Goal: Download file/media

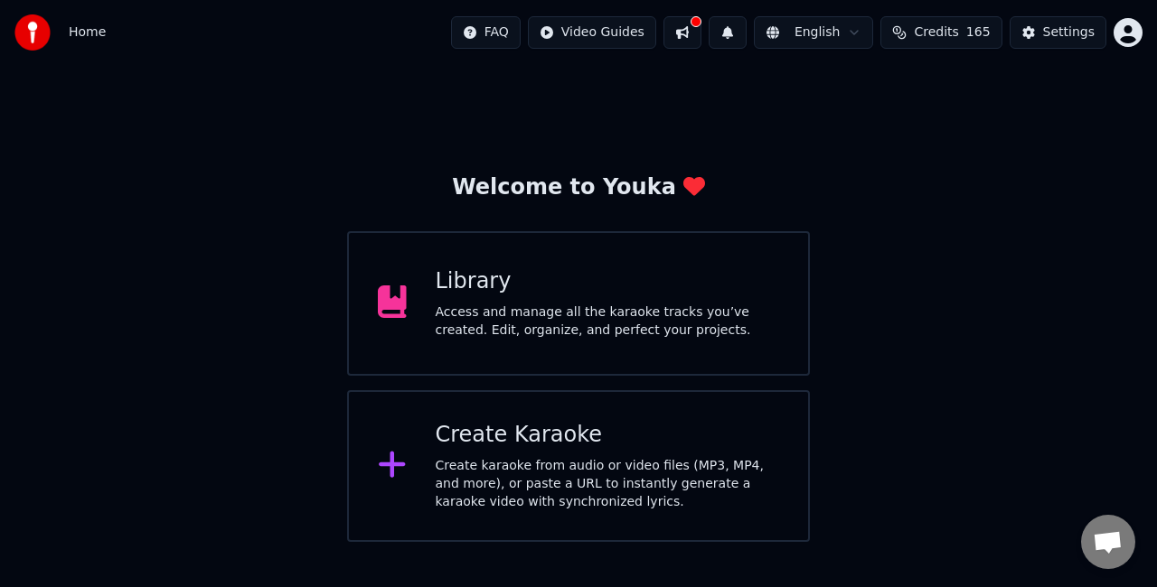
click at [622, 309] on div "Access and manage all the karaoke tracks you’ve created. Edit, organize, and pe…" at bounding box center [608, 322] width 344 height 36
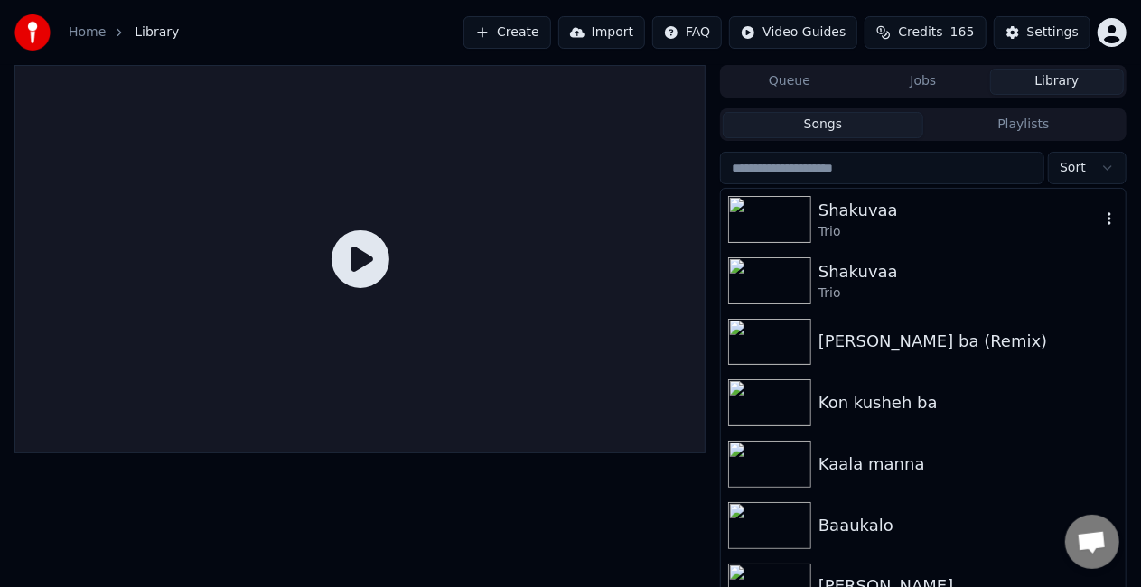
click at [905, 227] on div "Trio" at bounding box center [960, 232] width 282 height 18
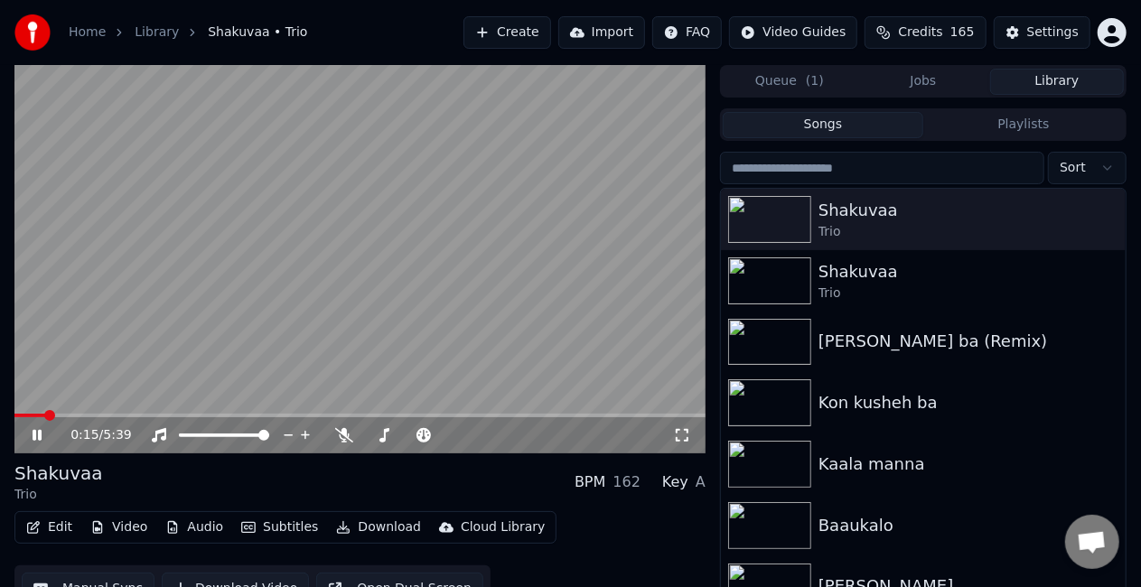
click at [44, 414] on span at bounding box center [359, 416] width 691 height 4
click at [209, 437] on span at bounding box center [194, 436] width 30 height 4
click at [72, 415] on span at bounding box center [359, 416] width 691 height 4
click at [327, 345] on video at bounding box center [359, 259] width 691 height 389
click at [627, 414] on span at bounding box center [359, 416] width 691 height 4
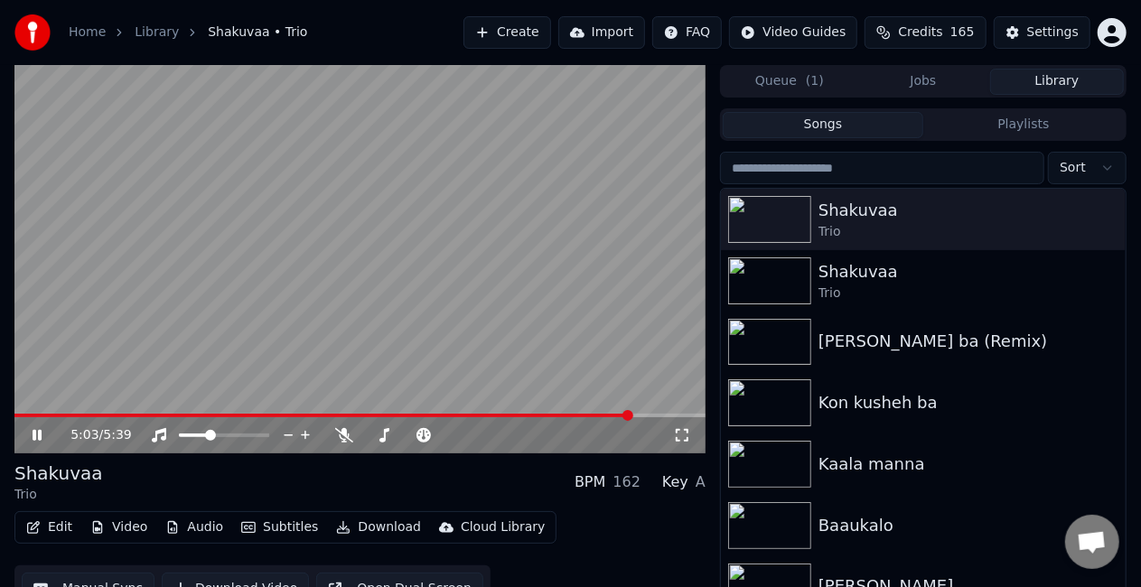
click at [647, 414] on span at bounding box center [359, 416] width 691 height 4
click at [424, 416] on span at bounding box center [218, 416] width 409 height 4
click at [280, 413] on video at bounding box center [359, 259] width 691 height 389
click at [222, 434] on span at bounding box center [224, 436] width 90 height 4
click at [239, 434] on div at bounding box center [240, 435] width 145 height 18
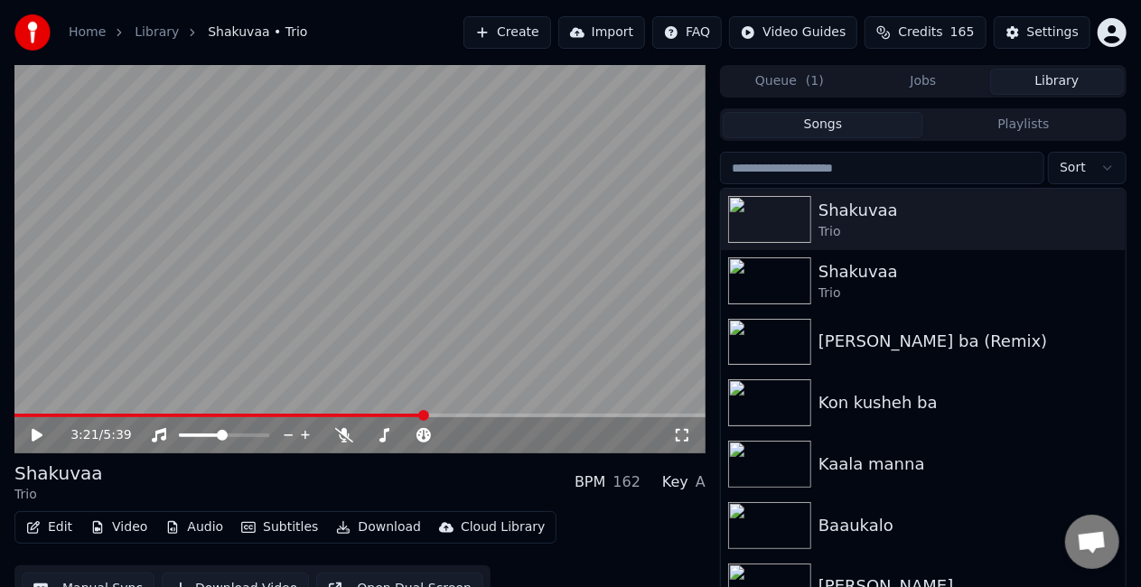
click at [248, 356] on video at bounding box center [359, 259] width 691 height 389
click at [255, 434] on span at bounding box center [224, 436] width 90 height 4
click at [90, 412] on video at bounding box center [359, 259] width 691 height 389
click at [89, 414] on span at bounding box center [51, 416] width 75 height 4
click at [204, 333] on video at bounding box center [359, 259] width 691 height 389
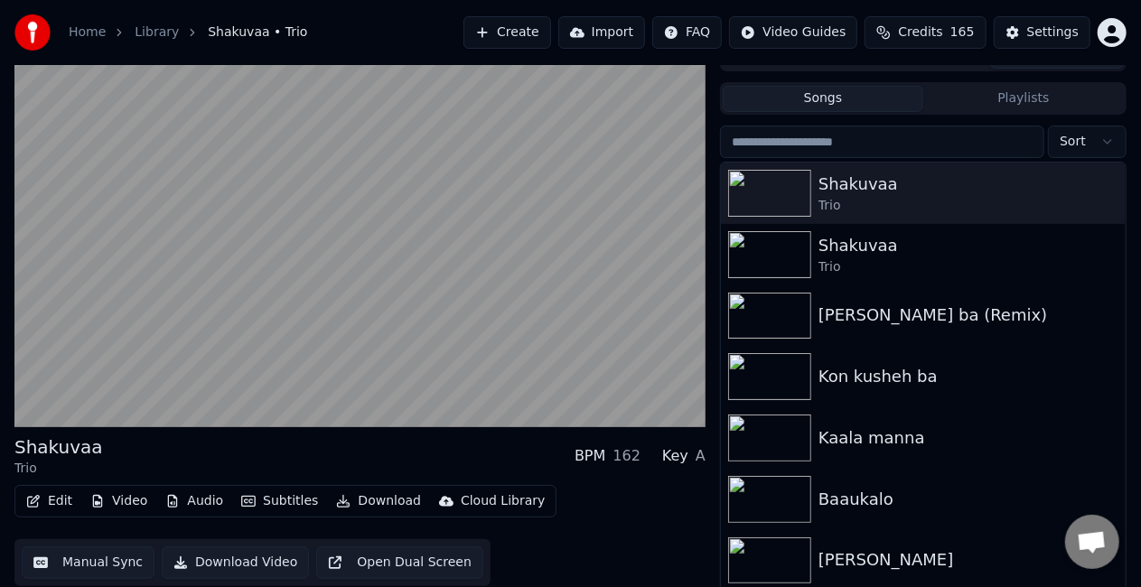
scroll to position [41, 0]
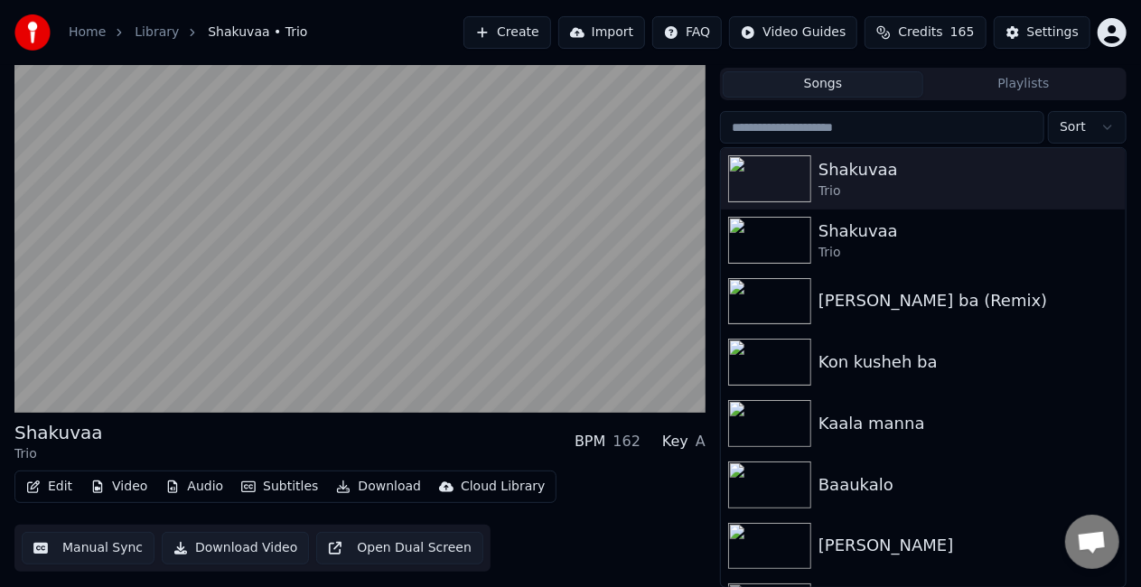
click at [71, 543] on button "Manual Sync" at bounding box center [88, 548] width 133 height 33
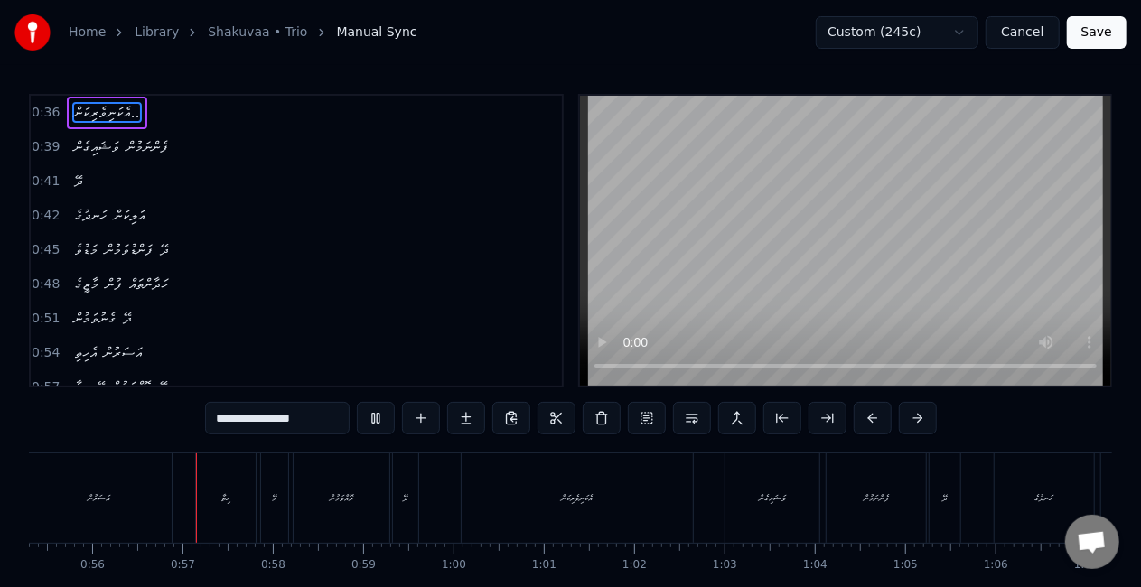
scroll to position [0, 5015]
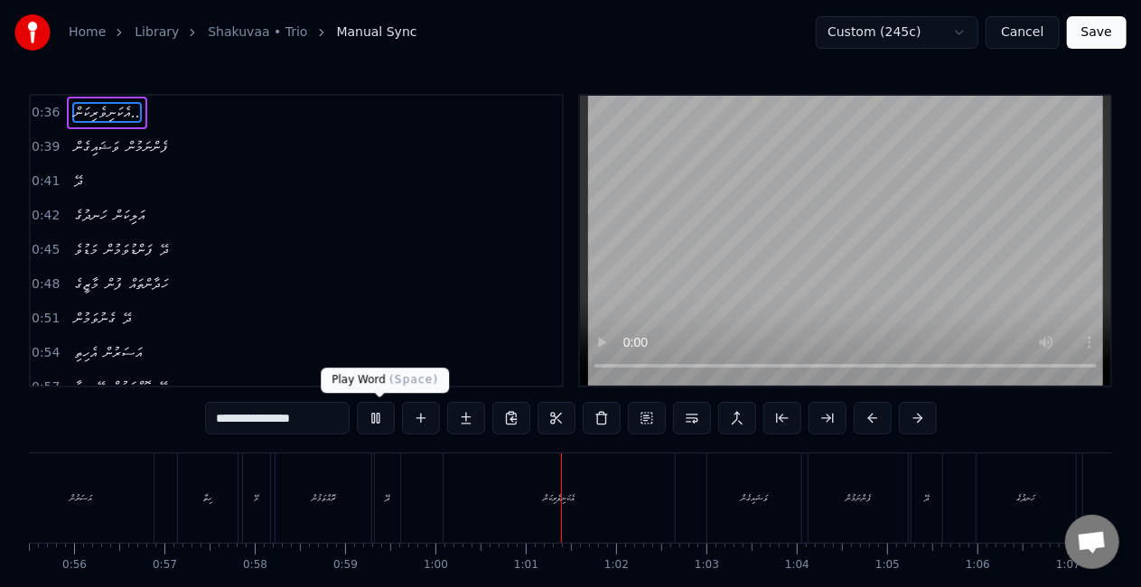
click at [376, 417] on button at bounding box center [376, 418] width 38 height 33
click at [488, 483] on div "އެކަނިވެރިކަން" at bounding box center [559, 498] width 231 height 89
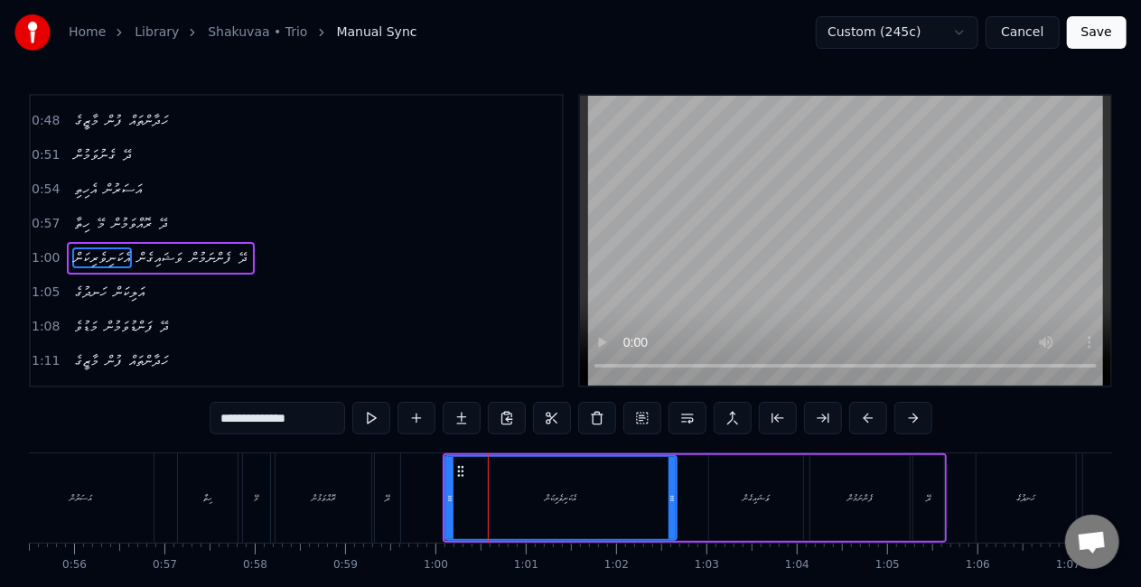
scroll to position [175, 0]
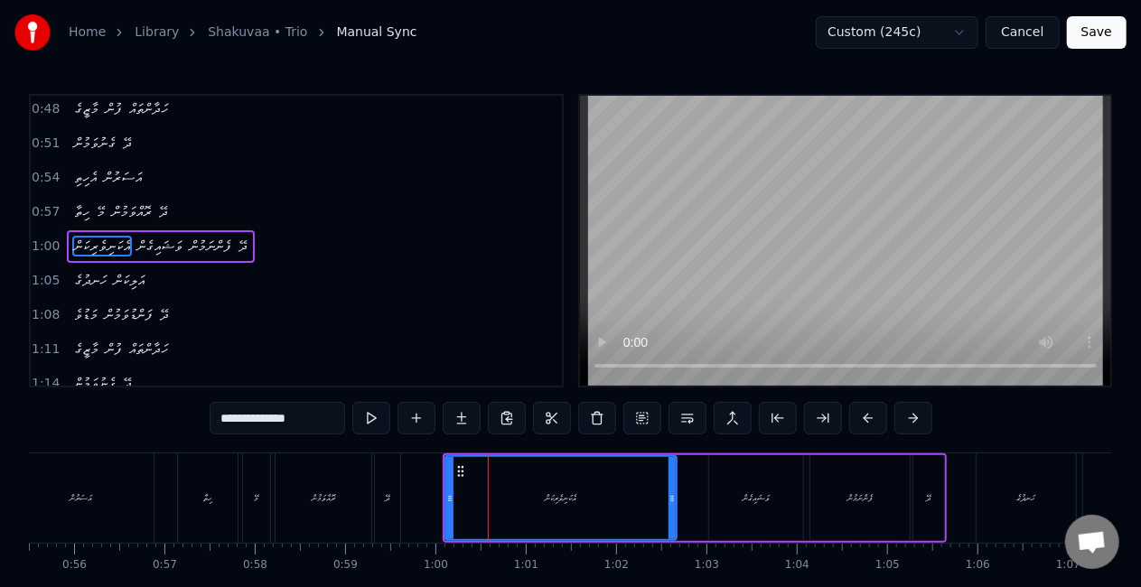
click at [710, 486] on div "ވަޝައިގެން" at bounding box center [756, 498] width 94 height 86
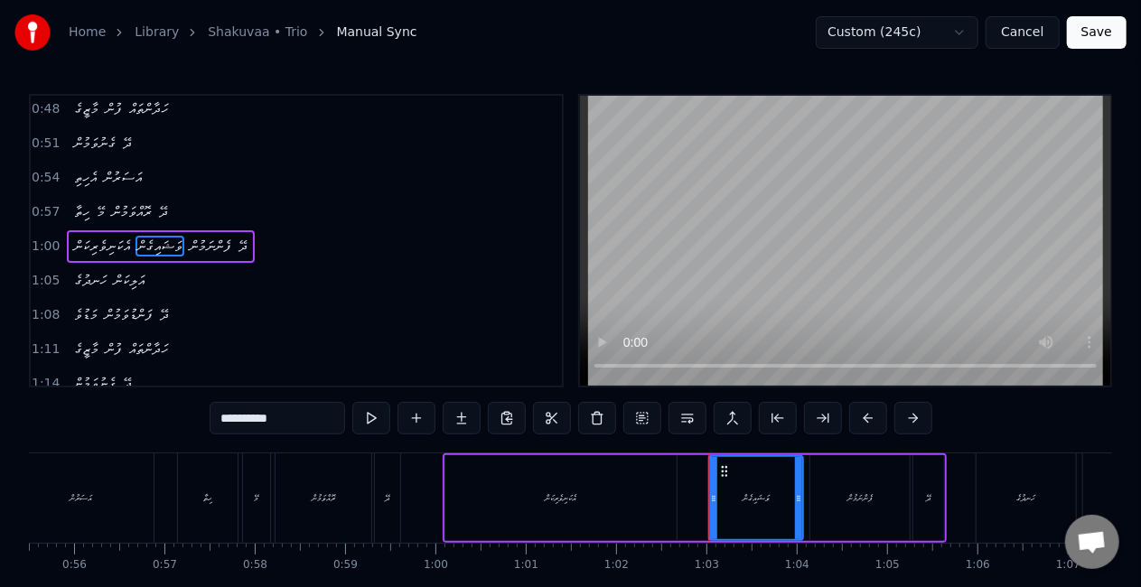
click at [656, 509] on div "އެކަނިވެރިކަން" at bounding box center [560, 498] width 231 height 86
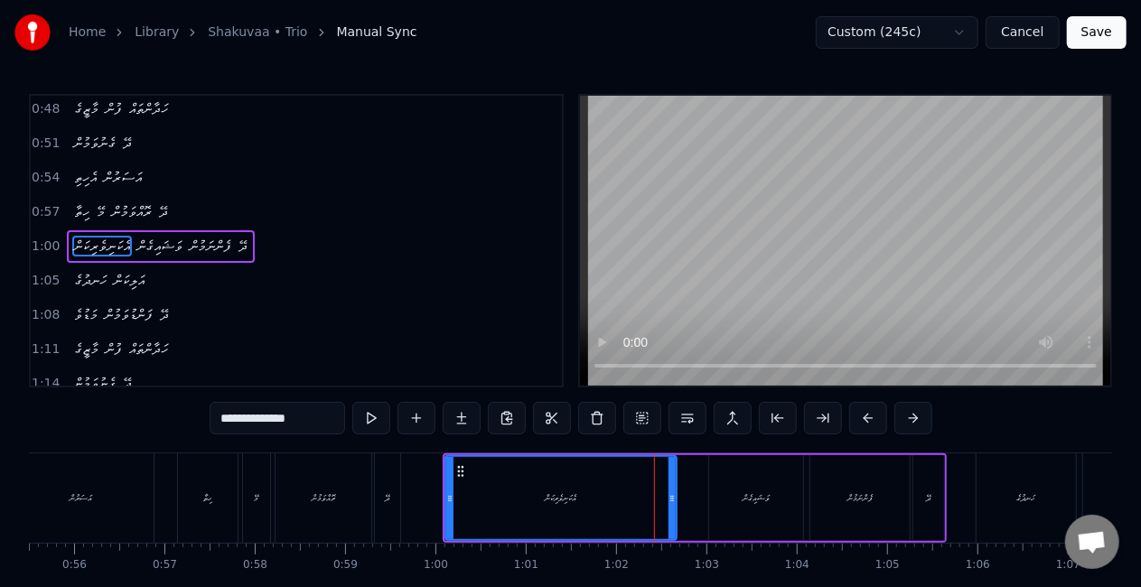
click at [914, 495] on div "ދޭ" at bounding box center [929, 498] width 31 height 86
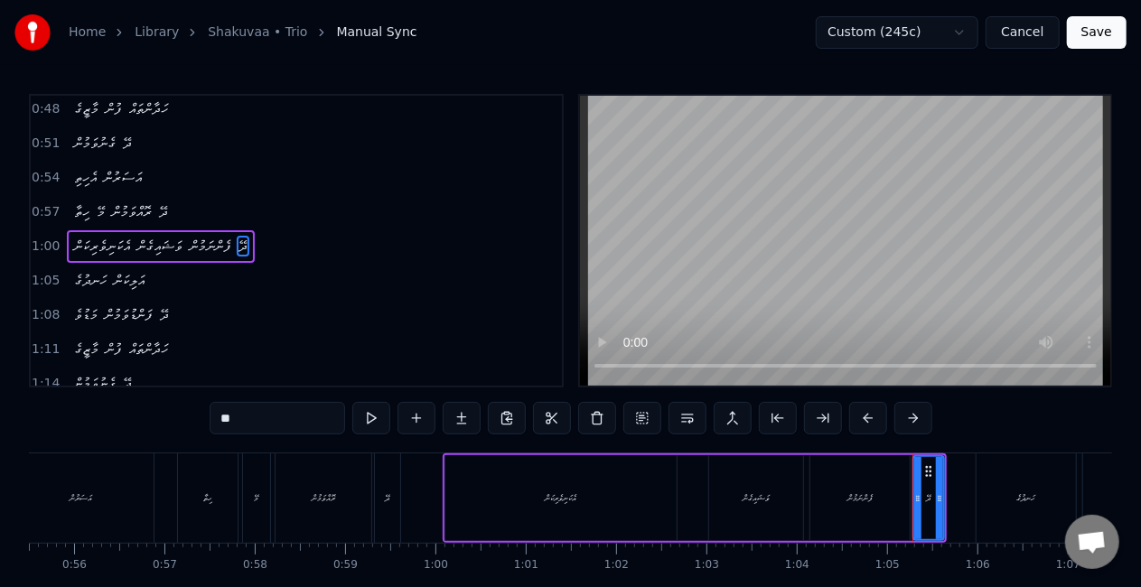
click at [630, 499] on div "އެކަނިވެރިކަން" at bounding box center [560, 498] width 231 height 86
type input "**********"
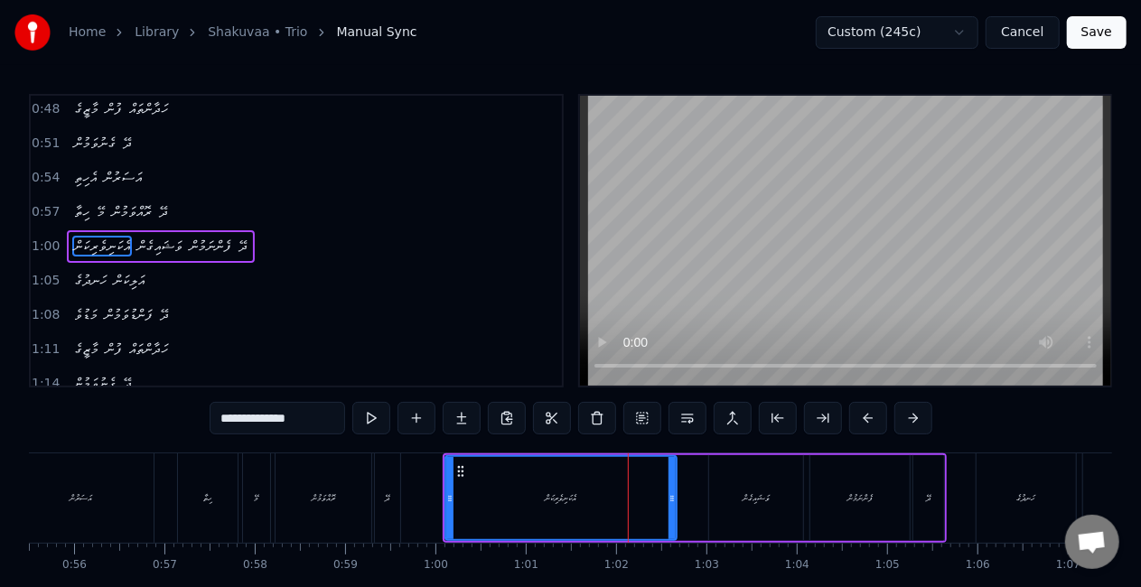
click at [546, 502] on div "އެކަނިވެރިކަން" at bounding box center [562, 499] width 32 height 14
drag, startPoint x: 670, startPoint y: 502, endPoint x: 640, endPoint y: 498, distance: 31.1
click at [640, 499] on icon at bounding box center [640, 499] width 7 height 14
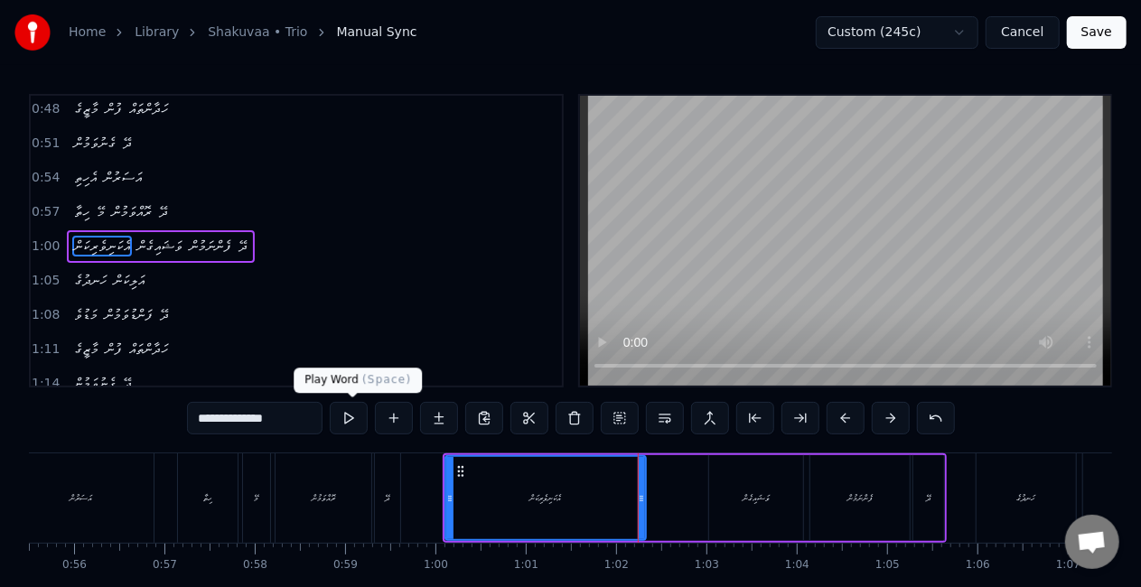
click at [355, 417] on button at bounding box center [349, 418] width 38 height 33
click at [332, 415] on div "**********" at bounding box center [571, 418] width 768 height 33
click at [345, 417] on button at bounding box center [349, 418] width 38 height 33
click at [633, 503] on icon at bounding box center [636, 499] width 7 height 14
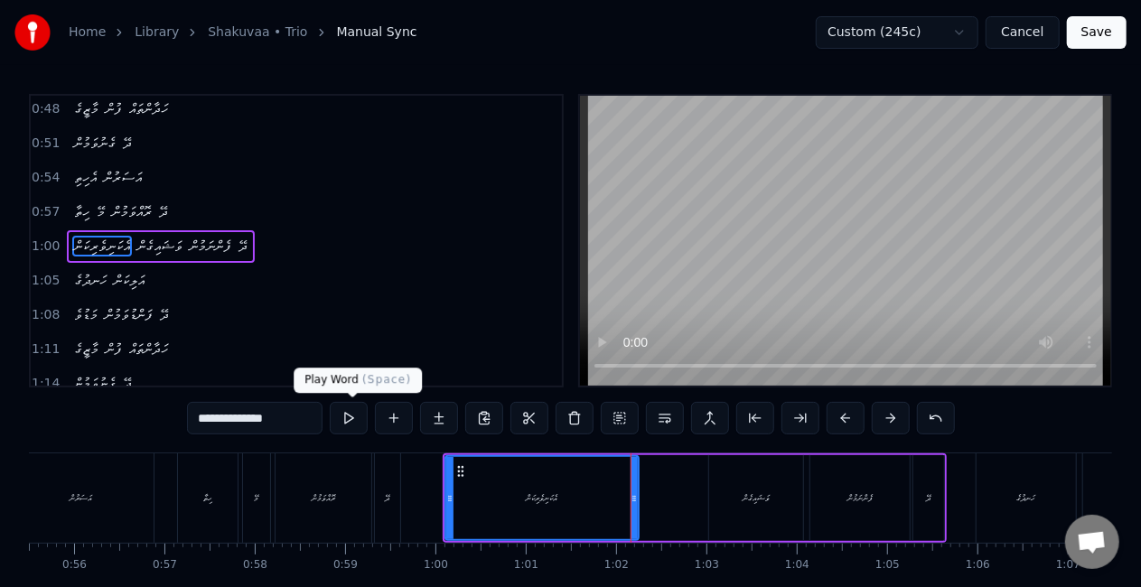
click at [355, 418] on button at bounding box center [349, 418] width 38 height 33
click at [685, 475] on div "އެކަނިވެރިކަން ވަޝައިގެން ފެންނަމުން ދޭ" at bounding box center [695, 498] width 504 height 89
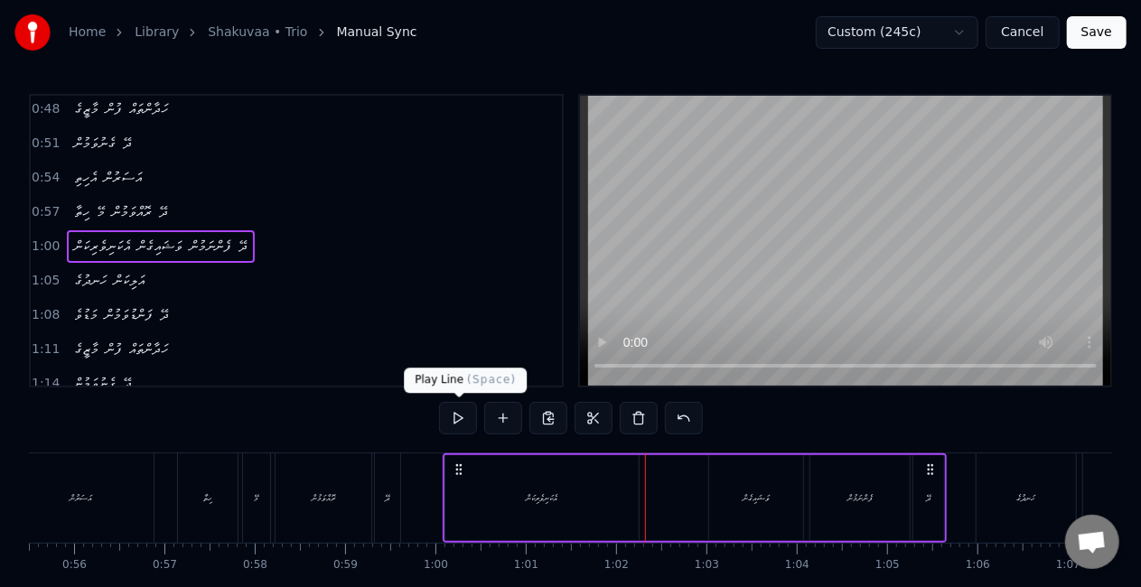
click at [455, 416] on button at bounding box center [458, 418] width 38 height 33
click at [751, 498] on div "ވަޝައިގެން" at bounding box center [756, 499] width 27 height 14
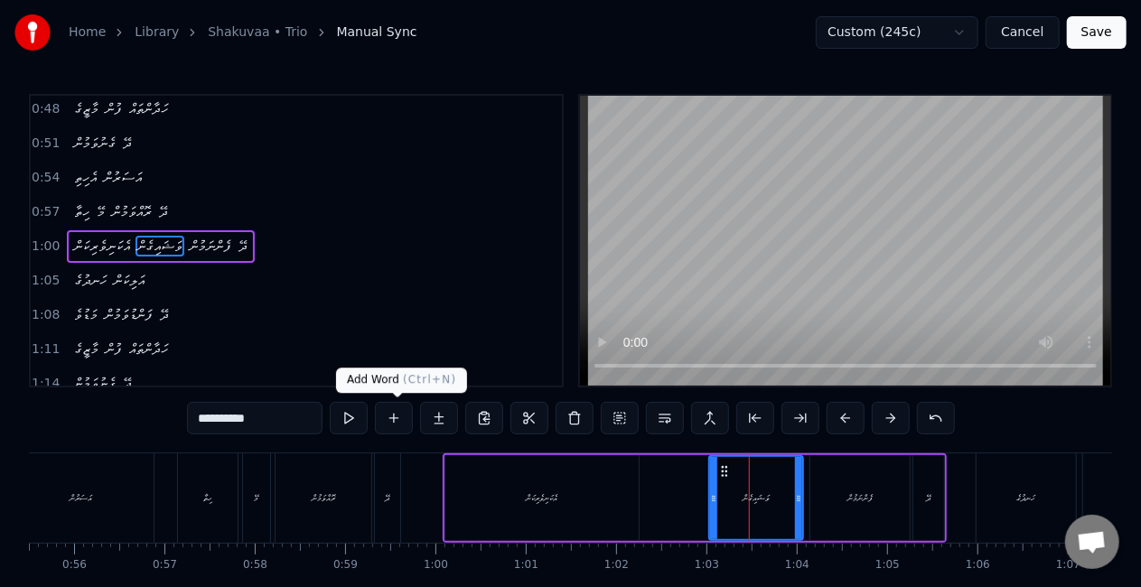
click at [398, 416] on button at bounding box center [394, 418] width 38 height 33
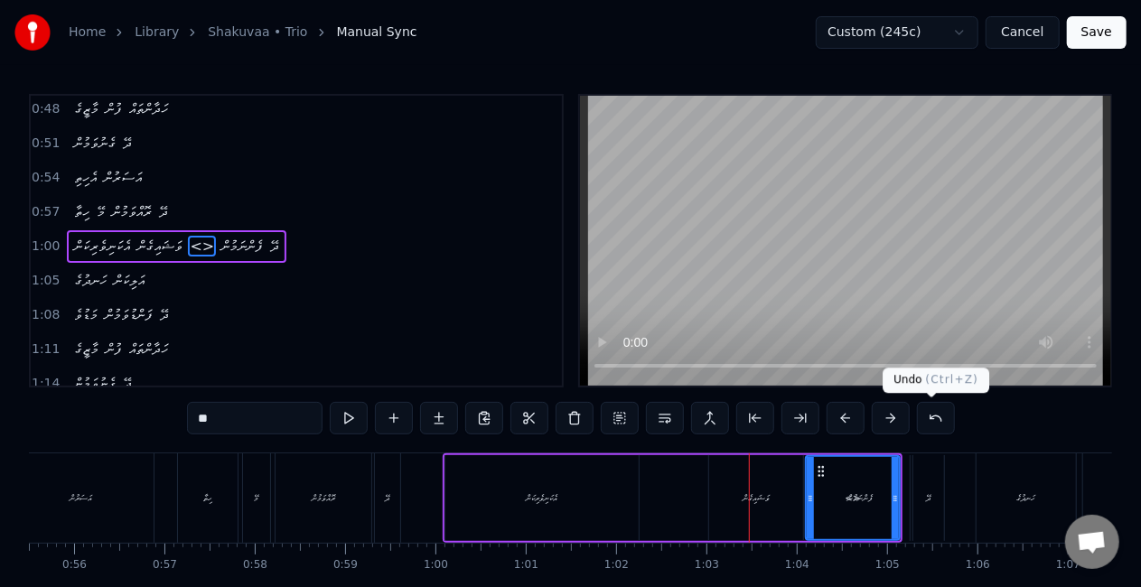
click at [934, 413] on button at bounding box center [936, 418] width 38 height 33
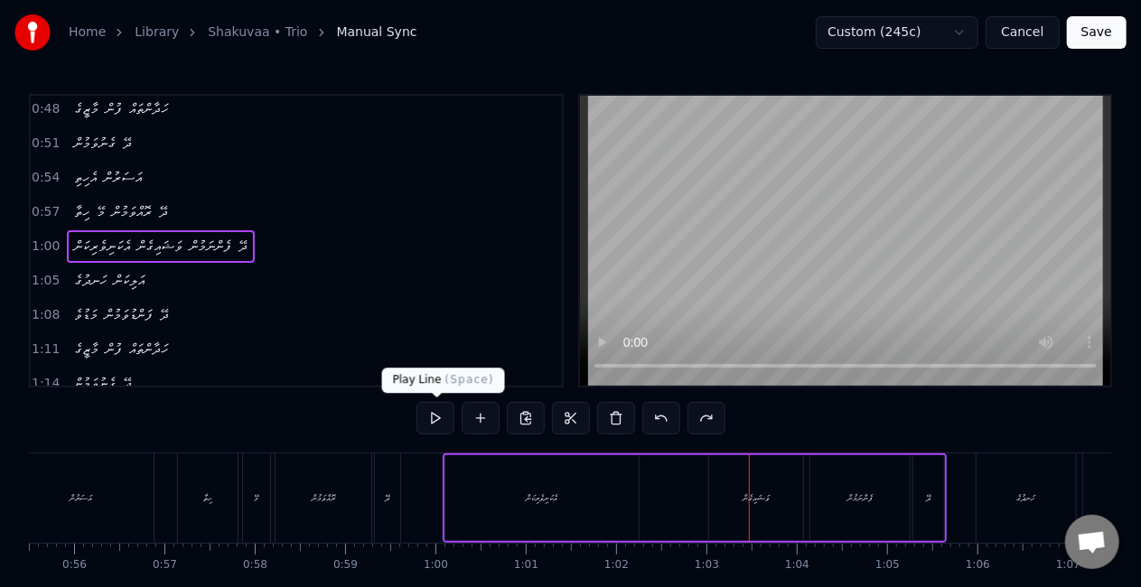
click at [441, 421] on button at bounding box center [436, 418] width 38 height 33
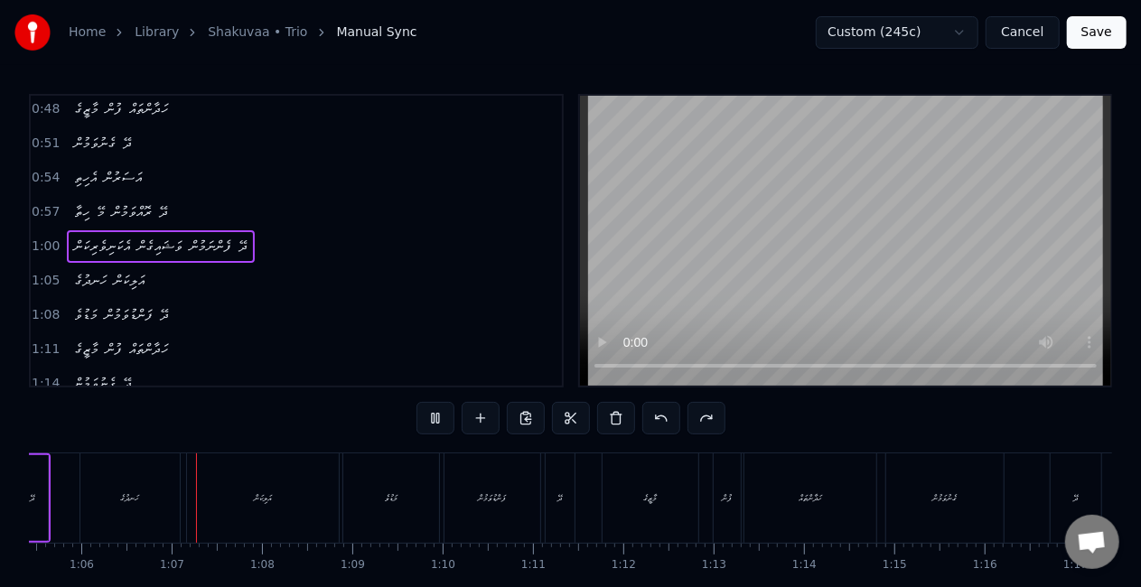
scroll to position [0, 5931]
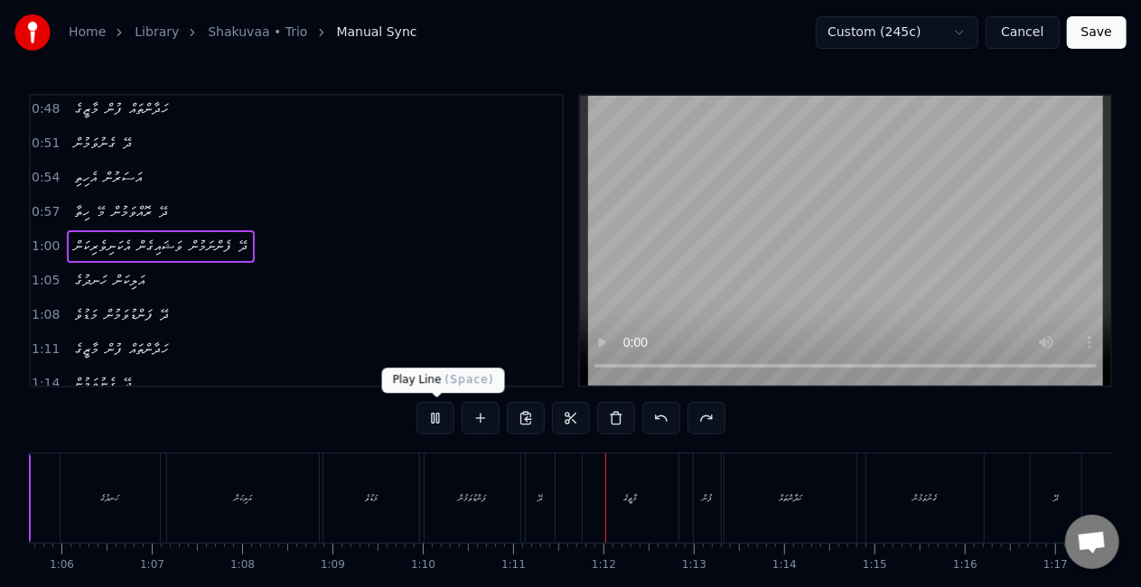
click at [442, 414] on button at bounding box center [436, 418] width 38 height 33
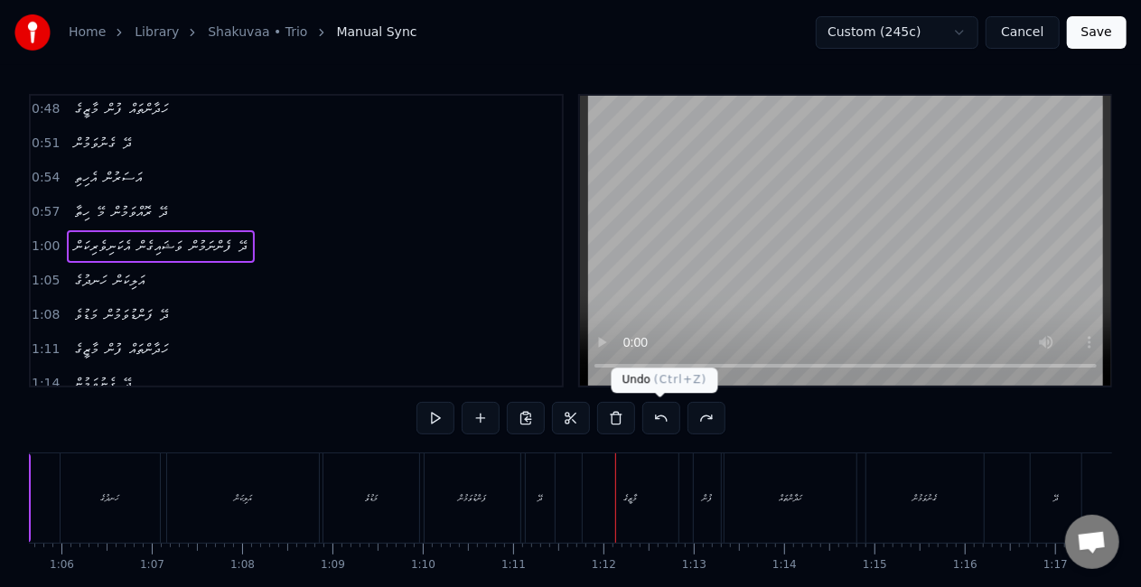
click at [665, 412] on button at bounding box center [661, 418] width 38 height 33
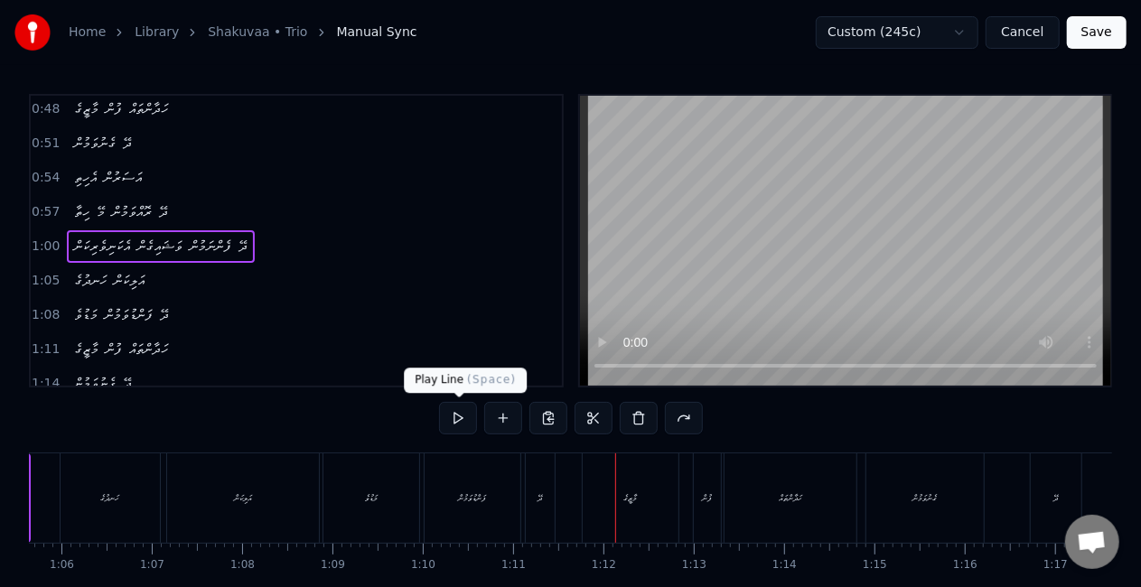
click at [442, 419] on button at bounding box center [458, 418] width 38 height 33
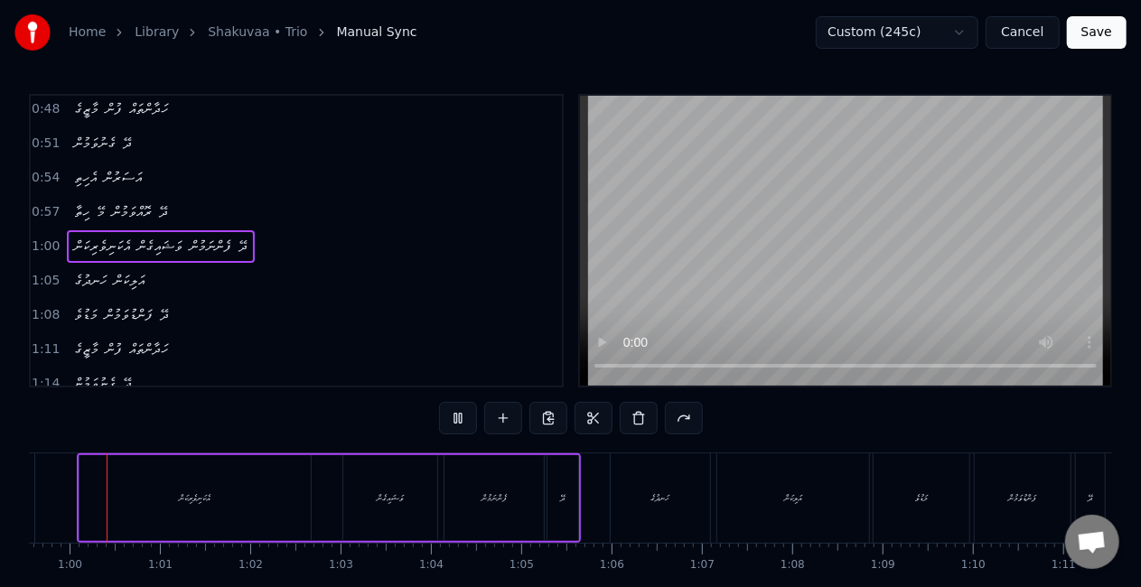
scroll to position [0, 5357]
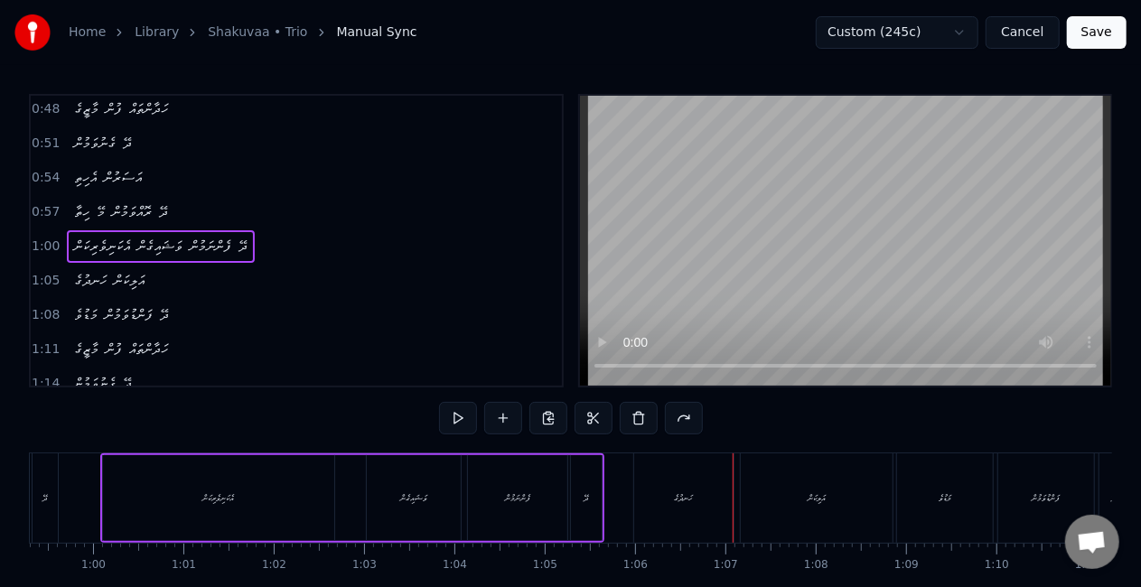
click at [195, 499] on div "އެކަނިވެރިކަން" at bounding box center [218, 498] width 231 height 86
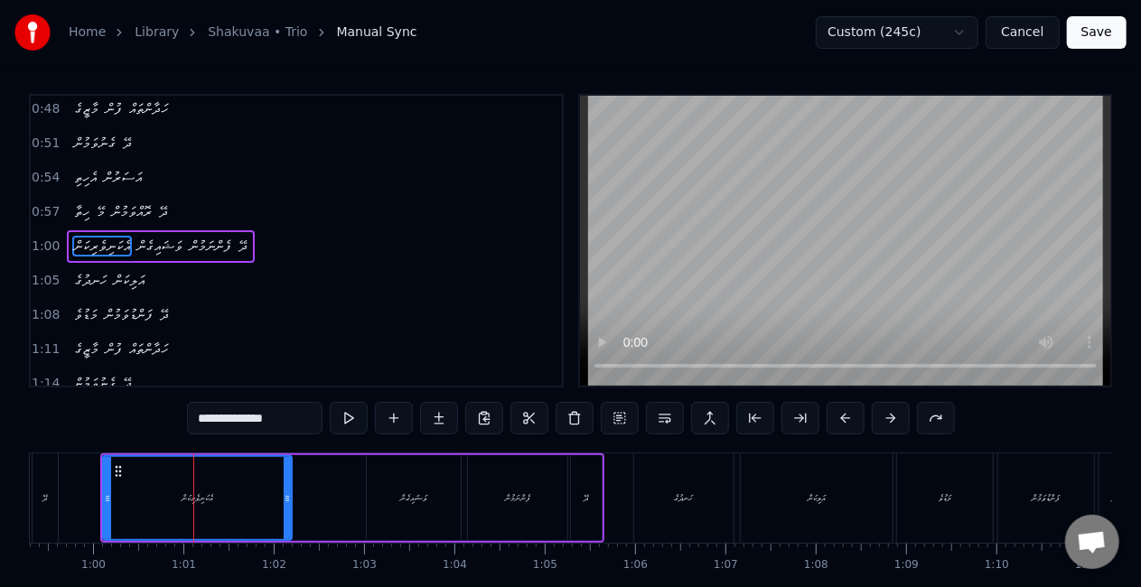
drag, startPoint x: 326, startPoint y: 494, endPoint x: 286, endPoint y: 486, distance: 40.6
click at [286, 486] on div at bounding box center [287, 498] width 7 height 82
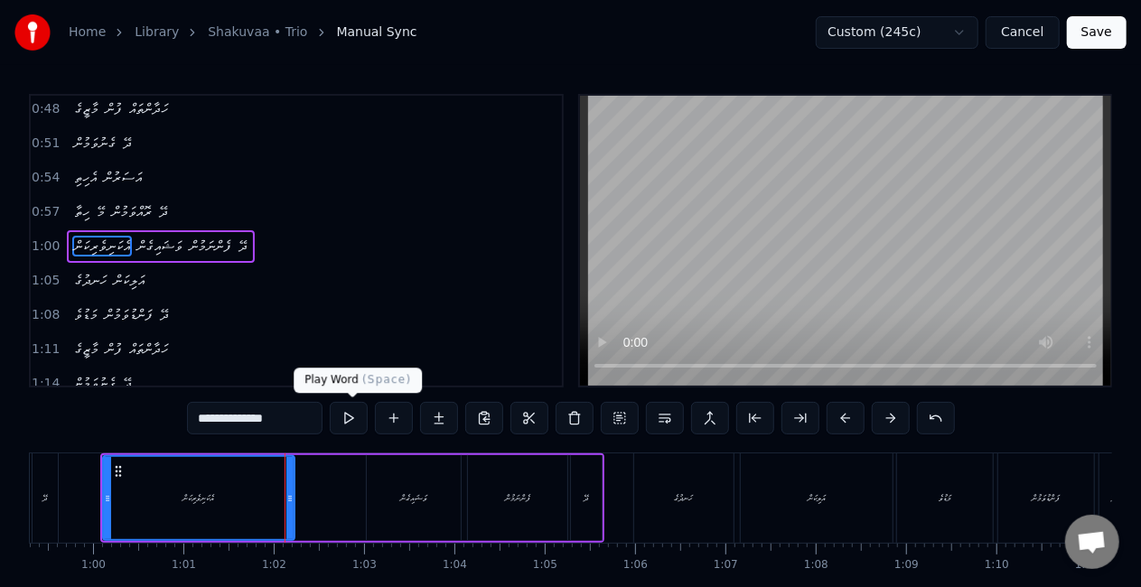
click at [347, 417] on button at bounding box center [349, 418] width 38 height 33
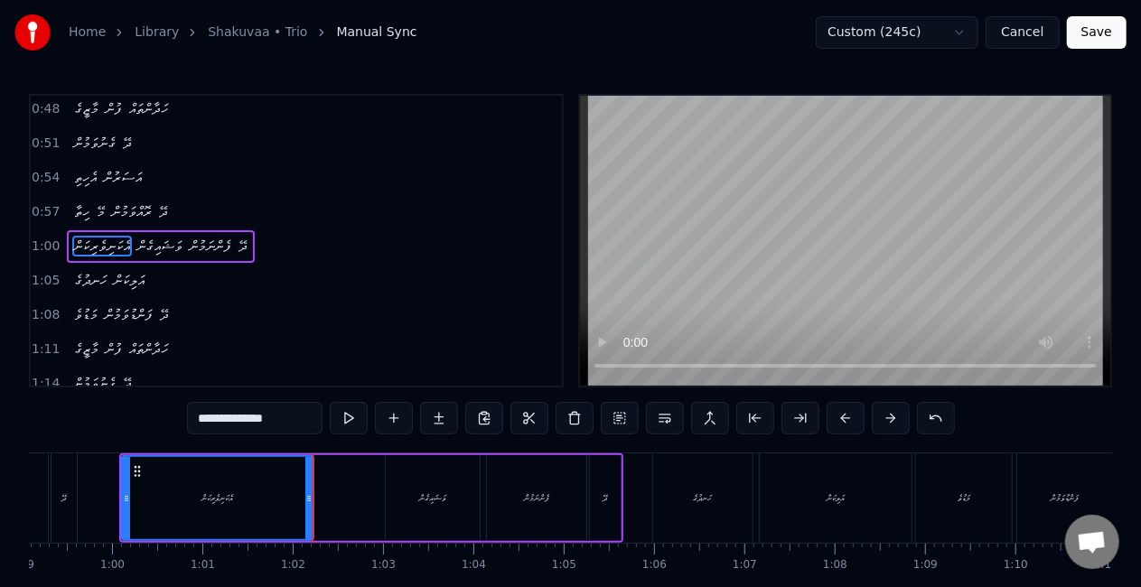
click at [400, 466] on div "ވަޝައިގެން" at bounding box center [433, 498] width 94 height 86
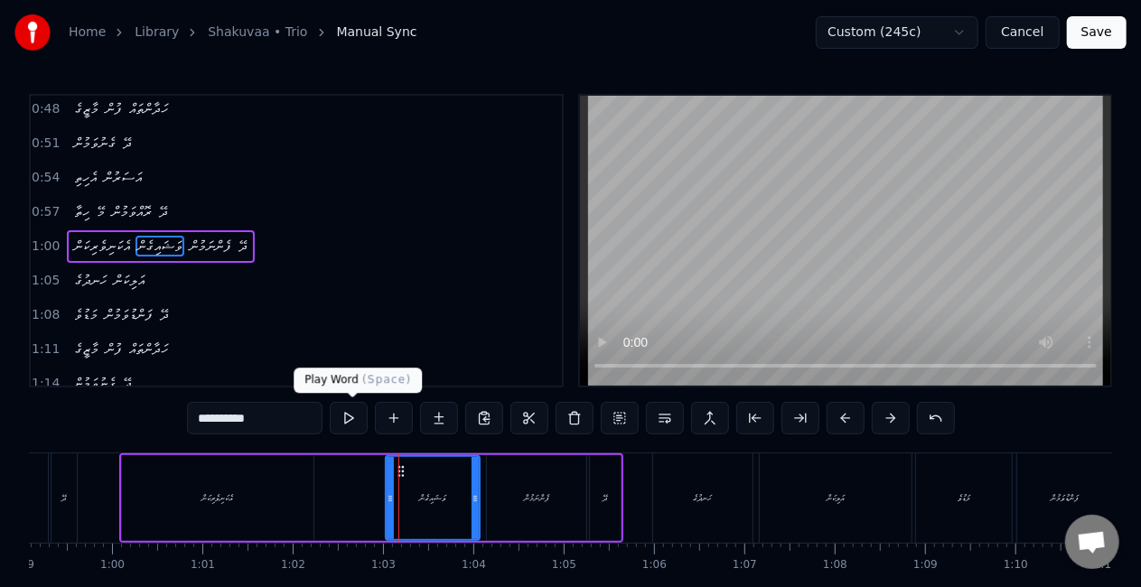
click at [348, 416] on button at bounding box center [349, 418] width 38 height 33
click at [349, 415] on button at bounding box center [349, 418] width 38 height 33
click at [510, 467] on div "ފެންނަމުން" at bounding box center [536, 498] width 99 height 86
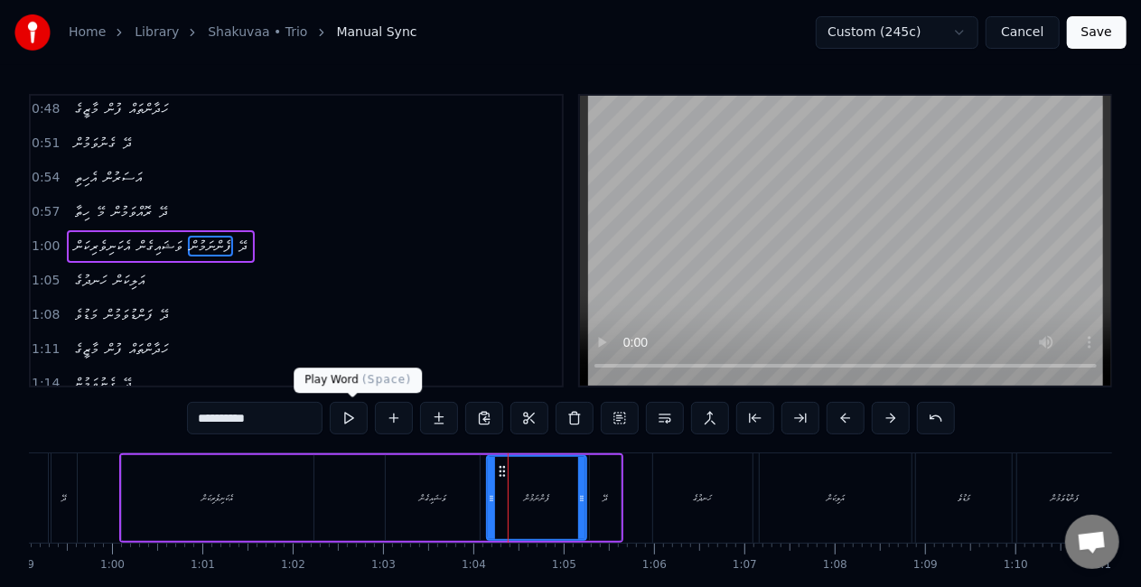
click at [345, 416] on button at bounding box center [349, 418] width 38 height 33
click at [610, 503] on div "ދޭ" at bounding box center [605, 498] width 31 height 86
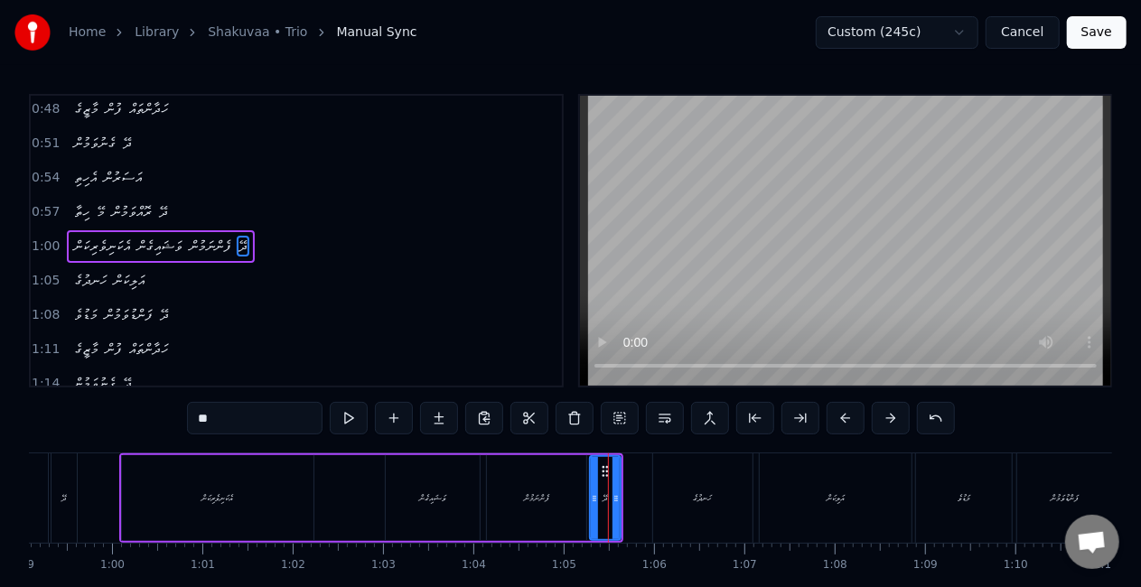
click at [670, 467] on div "ހަނދުގެ" at bounding box center [702, 498] width 99 height 89
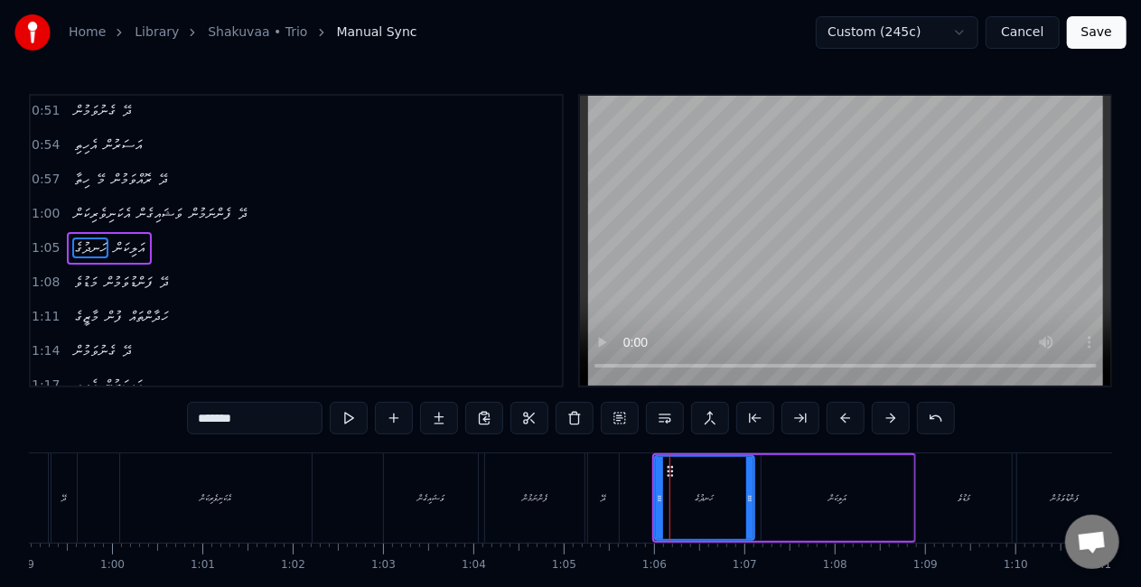
scroll to position [209, 0]
click at [358, 419] on button at bounding box center [349, 418] width 38 height 33
click at [356, 417] on button at bounding box center [349, 418] width 38 height 33
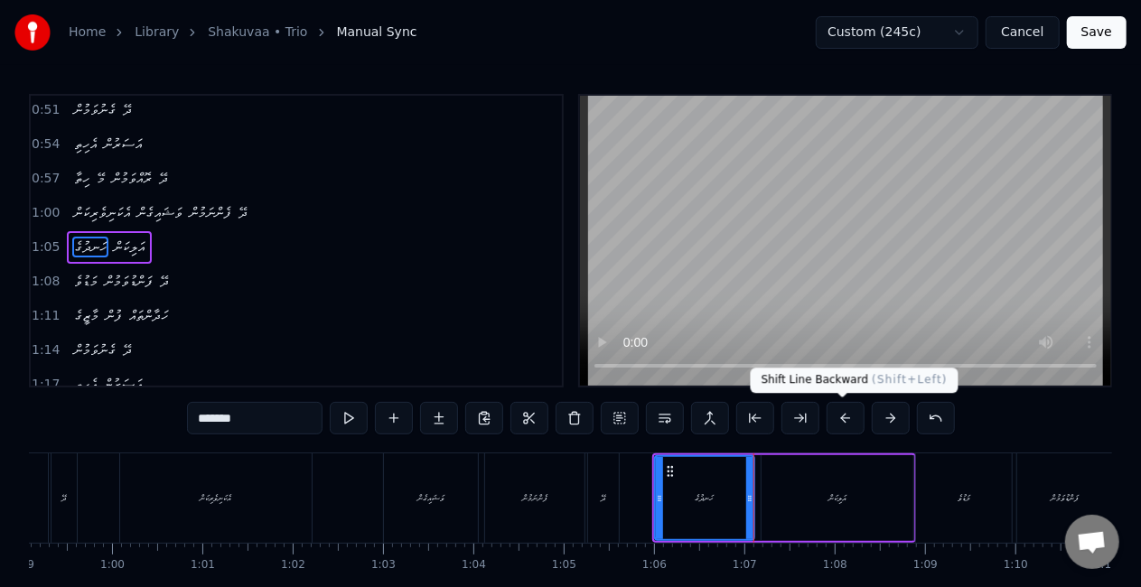
click at [841, 417] on button at bounding box center [846, 418] width 38 height 33
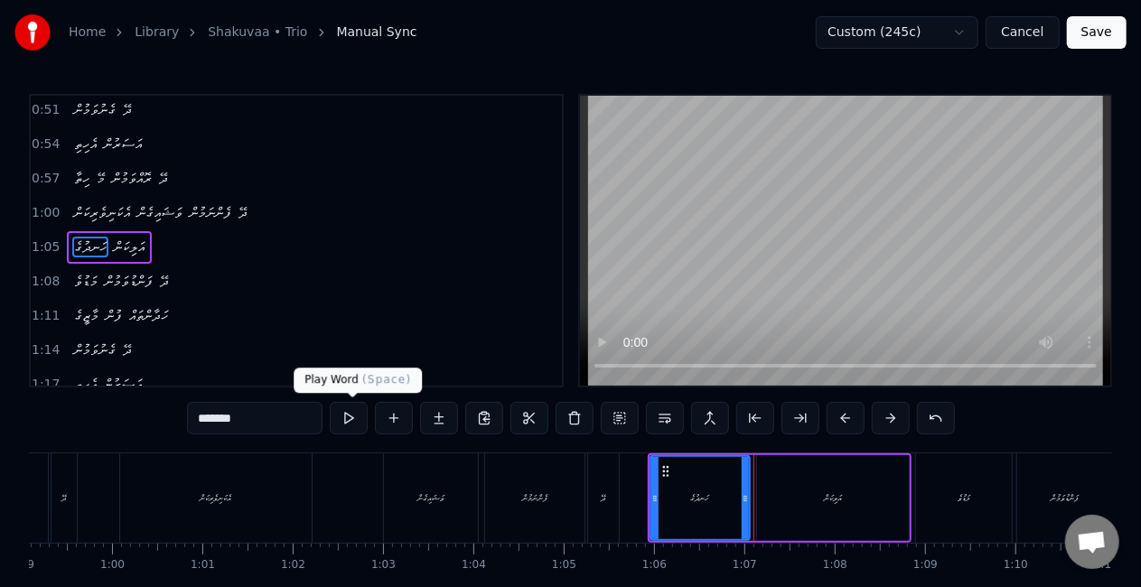
click at [345, 416] on button at bounding box center [349, 418] width 38 height 33
click at [793, 486] on div "އަލިކަން" at bounding box center [833, 498] width 152 height 86
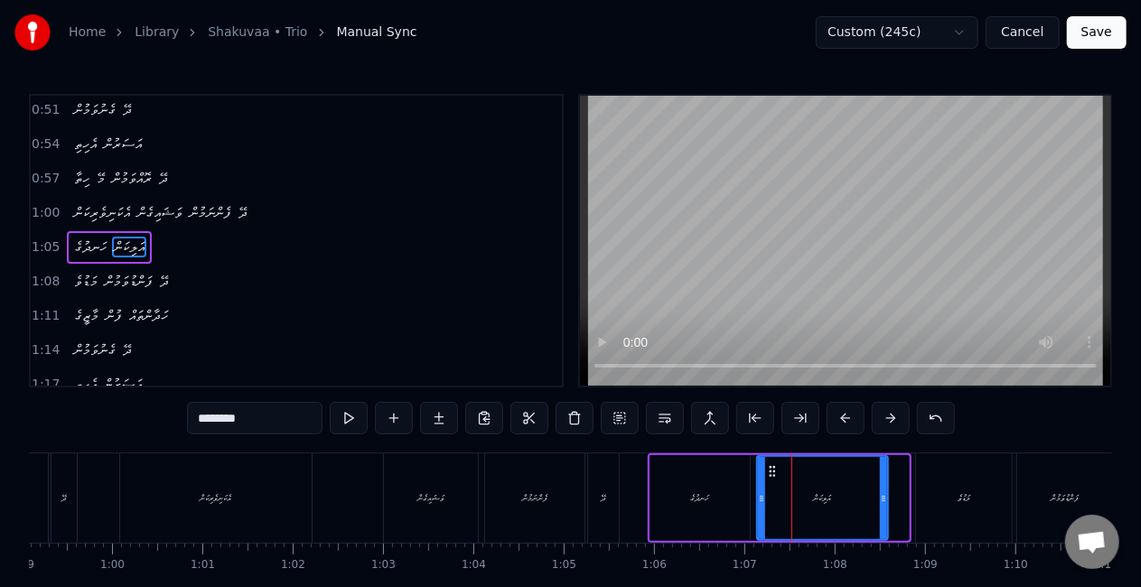
drag, startPoint x: 904, startPoint y: 490, endPoint x: 875, endPoint y: 479, distance: 31.7
click at [880, 485] on div at bounding box center [883, 498] width 7 height 82
click at [824, 499] on div "އަލިކަން" at bounding box center [820, 498] width 125 height 82
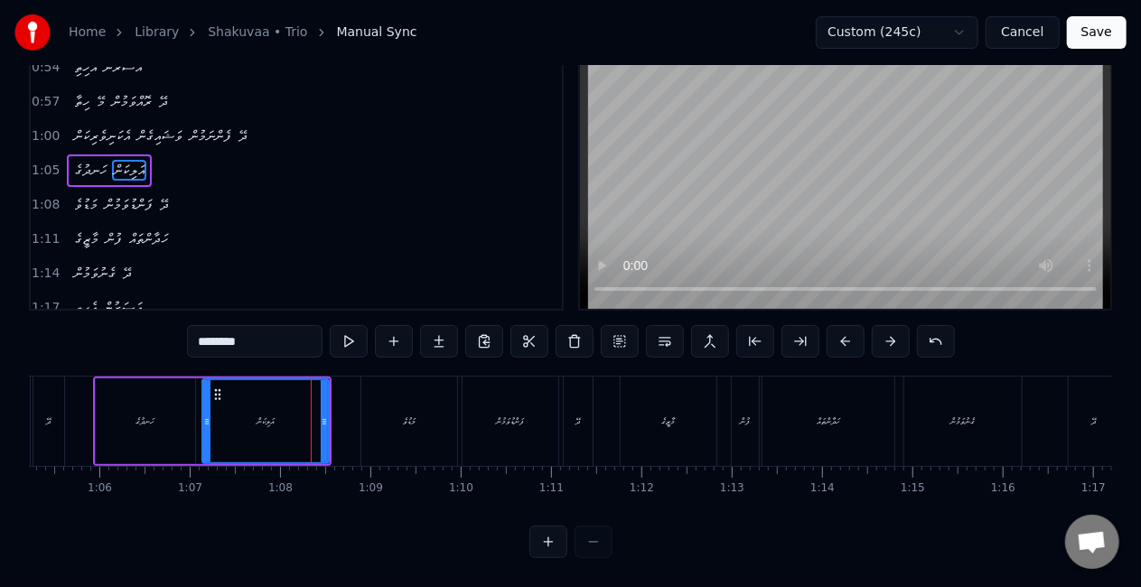
scroll to position [0, 5788]
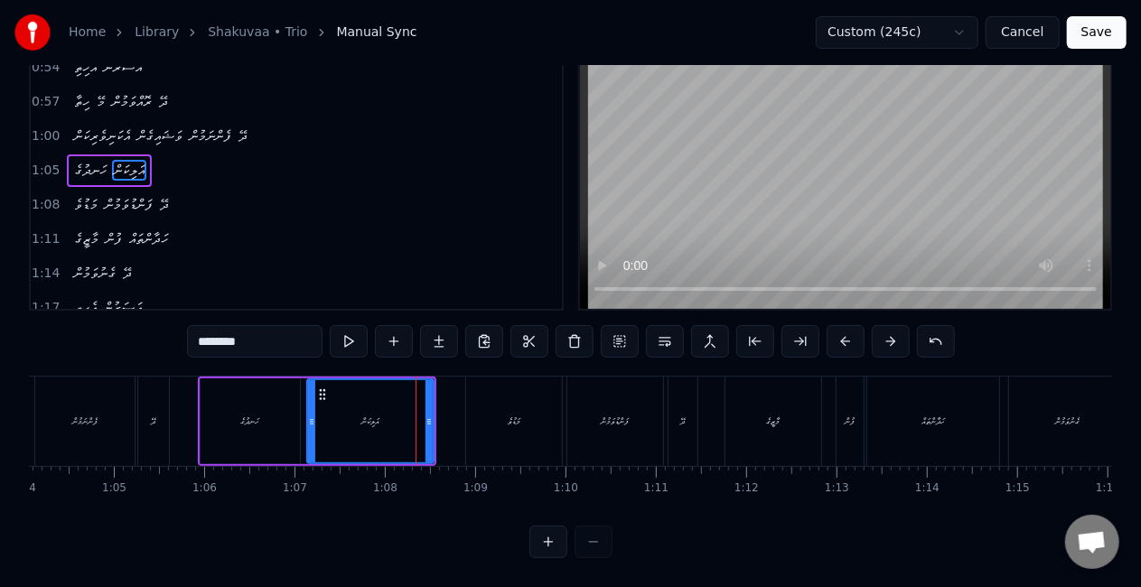
drag, startPoint x: 237, startPoint y: 412, endPoint x: 267, endPoint y: 422, distance: 32.3
click at [237, 413] on div "ހަނދުގެ" at bounding box center [250, 422] width 99 height 86
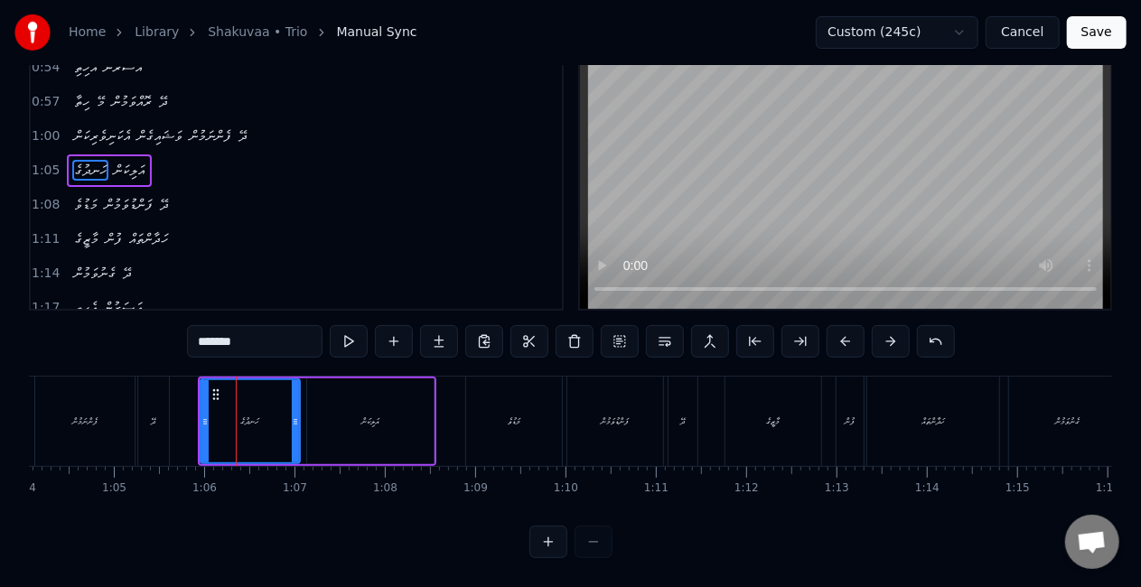
scroll to position [0, 0]
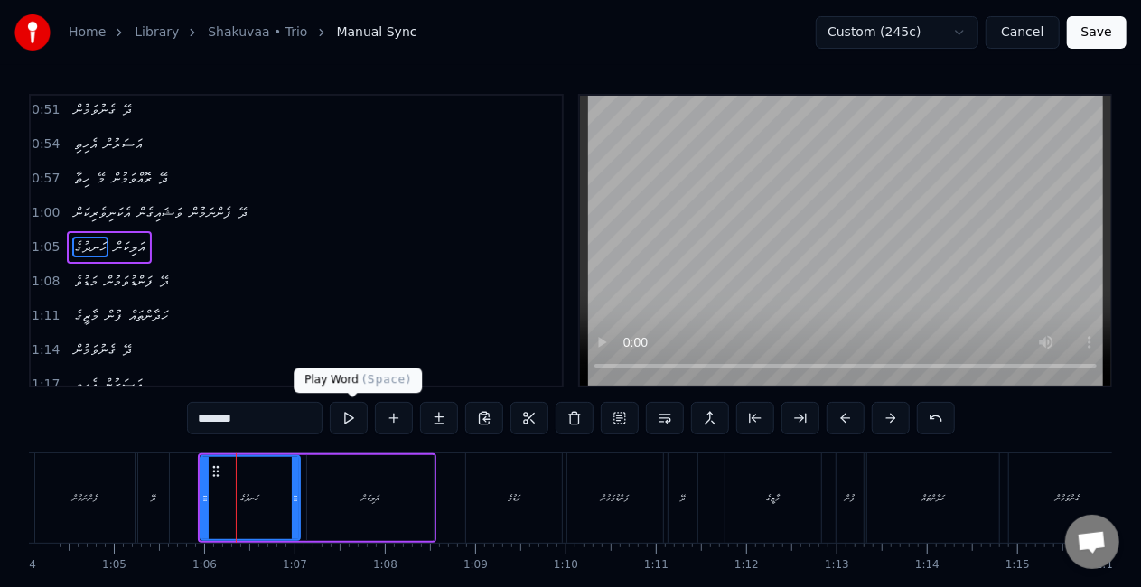
click at [354, 419] on button at bounding box center [349, 418] width 38 height 33
click at [422, 493] on div "އަލިކަން" at bounding box center [370, 498] width 127 height 86
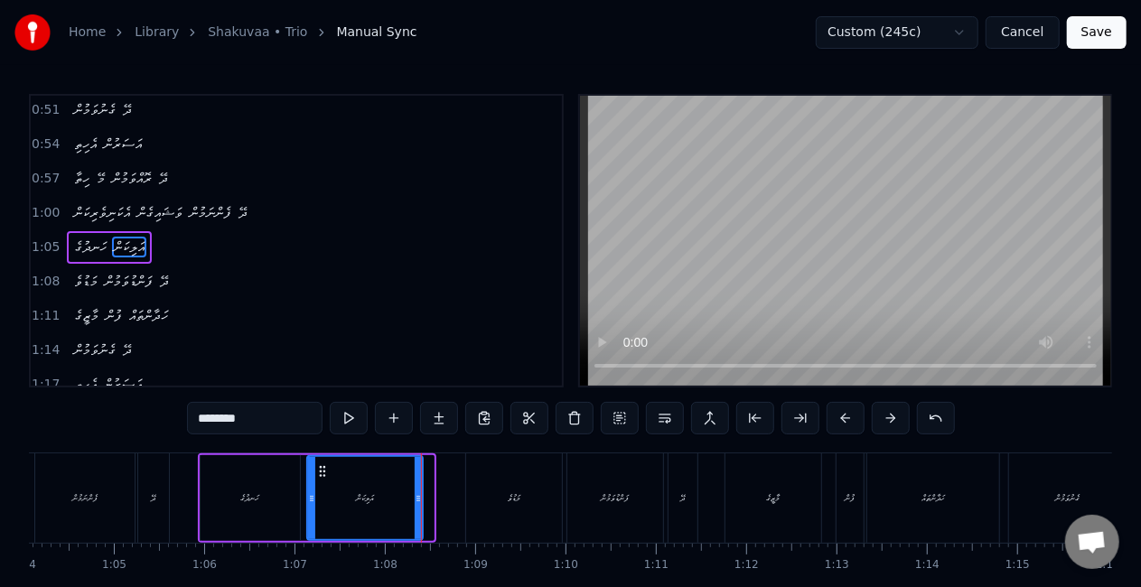
drag, startPoint x: 428, startPoint y: 495, endPoint x: 417, endPoint y: 493, distance: 11.9
click at [417, 493] on icon at bounding box center [418, 499] width 7 height 14
click at [347, 417] on button at bounding box center [349, 418] width 38 height 33
drag, startPoint x: 416, startPoint y: 499, endPoint x: 403, endPoint y: 497, distance: 12.8
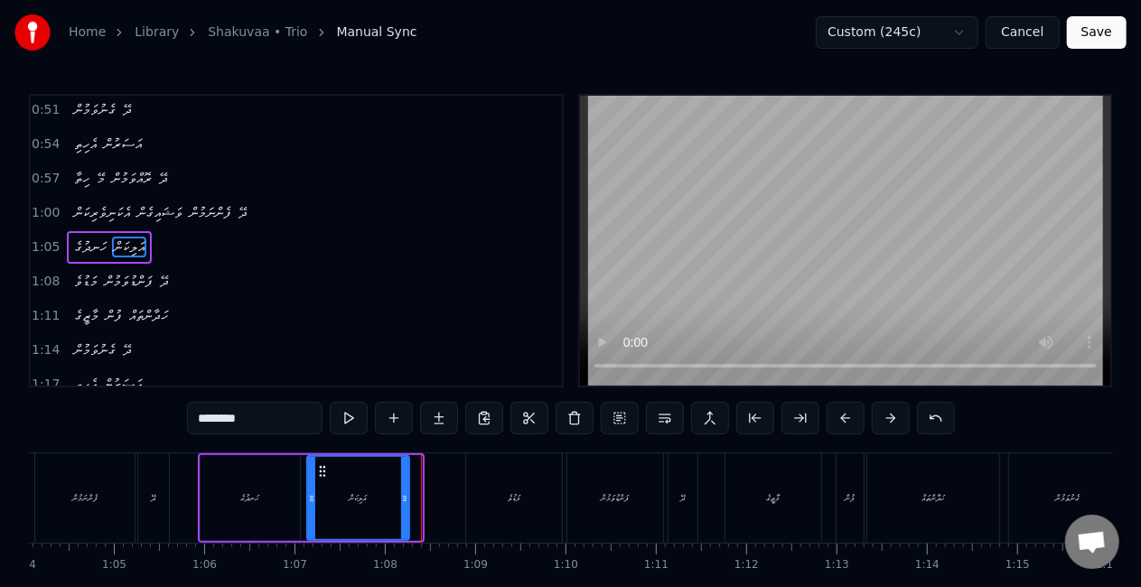
click at [403, 497] on icon at bounding box center [404, 499] width 7 height 14
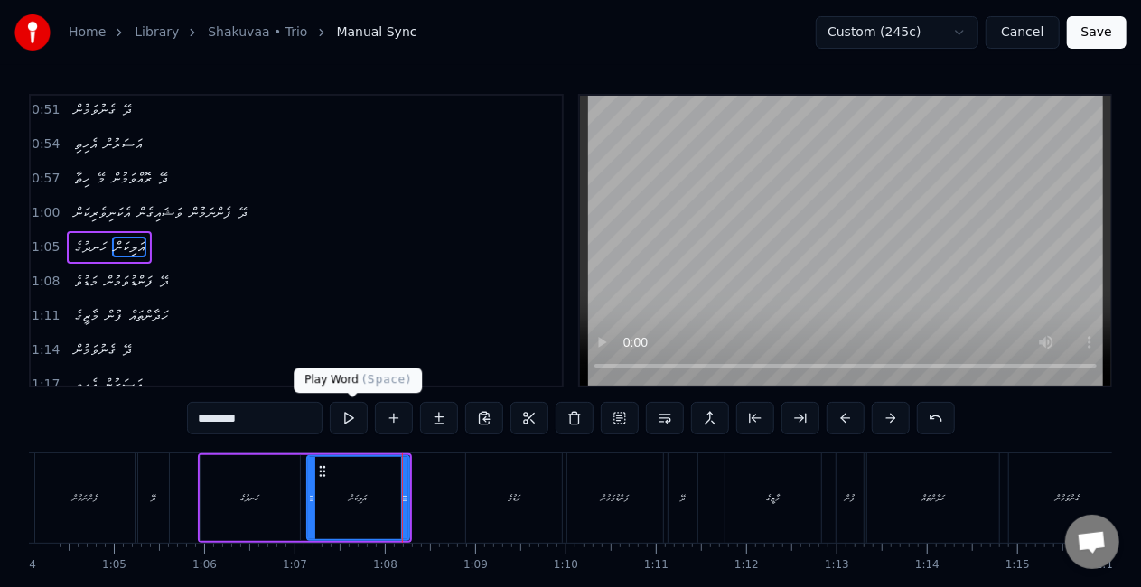
click at [345, 418] on button at bounding box center [349, 418] width 38 height 33
drag, startPoint x: 487, startPoint y: 505, endPoint x: 486, endPoint y: 490, distance: 15.4
click at [487, 504] on div "މަޑުވެ" at bounding box center [514, 498] width 96 height 89
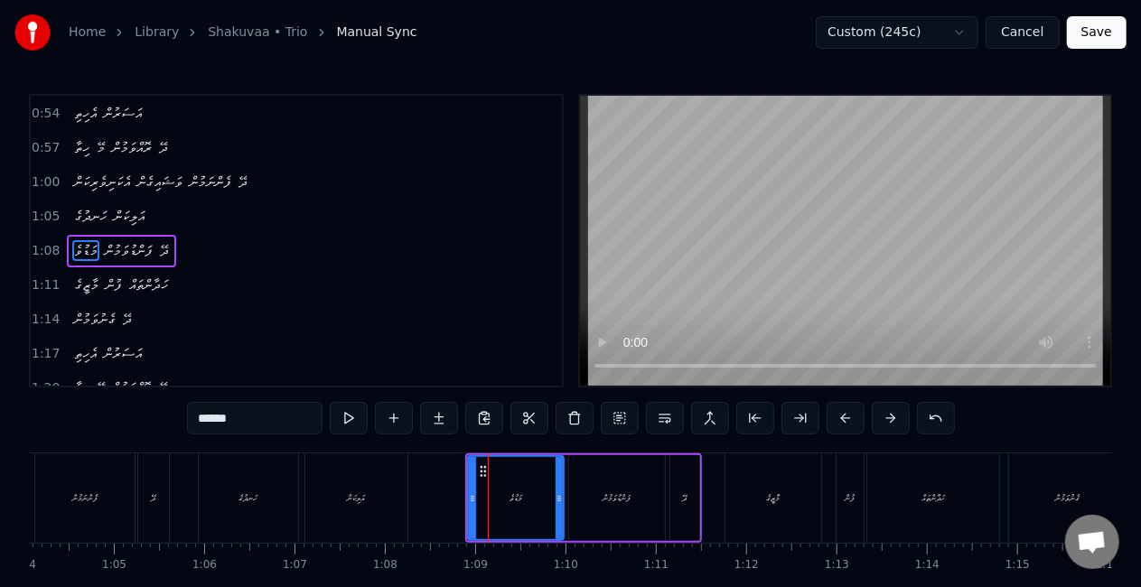
scroll to position [242, 0]
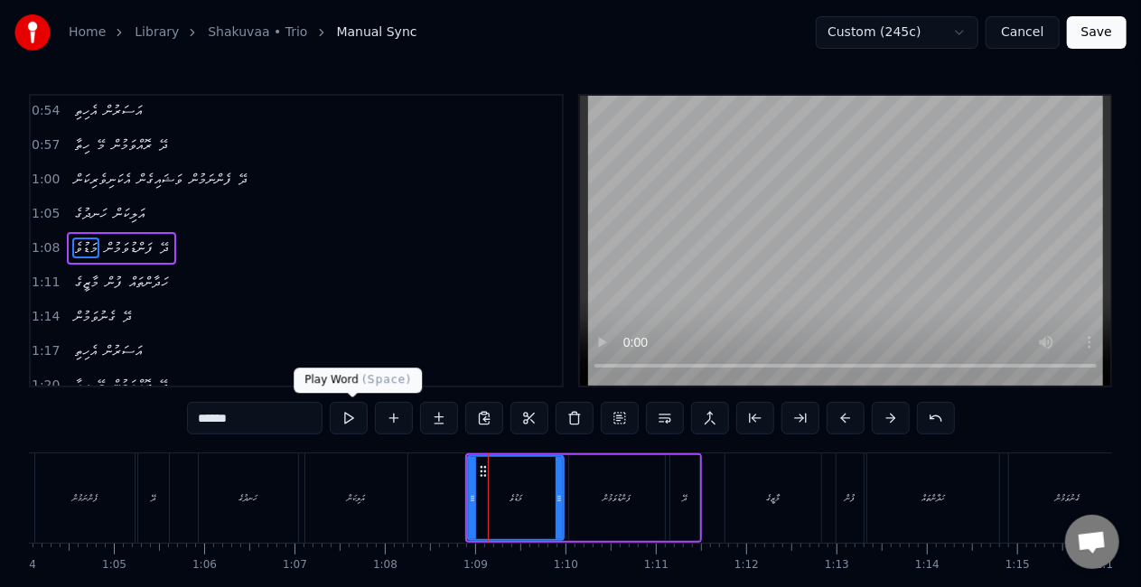
click at [355, 417] on button at bounding box center [349, 418] width 38 height 33
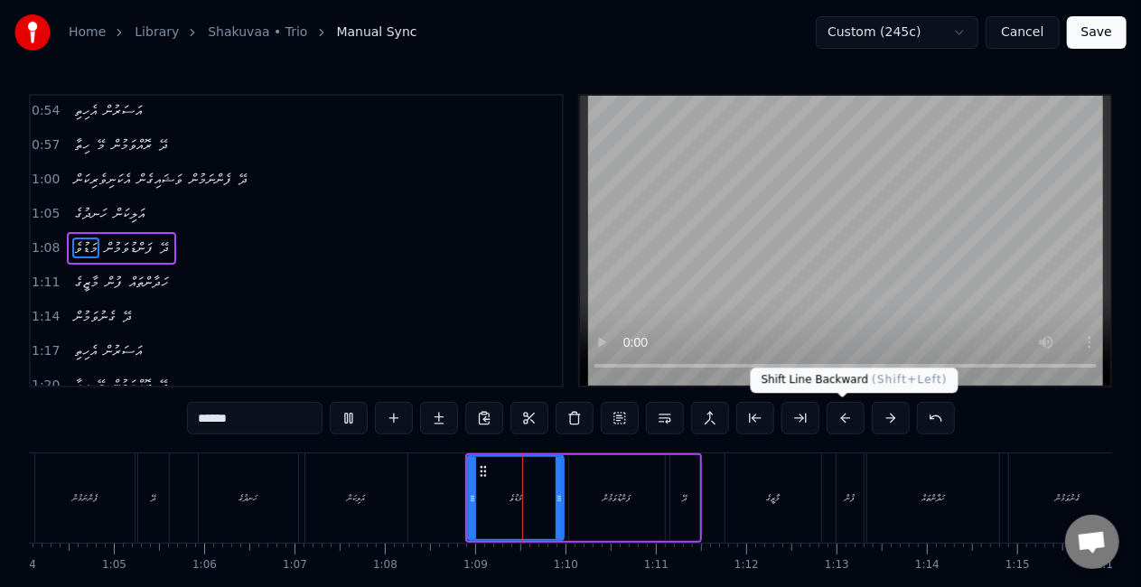
click at [838, 414] on button at bounding box center [846, 418] width 38 height 33
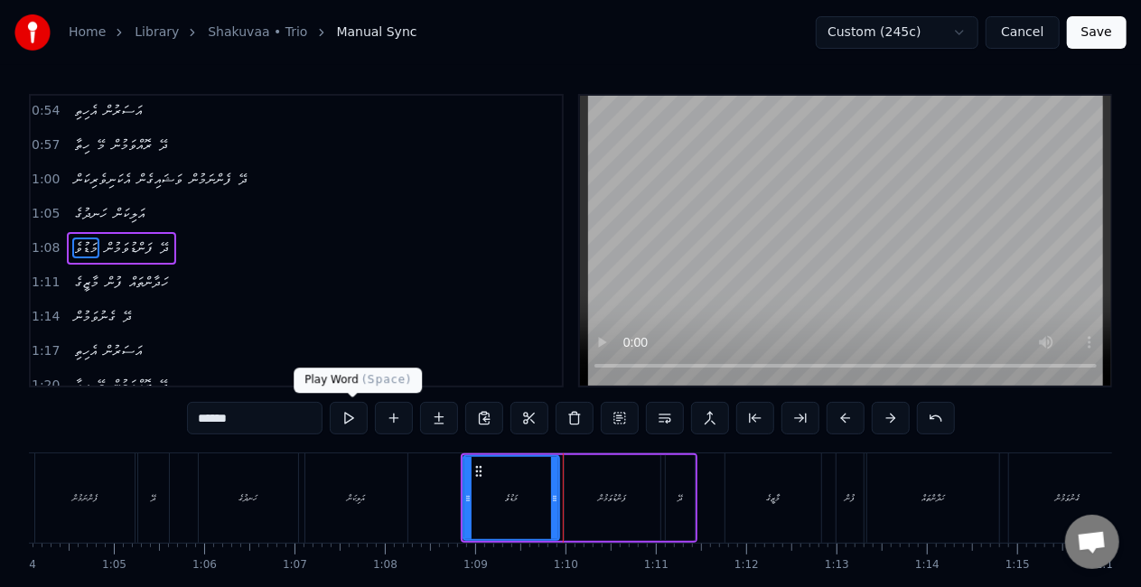
click at [354, 420] on button at bounding box center [349, 418] width 38 height 33
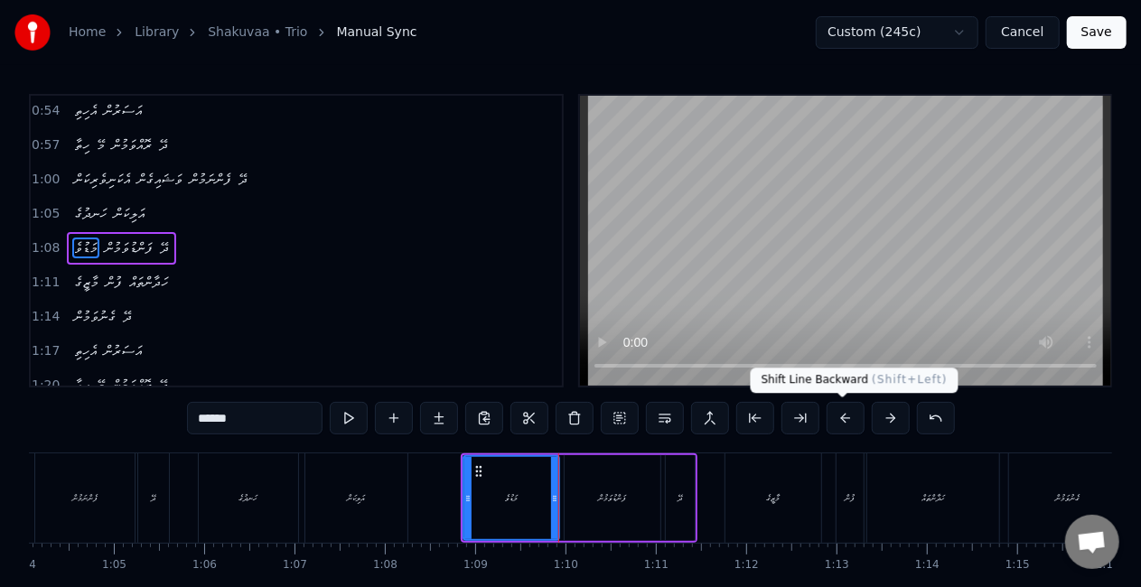
click at [845, 417] on button at bounding box center [846, 418] width 38 height 33
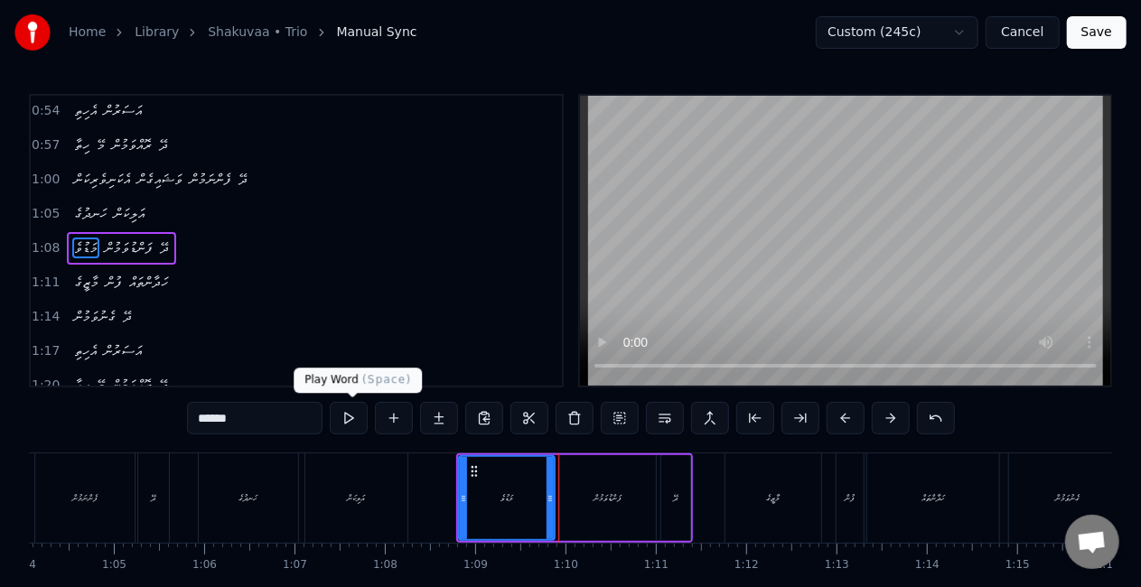
click at [353, 418] on button at bounding box center [349, 418] width 38 height 33
click at [605, 492] on div "ފަންޑުވަމުން" at bounding box center [609, 499] width 28 height 14
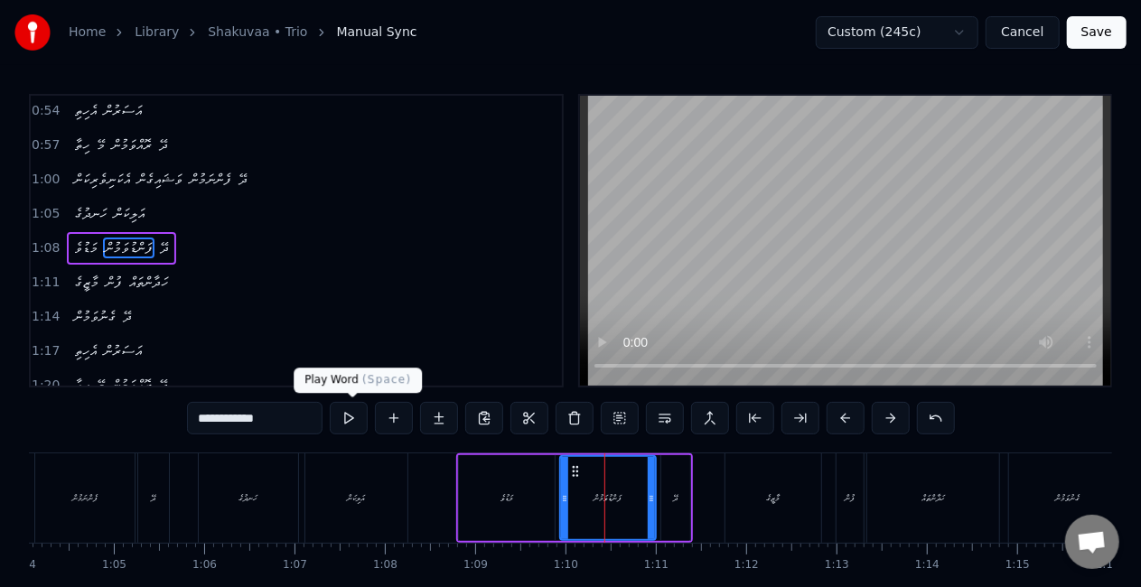
click at [349, 419] on button at bounding box center [349, 418] width 38 height 33
click at [673, 488] on div "ދޭ" at bounding box center [675, 498] width 29 height 86
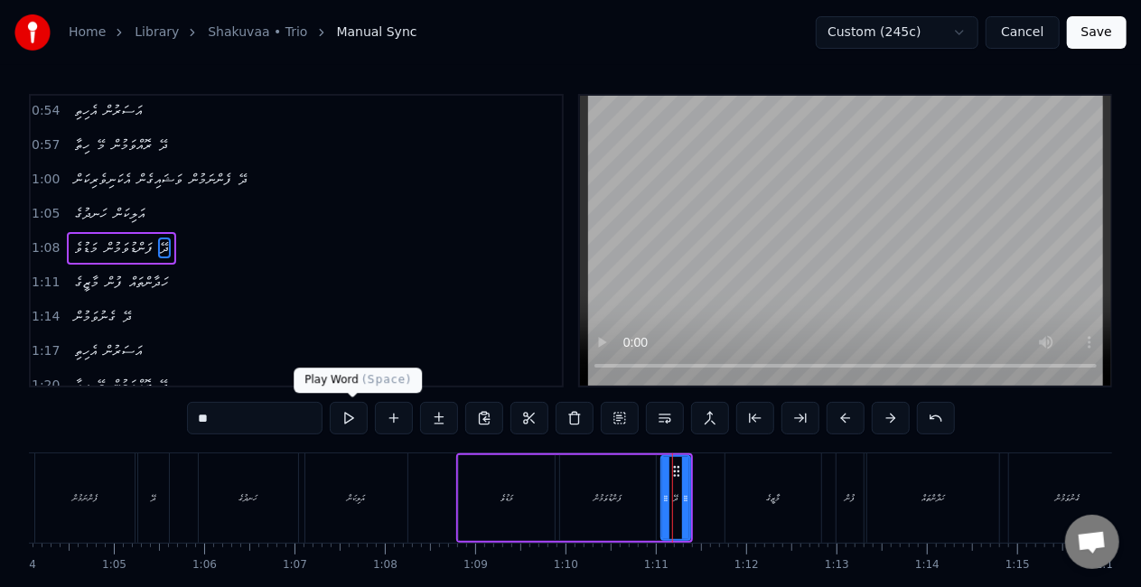
click at [352, 416] on button at bounding box center [349, 418] width 38 height 33
click at [762, 495] on div "މާޒީގެ" at bounding box center [774, 498] width 96 height 89
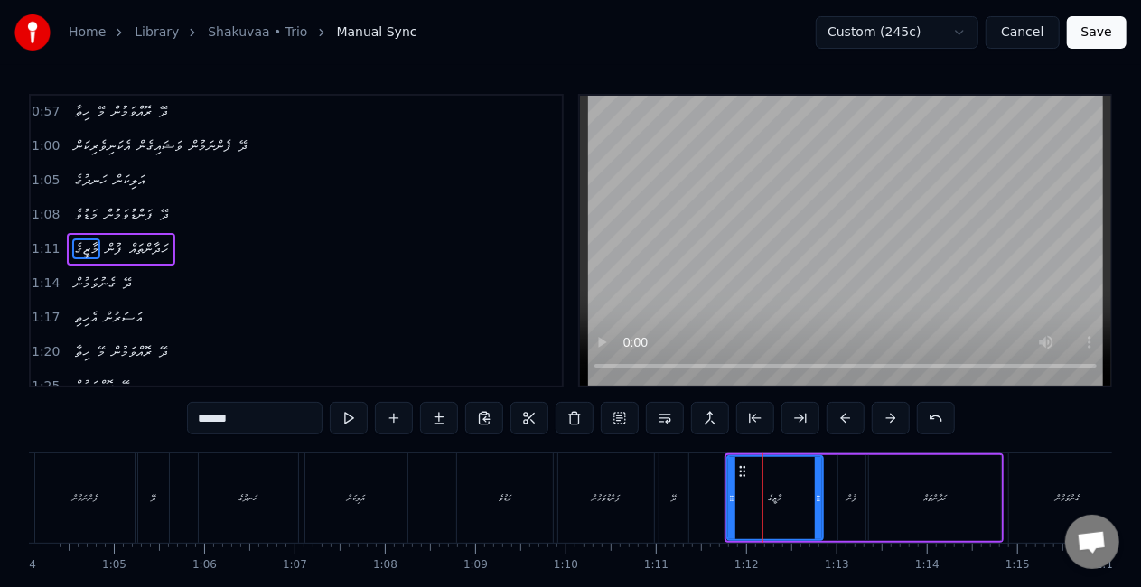
scroll to position [276, 0]
click at [349, 415] on button at bounding box center [349, 418] width 38 height 33
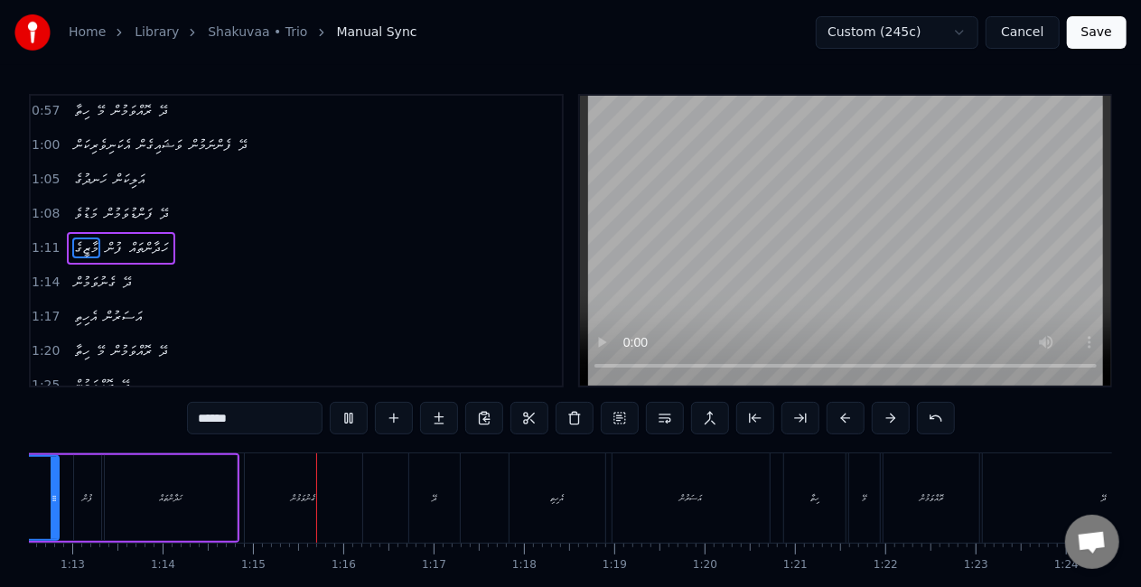
scroll to position [0, 6704]
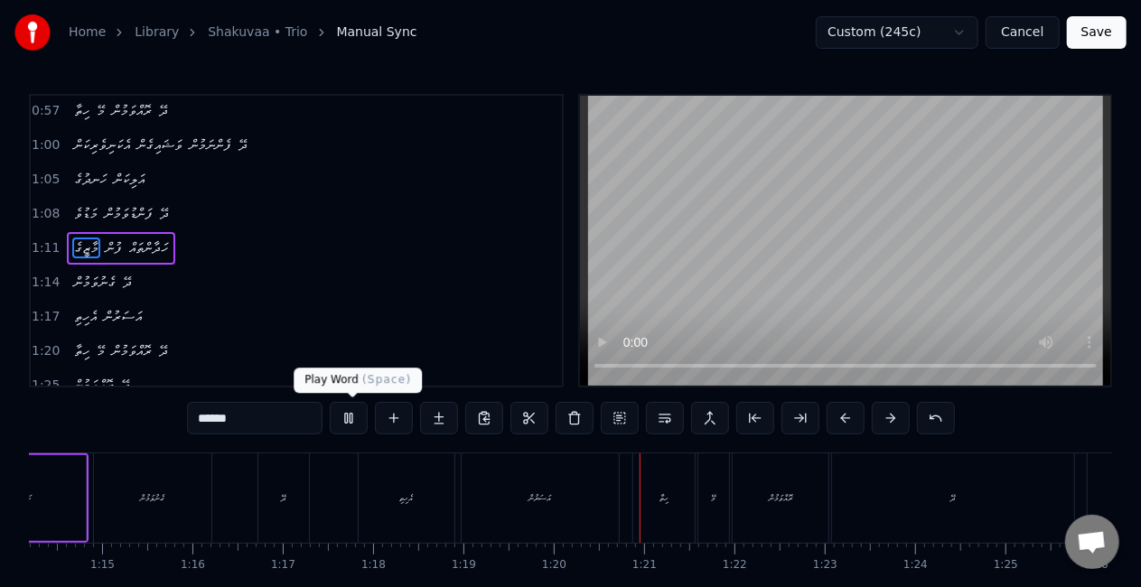
click at [360, 408] on button at bounding box center [349, 418] width 38 height 33
click at [404, 481] on div "އެހިތި" at bounding box center [407, 498] width 96 height 89
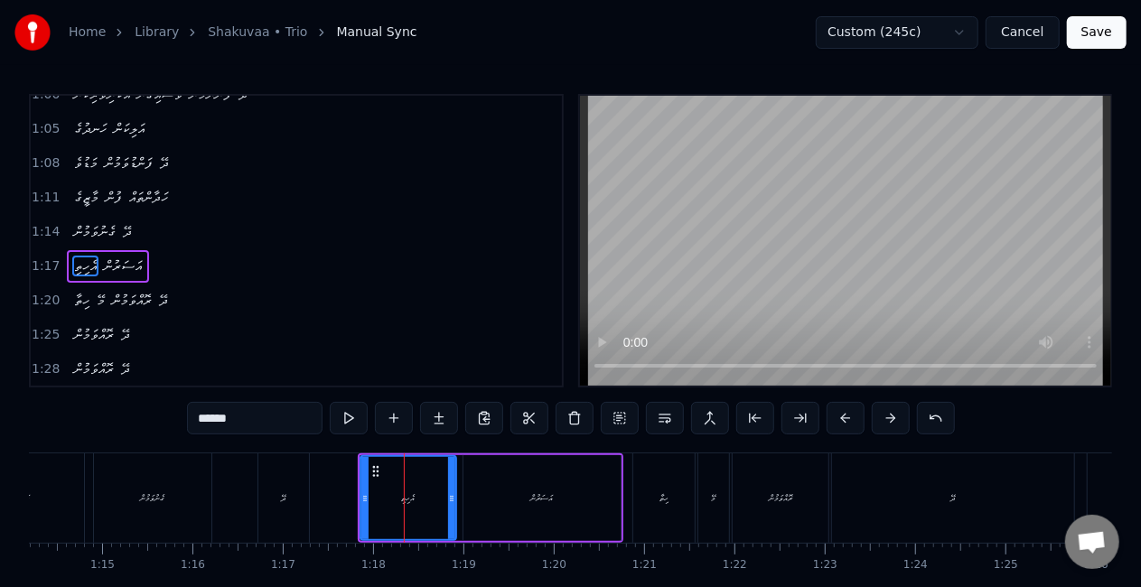
scroll to position [343, 0]
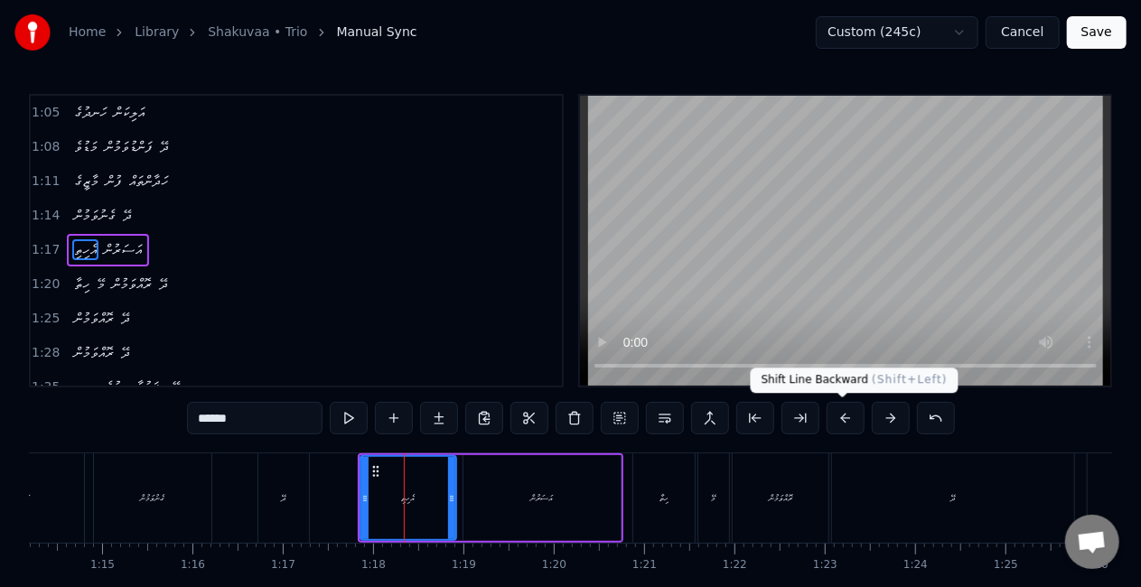
click at [836, 414] on button at bounding box center [846, 418] width 38 height 33
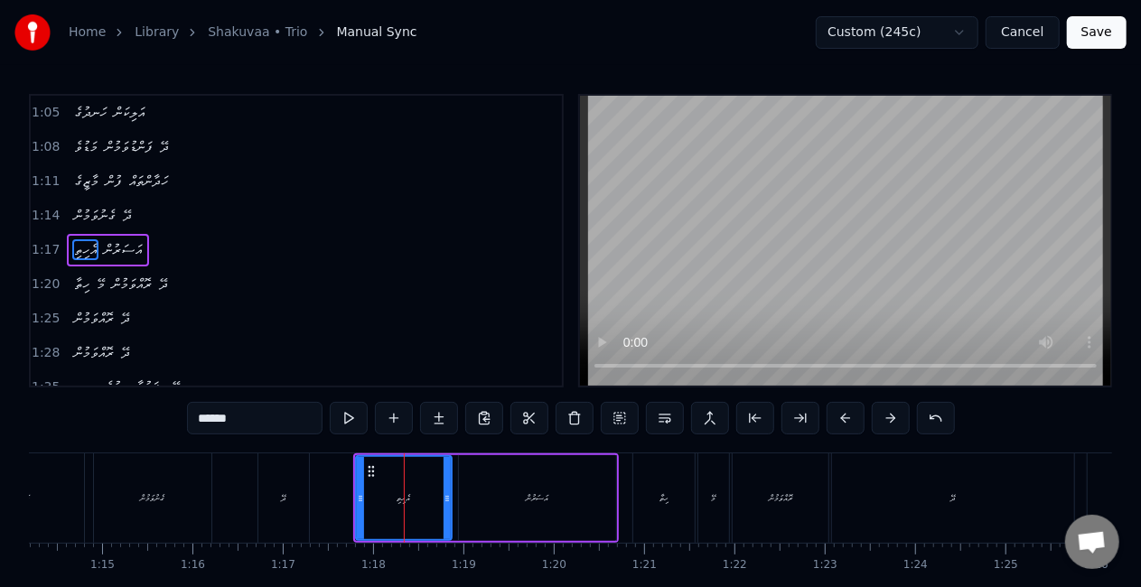
click at [836, 414] on button at bounding box center [846, 418] width 38 height 33
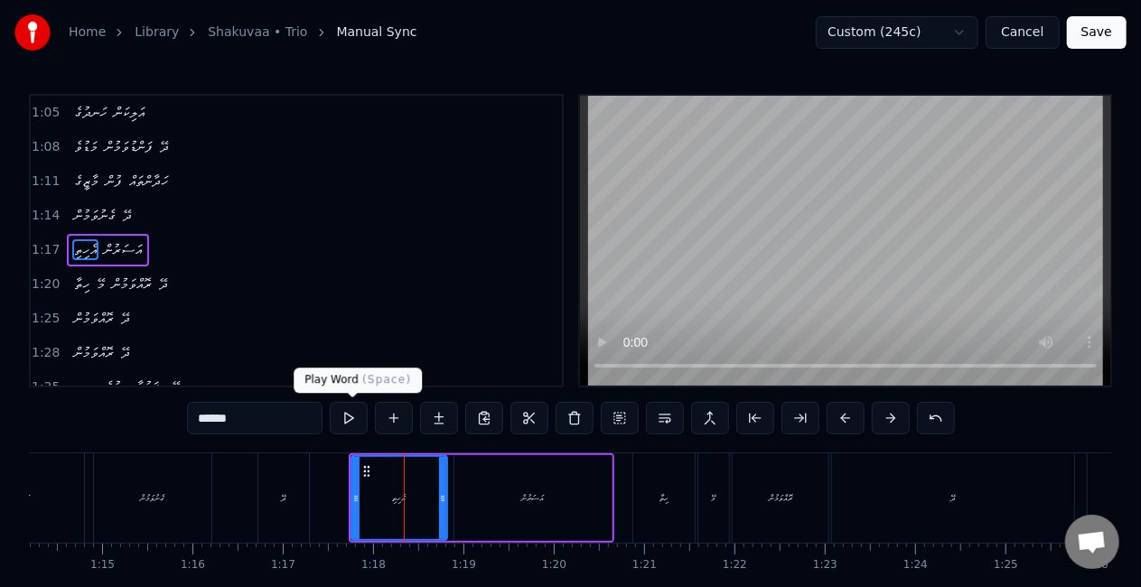
click at [351, 422] on button at bounding box center [349, 418] width 38 height 33
click at [680, 492] on div "ހިތާ" at bounding box center [663, 498] width 61 height 89
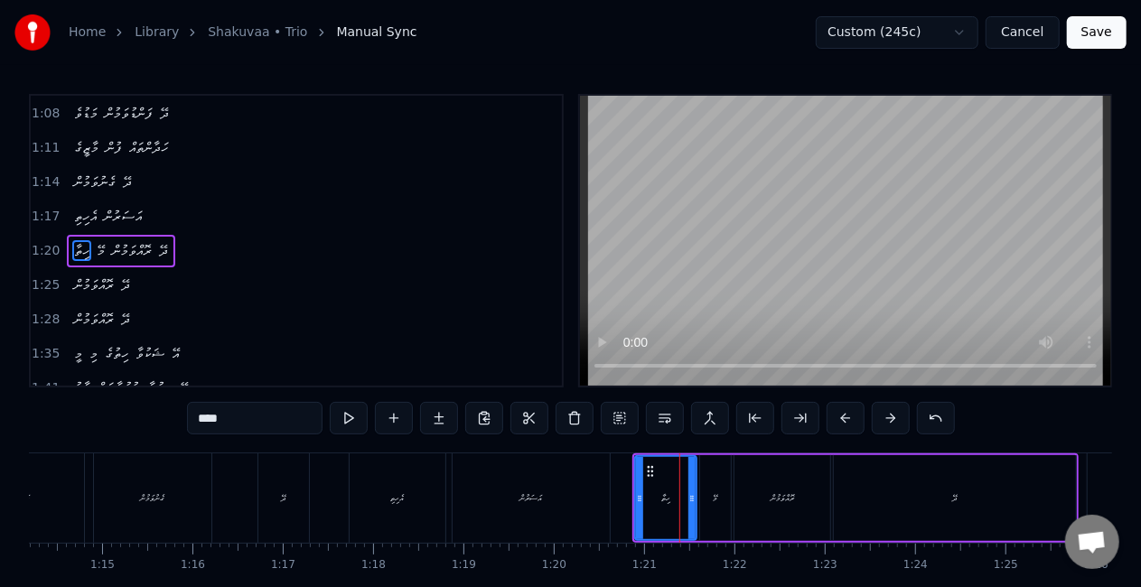
scroll to position [378, 0]
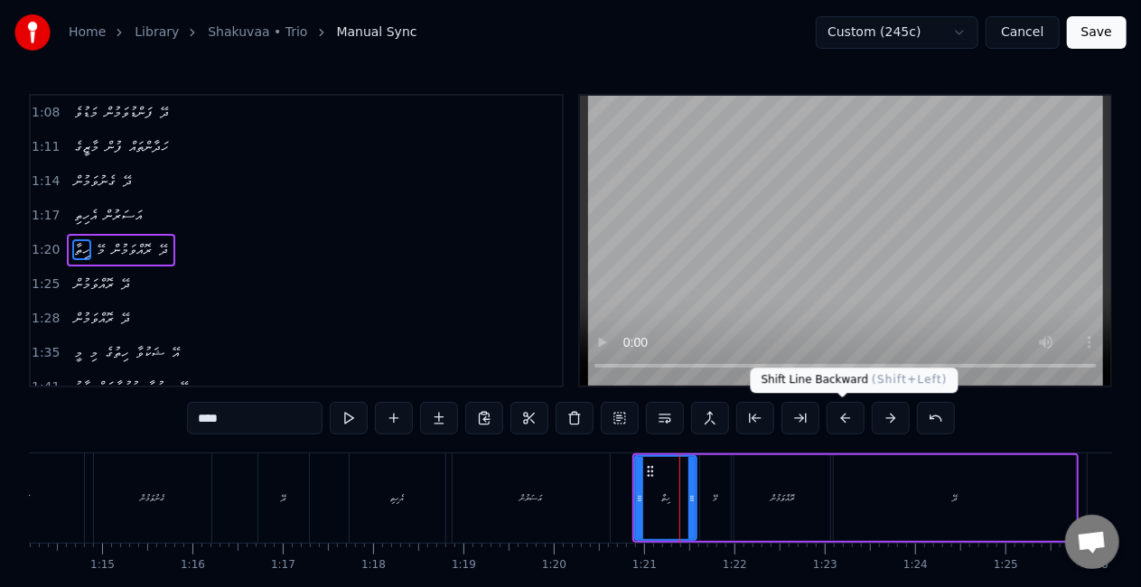
click at [850, 412] on button at bounding box center [846, 418] width 38 height 33
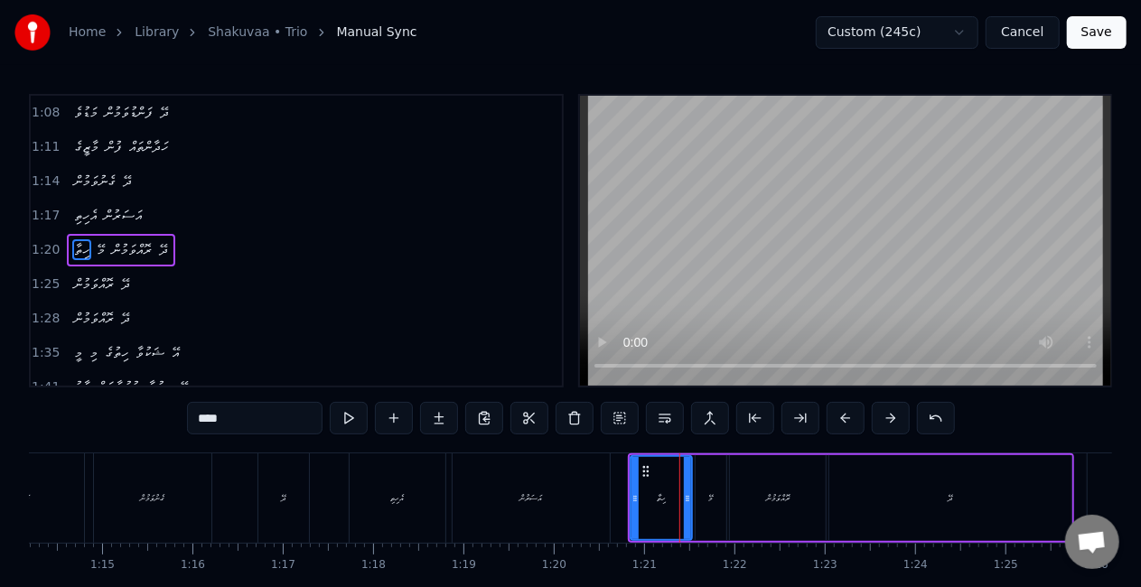
click at [850, 412] on button at bounding box center [846, 418] width 38 height 33
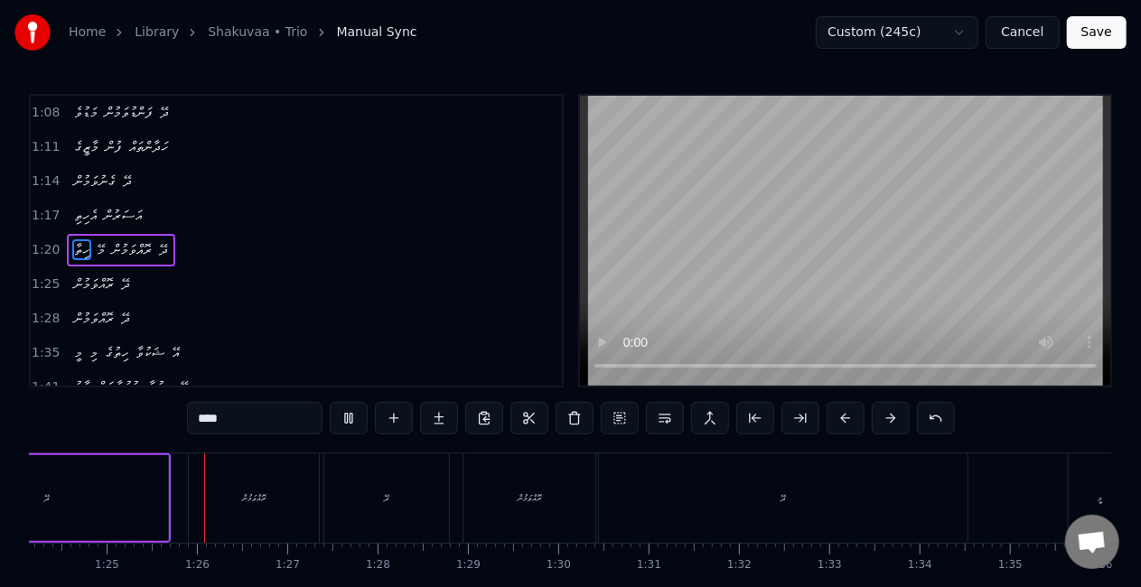
scroll to position [0, 7622]
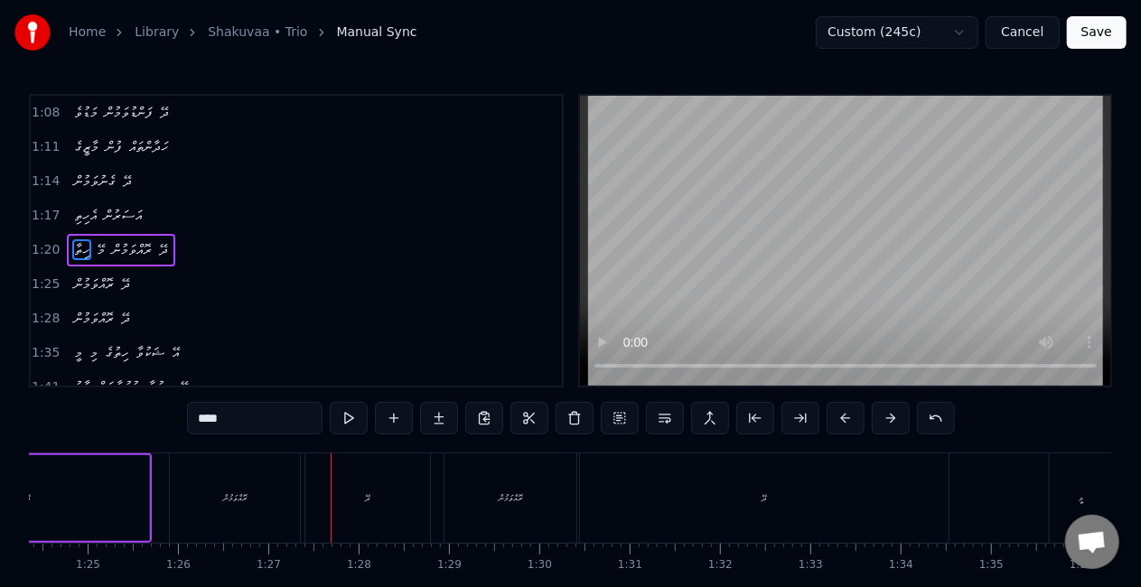
click at [271, 484] on div "ރޮއްވަމުން" at bounding box center [235, 498] width 130 height 89
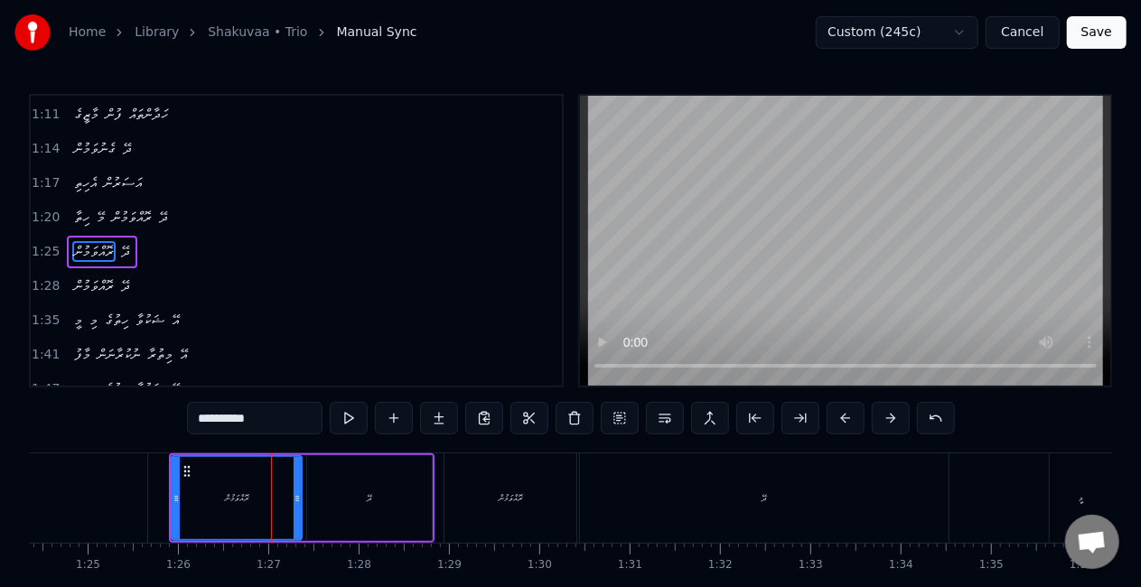
scroll to position [411, 0]
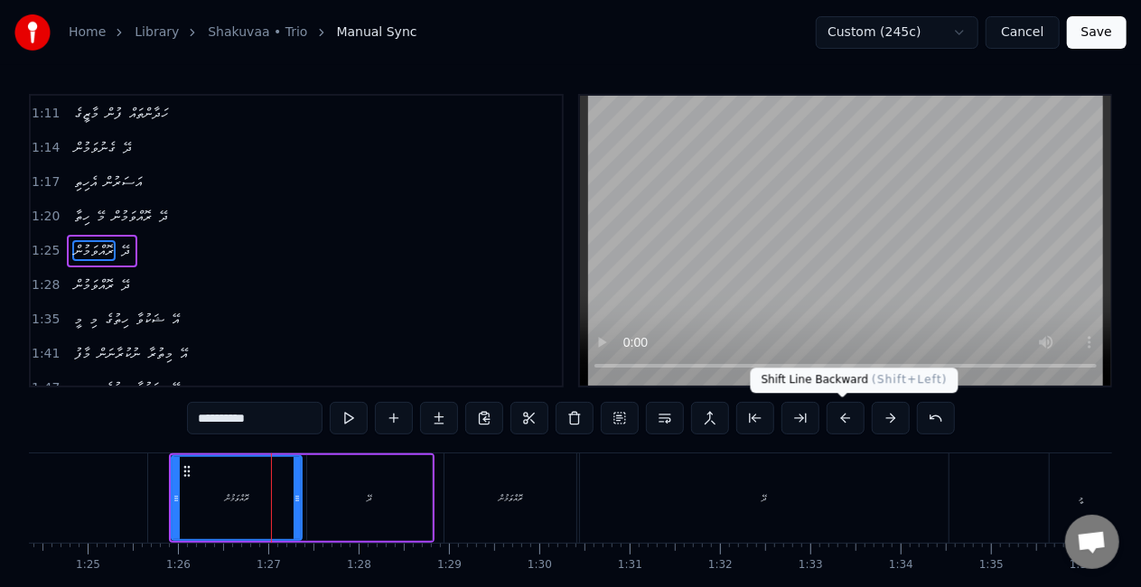
click at [844, 408] on button at bounding box center [846, 418] width 38 height 33
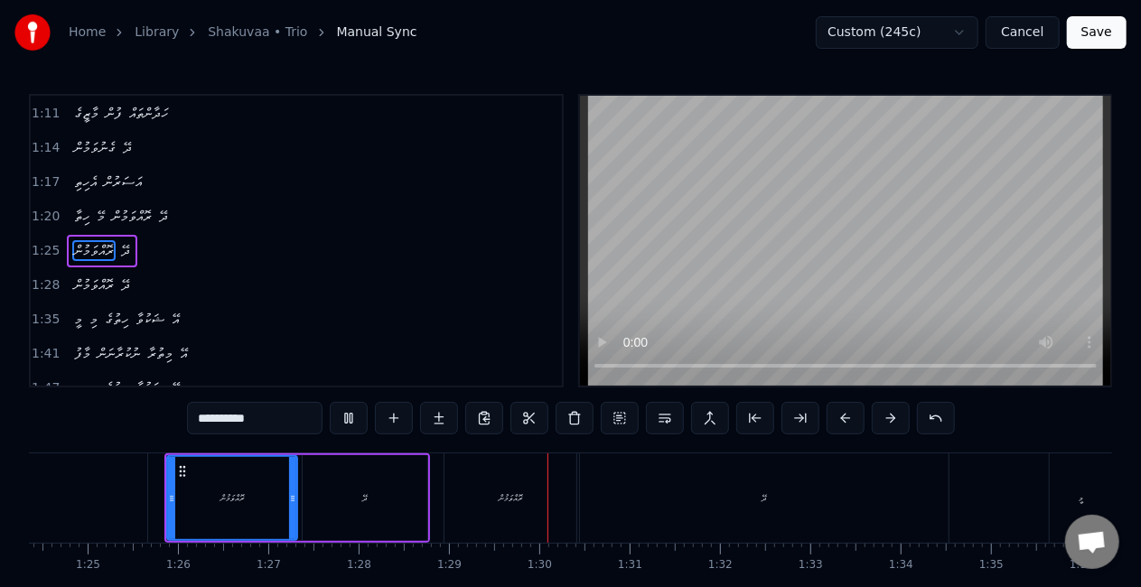
click at [520, 479] on div "ރޮއްވަމުން" at bounding box center [511, 498] width 132 height 89
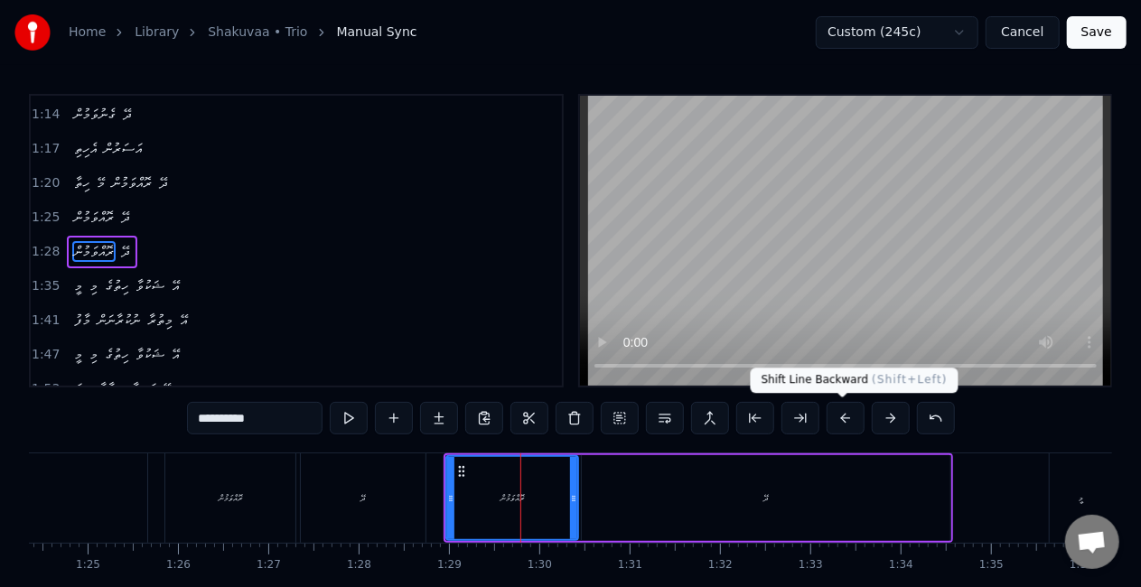
click at [842, 410] on button at bounding box center [846, 418] width 38 height 33
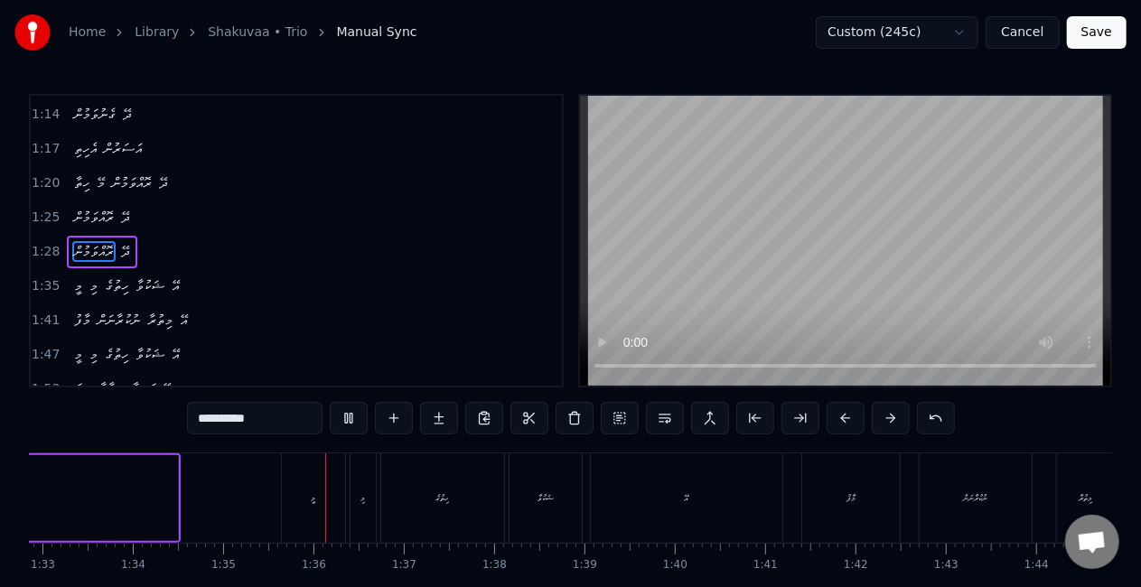
scroll to position [0, 8546]
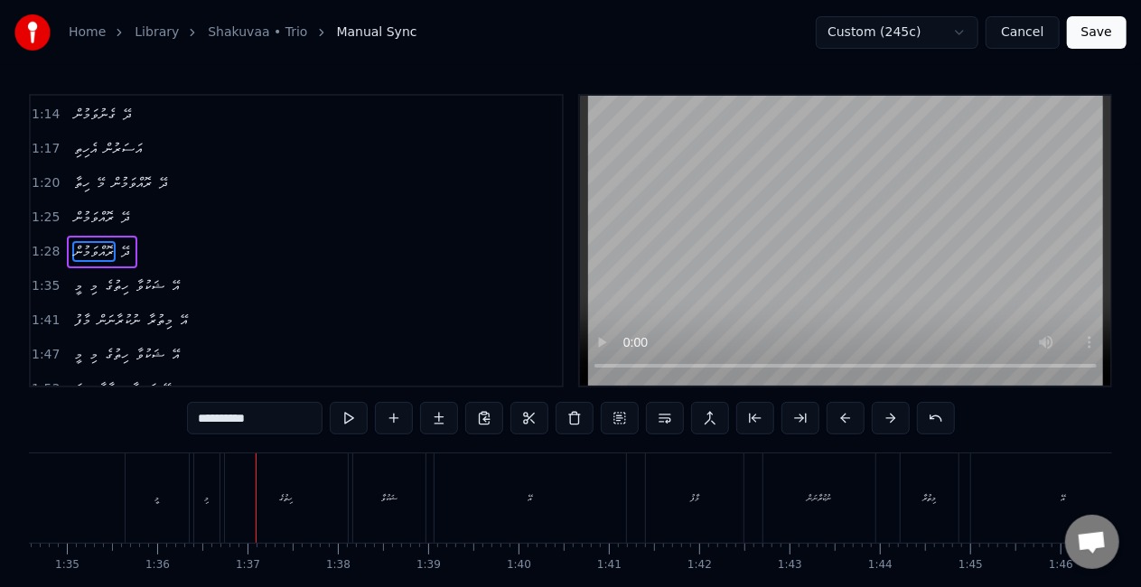
click at [146, 493] on div "މީ" at bounding box center [157, 498] width 63 height 89
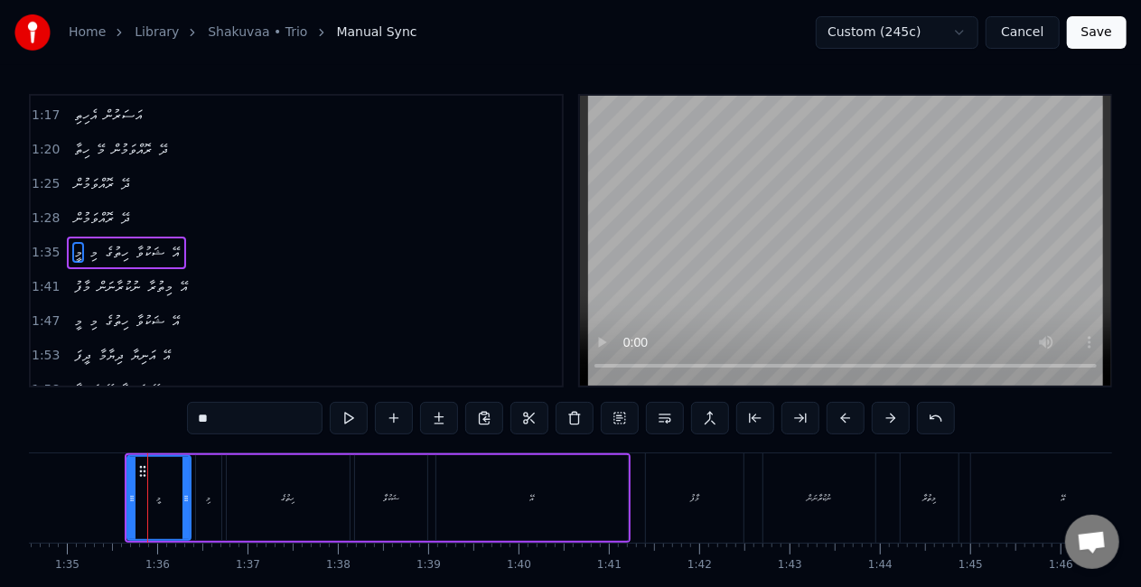
scroll to position [479, 0]
click at [839, 421] on button at bounding box center [846, 418] width 38 height 33
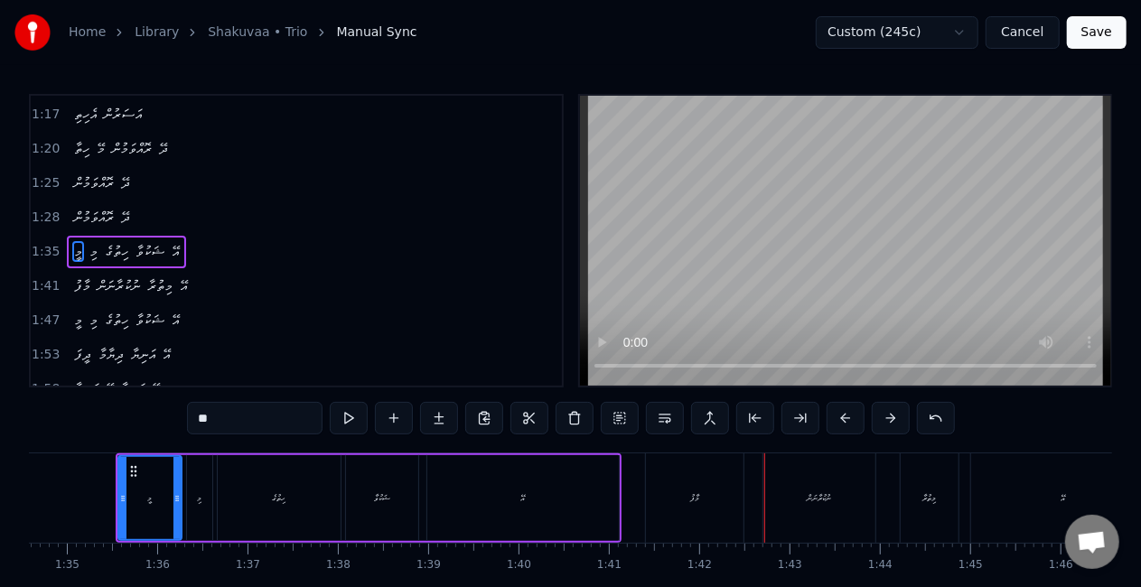
click at [684, 486] on div "މާފު" at bounding box center [695, 498] width 98 height 89
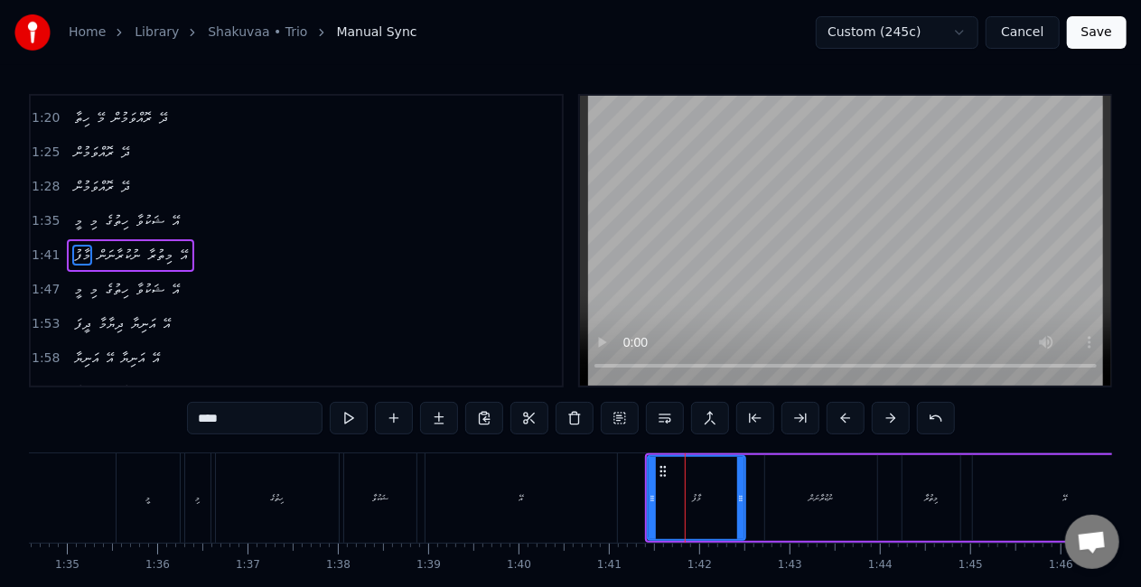
scroll to position [512, 0]
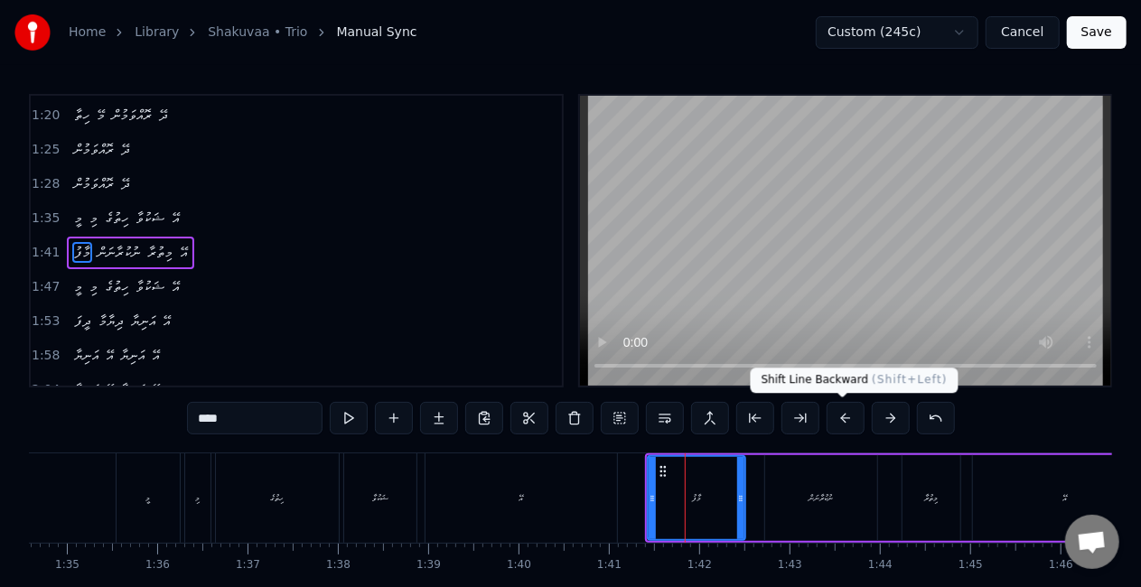
click at [840, 416] on button at bounding box center [846, 418] width 38 height 33
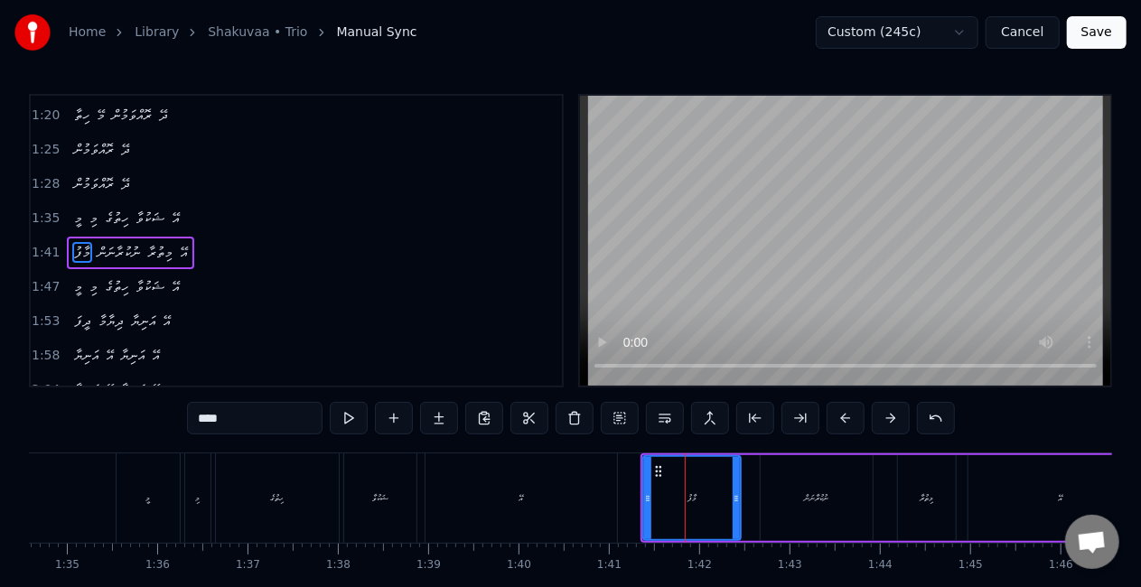
click at [840, 416] on button at bounding box center [846, 418] width 38 height 33
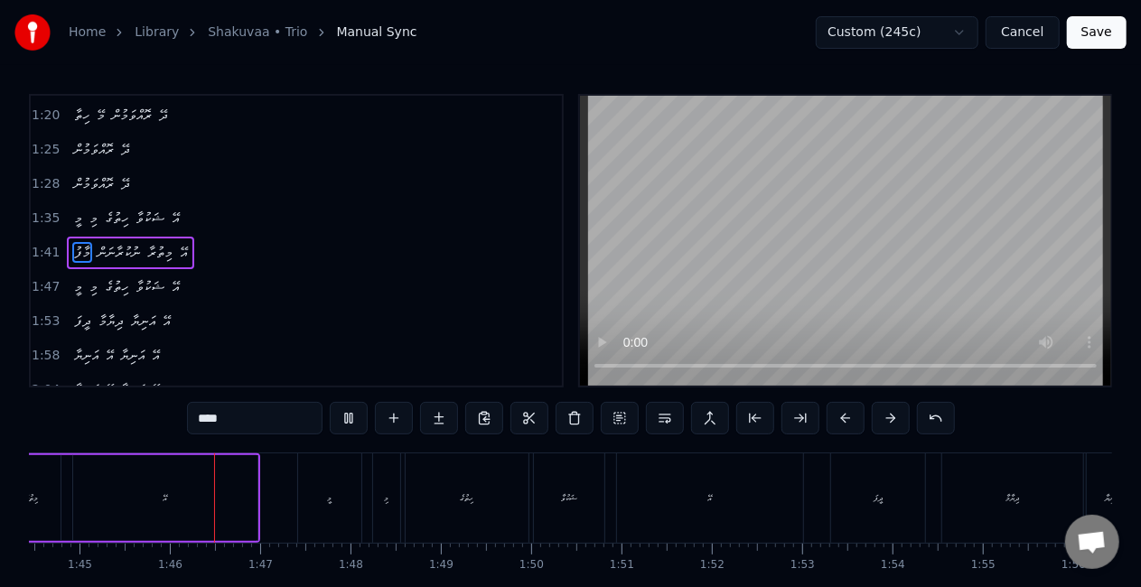
scroll to position [0, 9469]
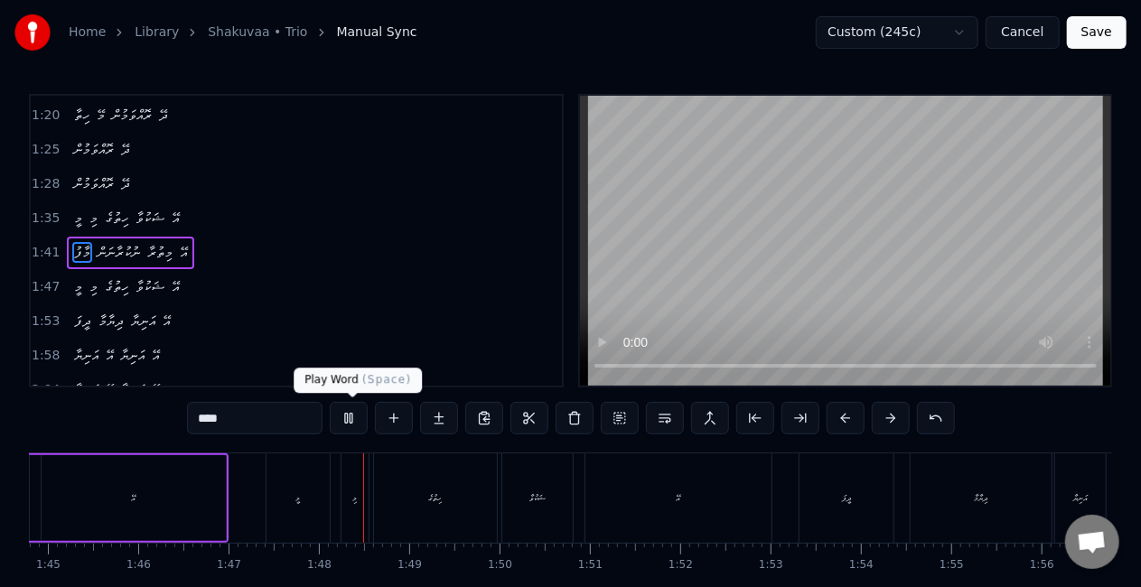
click at [347, 407] on button at bounding box center [349, 418] width 38 height 33
click at [313, 495] on div "މީ" at bounding box center [298, 498] width 63 height 89
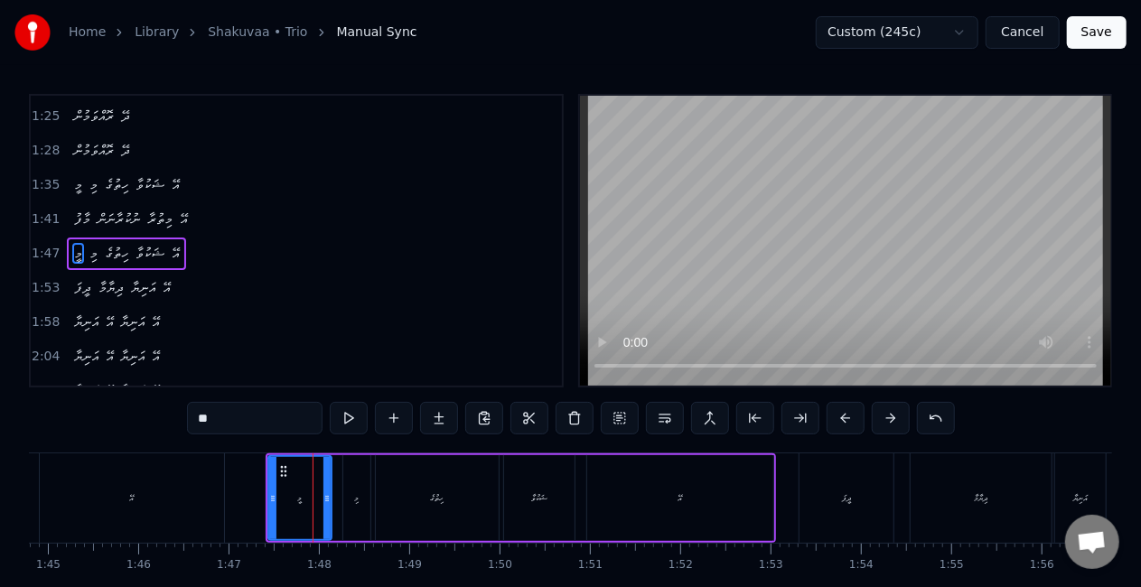
scroll to position [546, 0]
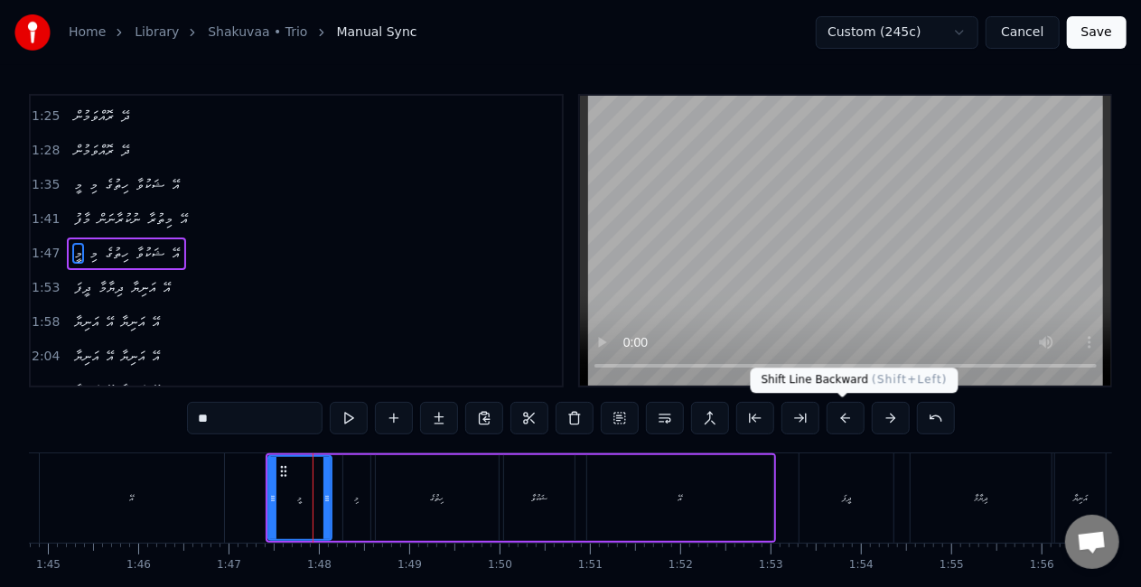
click at [842, 419] on button at bounding box center [846, 418] width 38 height 33
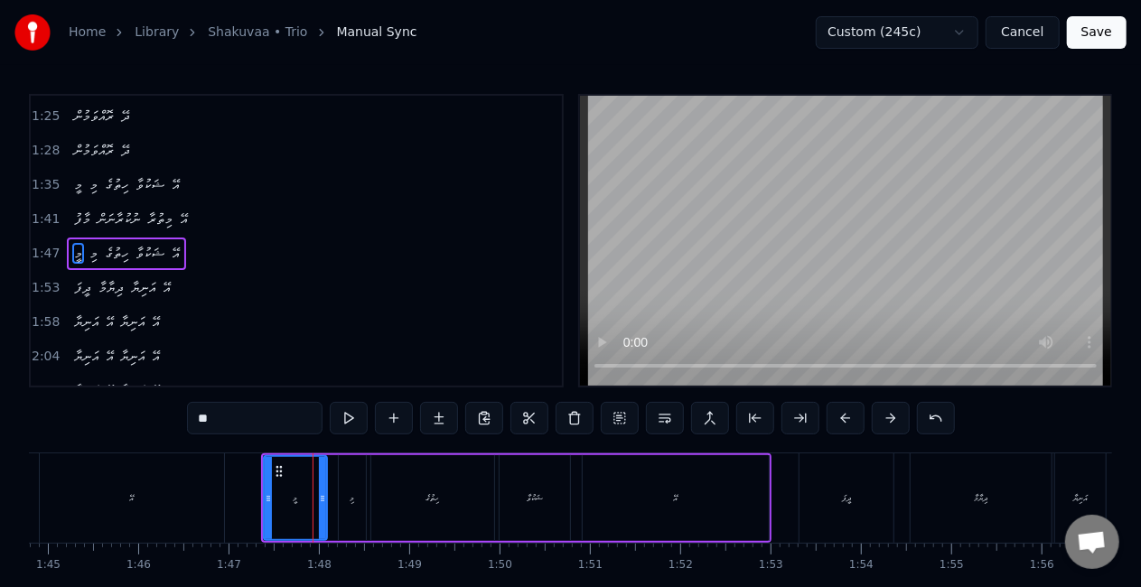
click at [842, 419] on button at bounding box center [846, 418] width 38 height 33
click at [832, 490] on div "ދީފަ" at bounding box center [847, 498] width 94 height 89
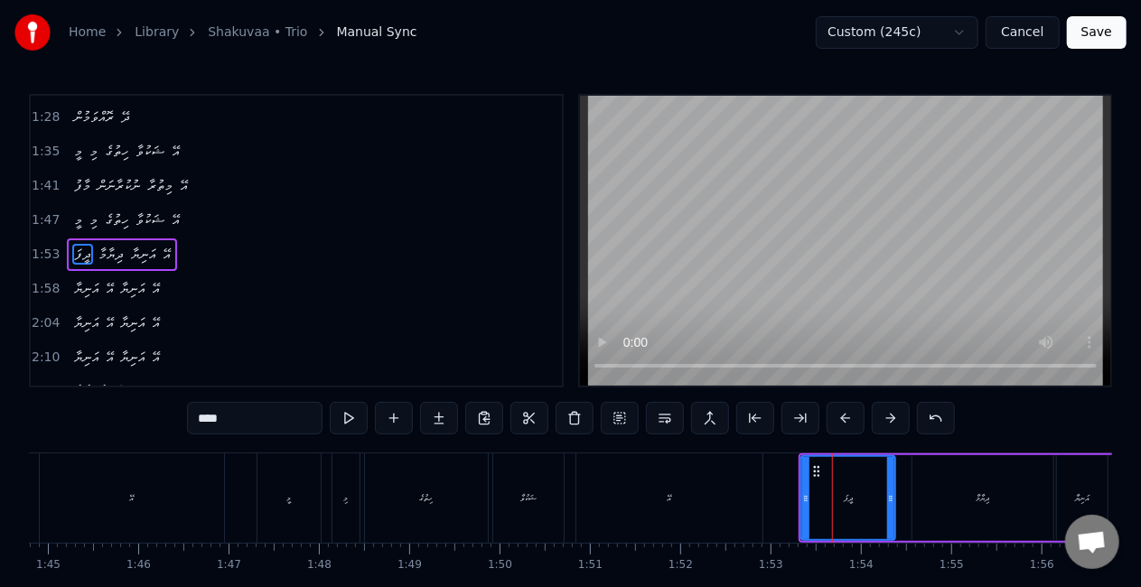
scroll to position [580, 0]
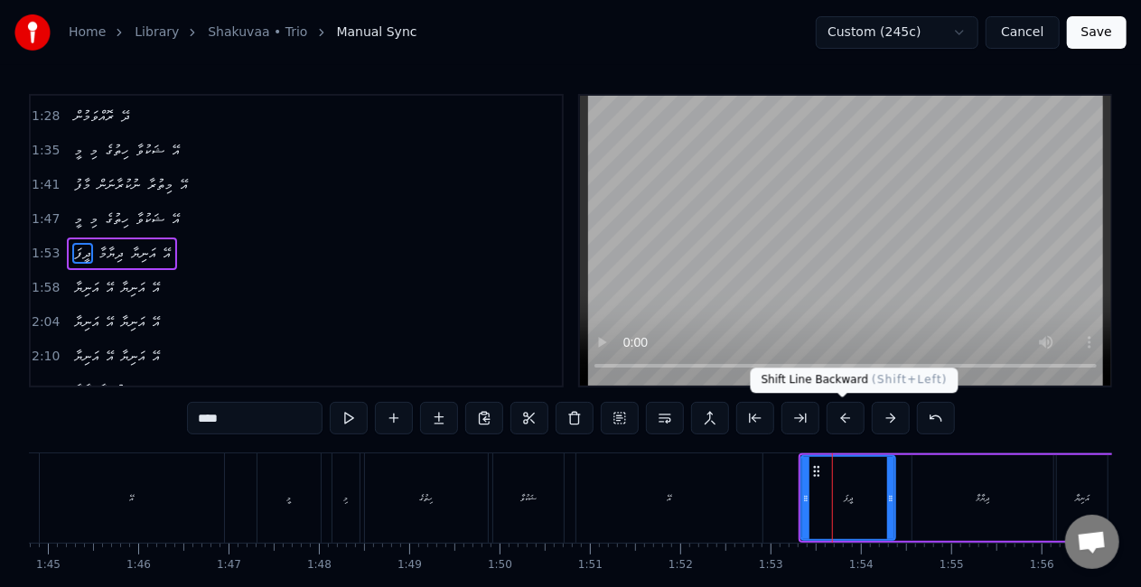
click at [846, 416] on button at bounding box center [846, 418] width 38 height 33
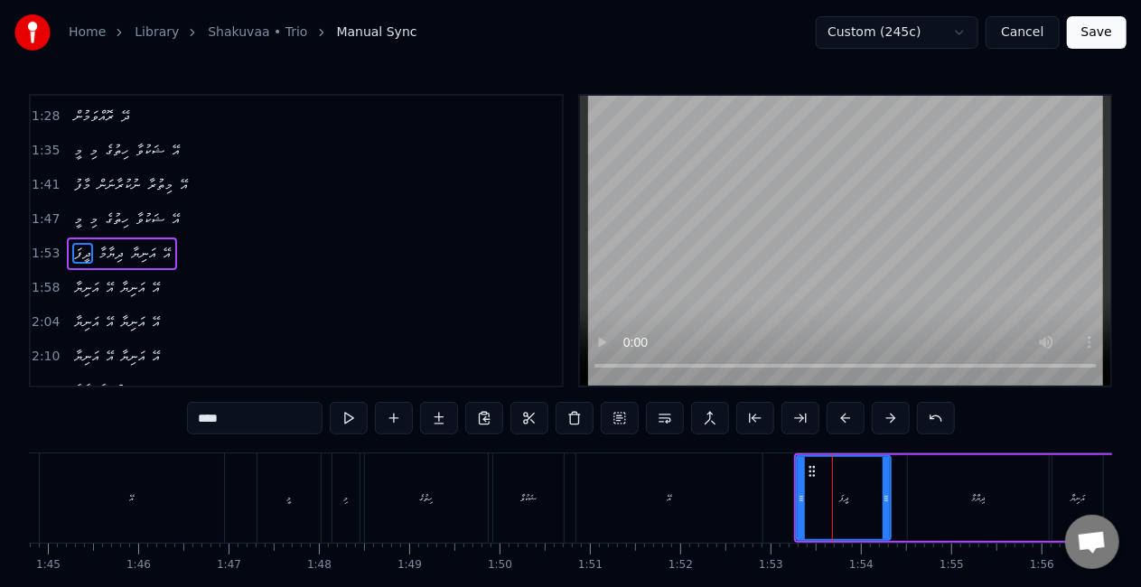
click at [846, 416] on button at bounding box center [846, 418] width 38 height 33
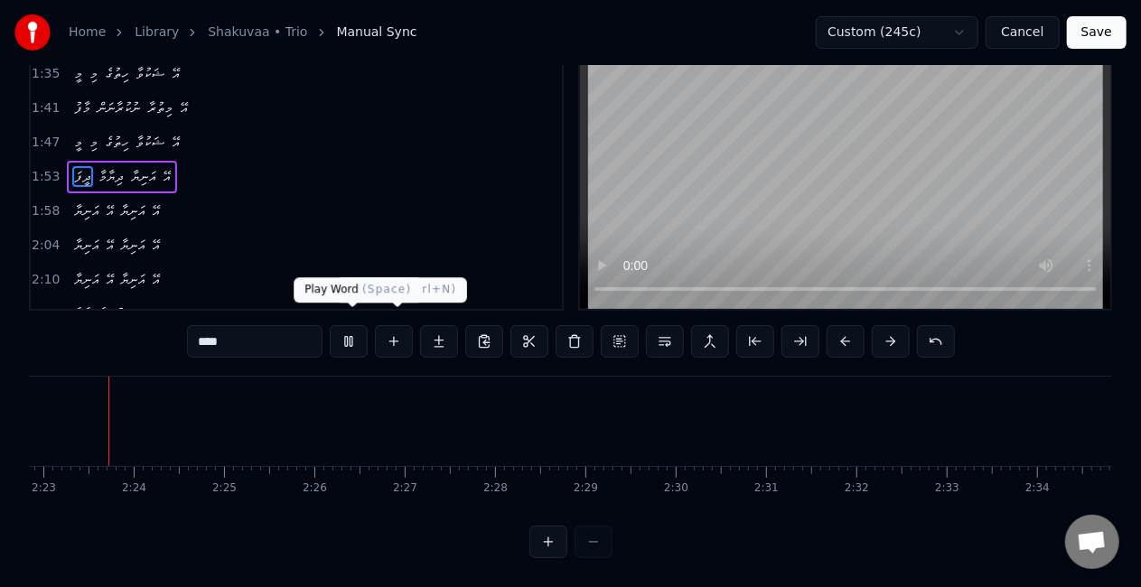
scroll to position [0, 12891]
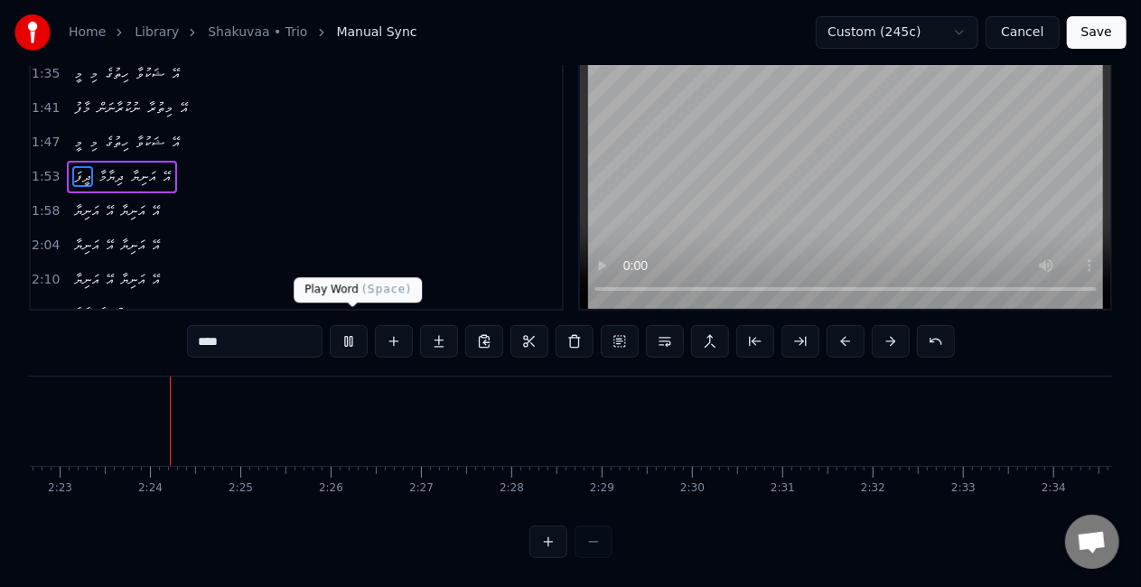
click at [356, 325] on button at bounding box center [349, 341] width 38 height 33
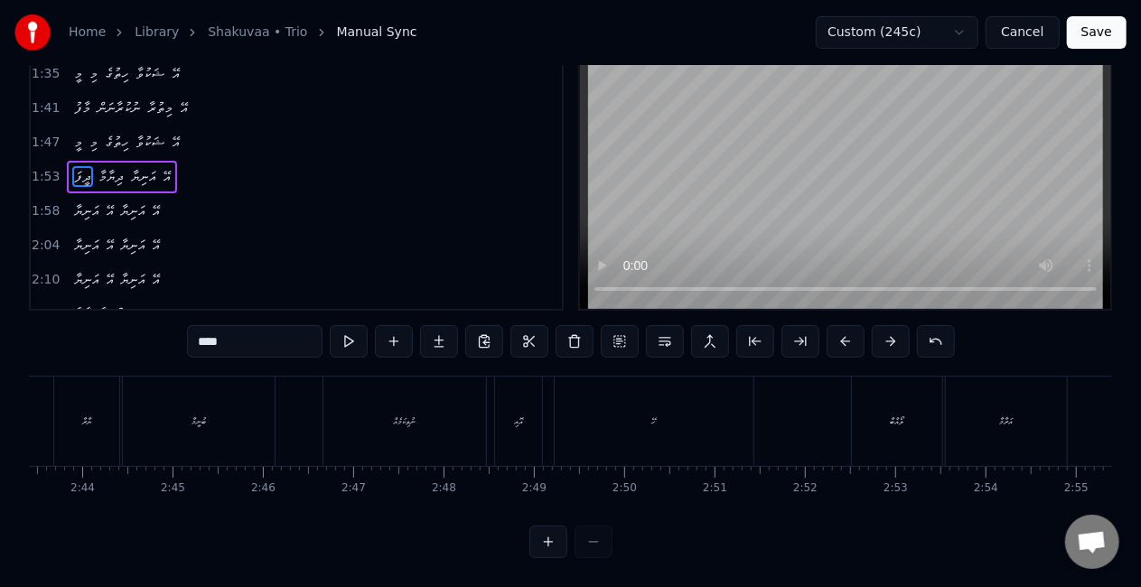
scroll to position [0, 14678]
click at [183, 421] on div "ޔާރާ" at bounding box center [174, 421] width 65 height 89
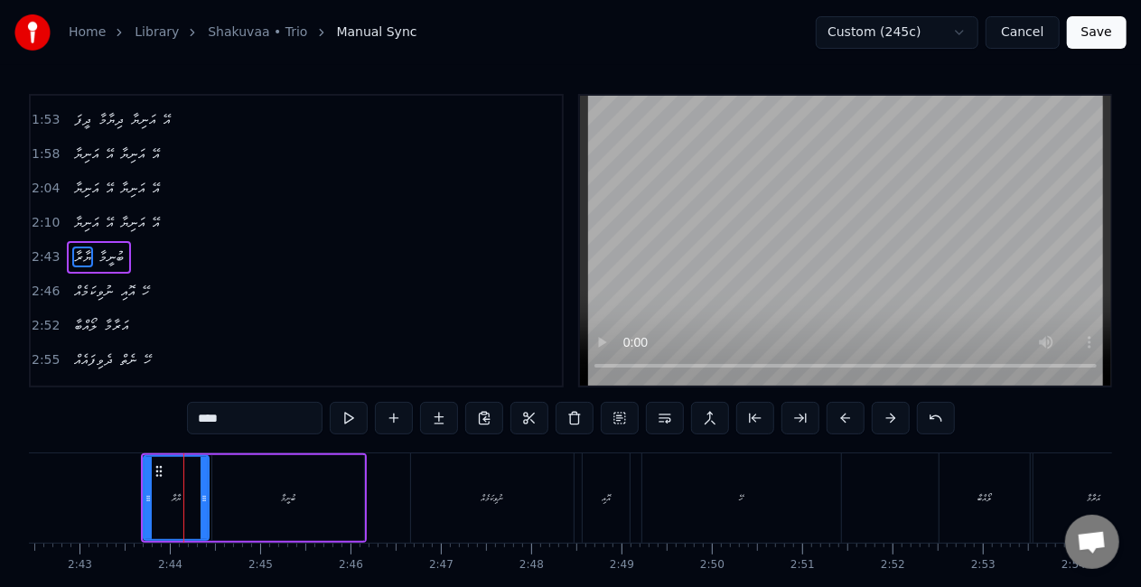
scroll to position [715, 0]
click at [461, 479] on div "ނުވިކަމެއް" at bounding box center [492, 498] width 163 height 89
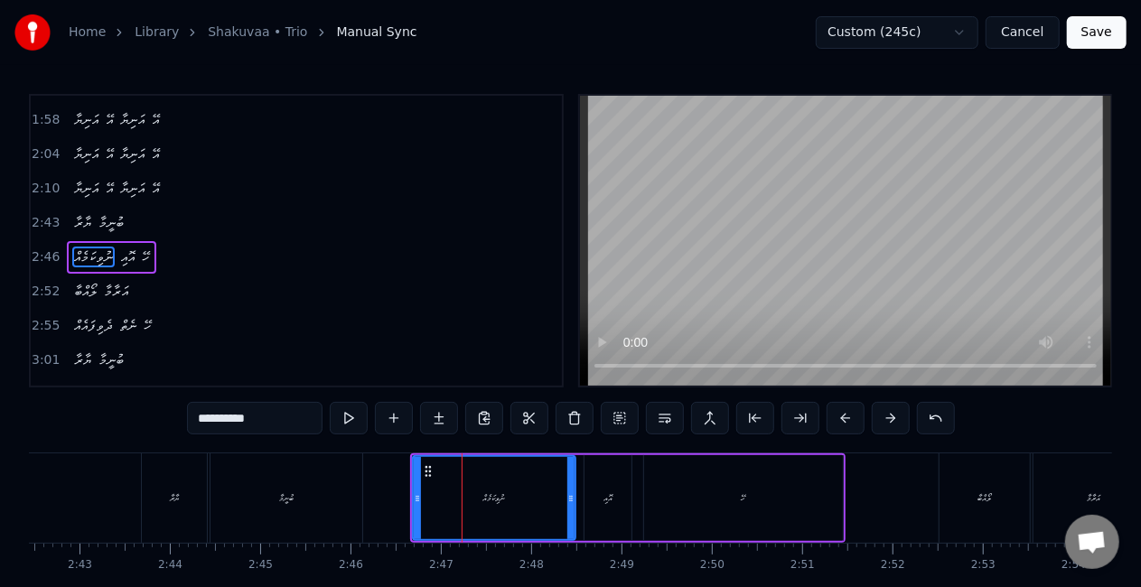
scroll to position [748, 0]
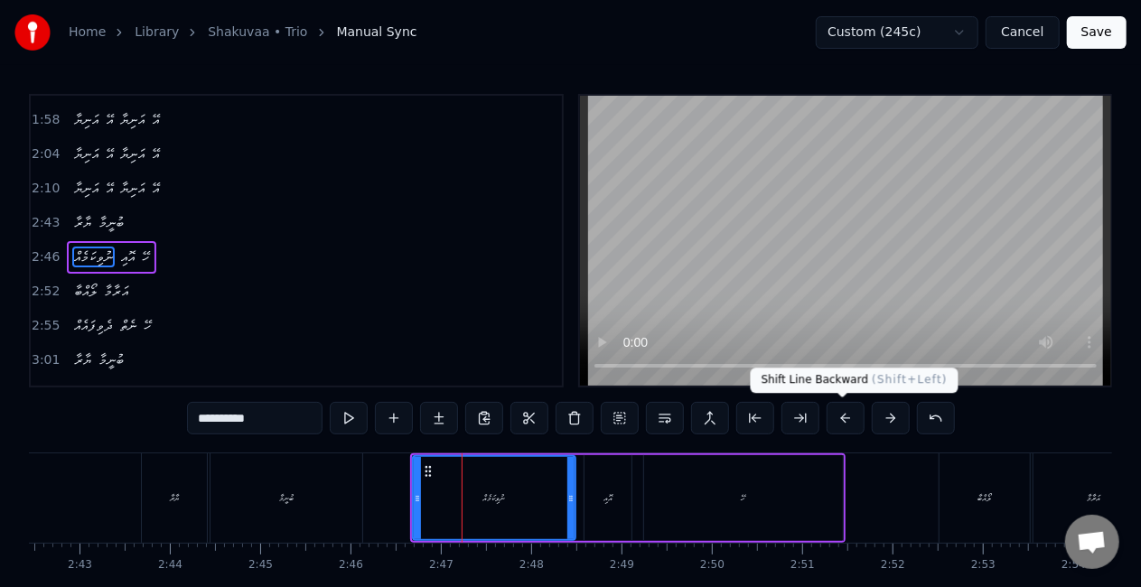
click at [837, 417] on button at bounding box center [846, 418] width 38 height 33
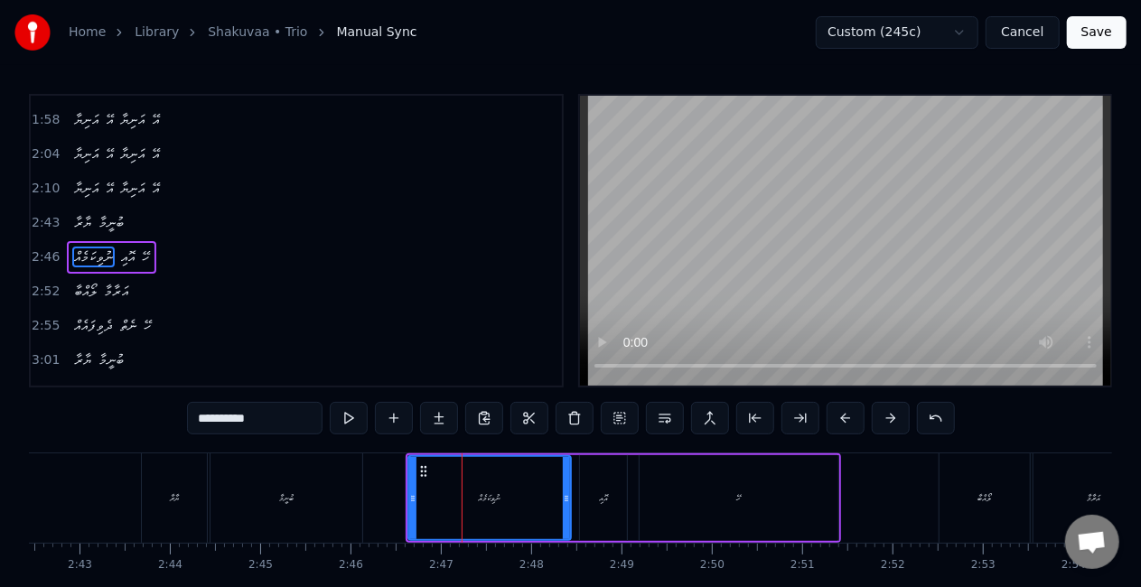
click at [837, 417] on button at bounding box center [846, 418] width 38 height 33
click at [701, 507] on div "ހޭ" at bounding box center [734, 498] width 199 height 86
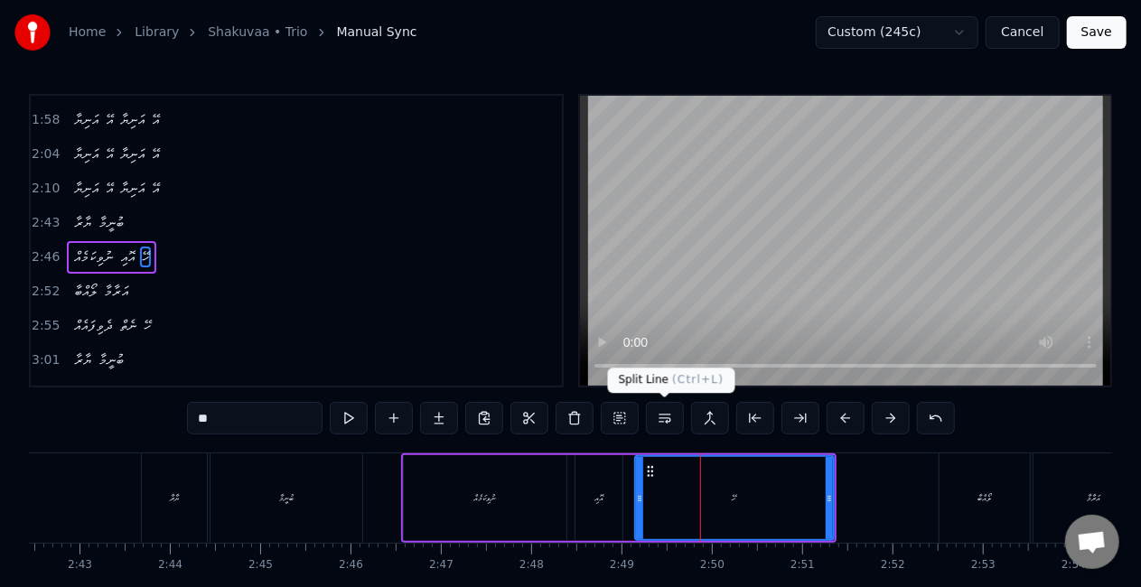
click at [667, 419] on button at bounding box center [665, 418] width 38 height 33
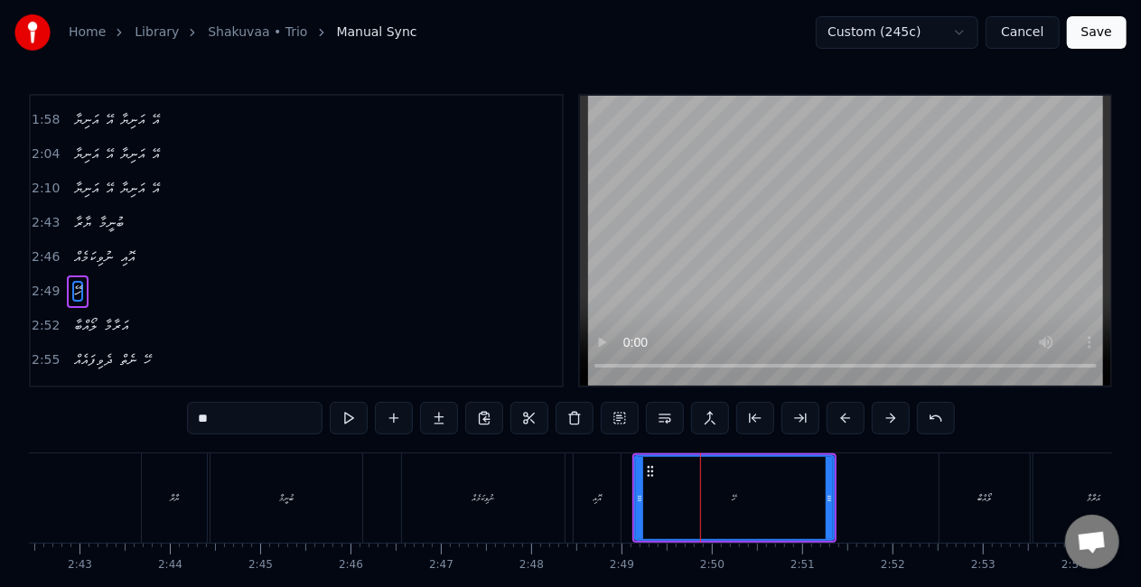
scroll to position [783, 0]
click at [604, 487] on div "އޮއި" at bounding box center [597, 498] width 47 height 89
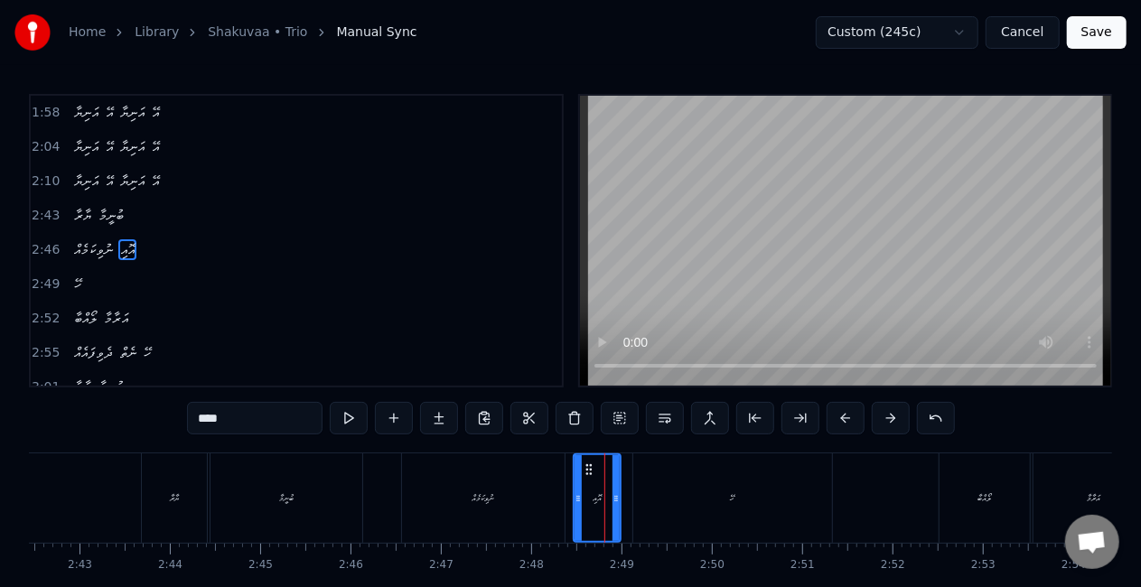
scroll to position [748, 0]
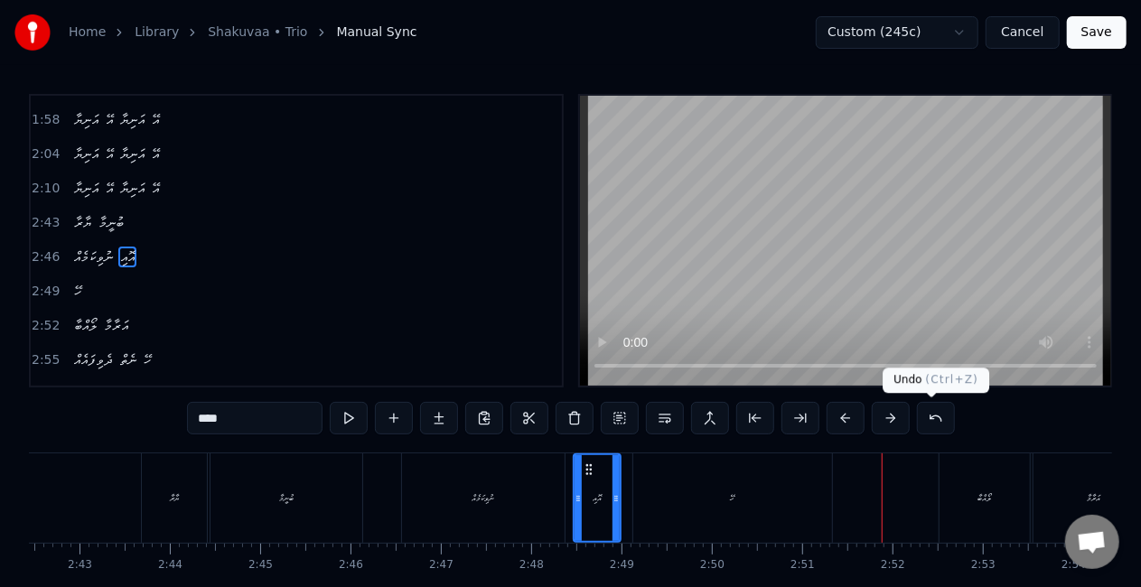
click at [927, 411] on button at bounding box center [936, 418] width 38 height 33
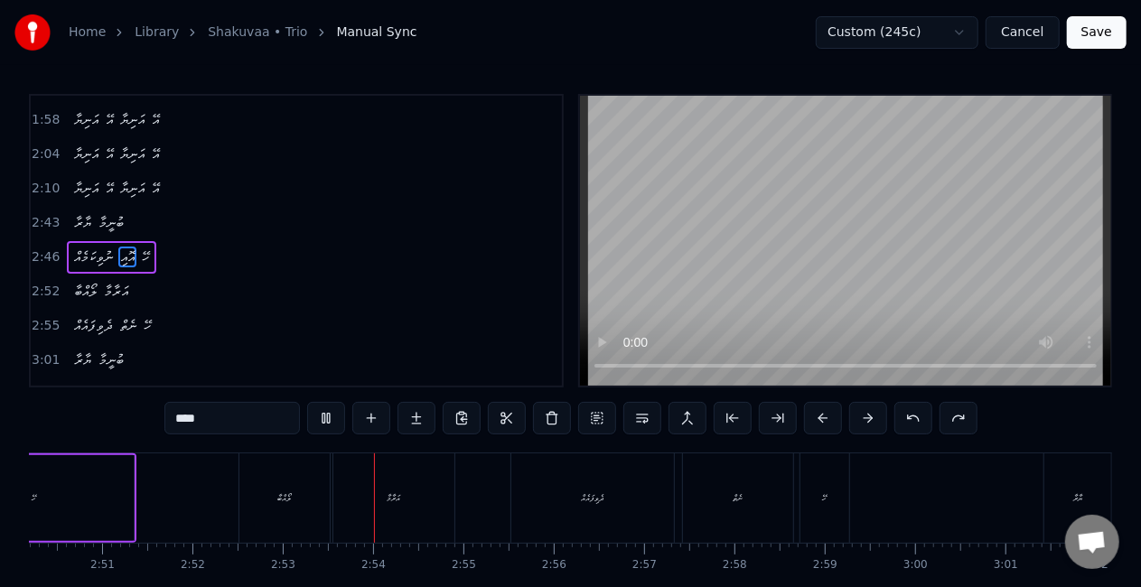
scroll to position [0, 15584]
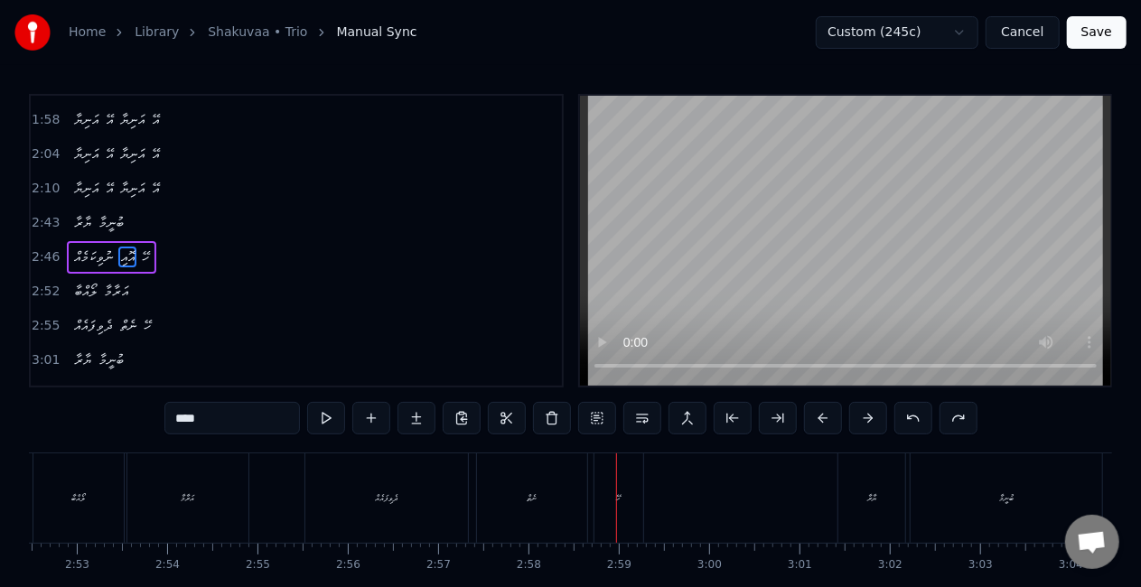
click at [333, 508] on div "ދެވިފައެއް" at bounding box center [386, 498] width 163 height 89
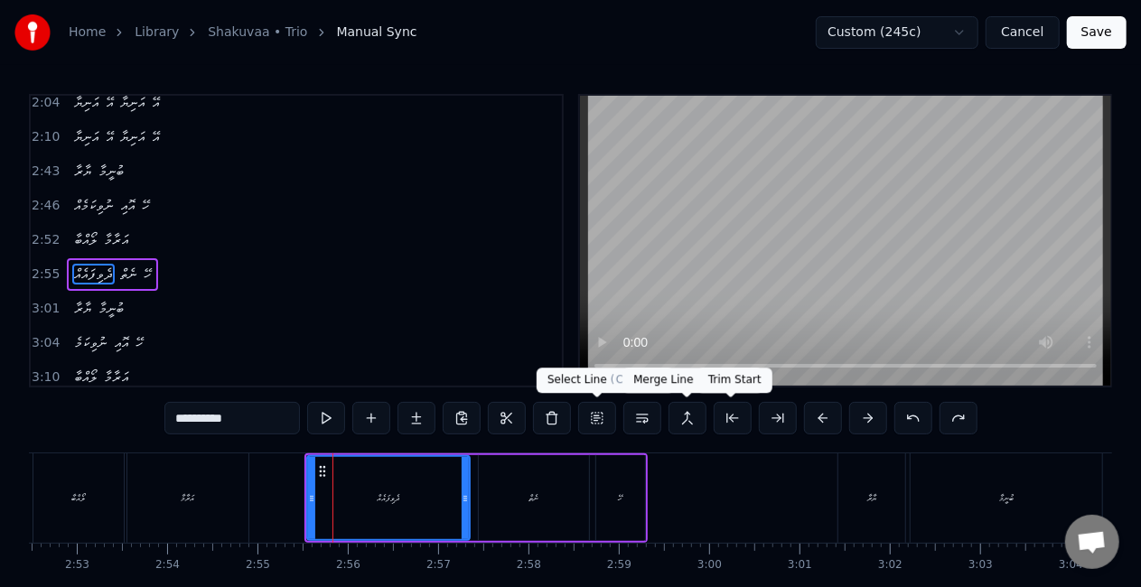
scroll to position [816, 0]
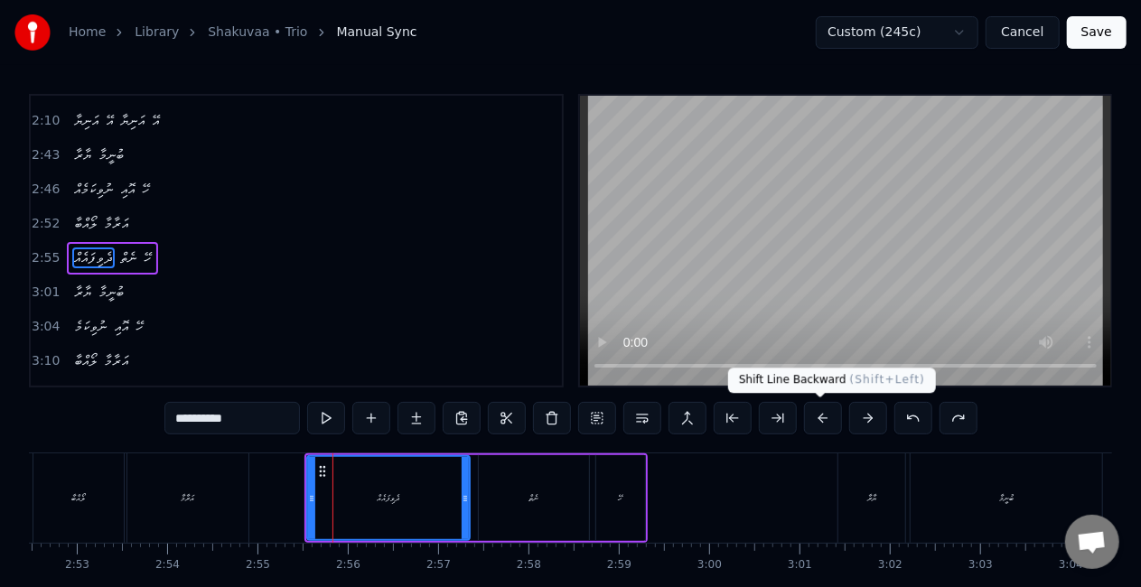
drag, startPoint x: 813, startPoint y: 425, endPoint x: 815, endPoint y: 412, distance: 12.8
click at [813, 425] on button at bounding box center [823, 418] width 38 height 33
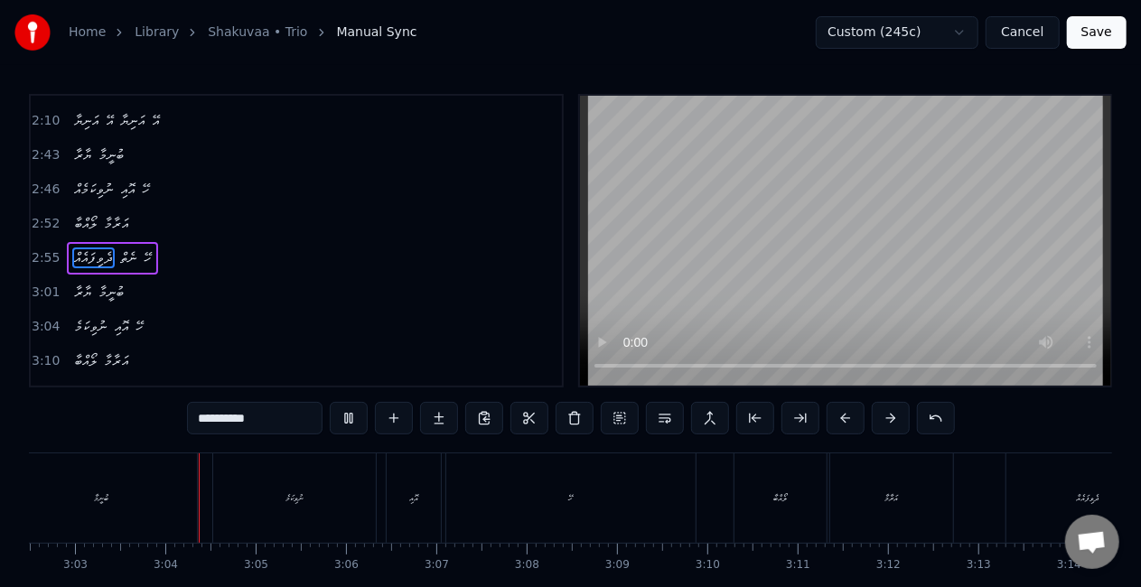
scroll to position [0, 16510]
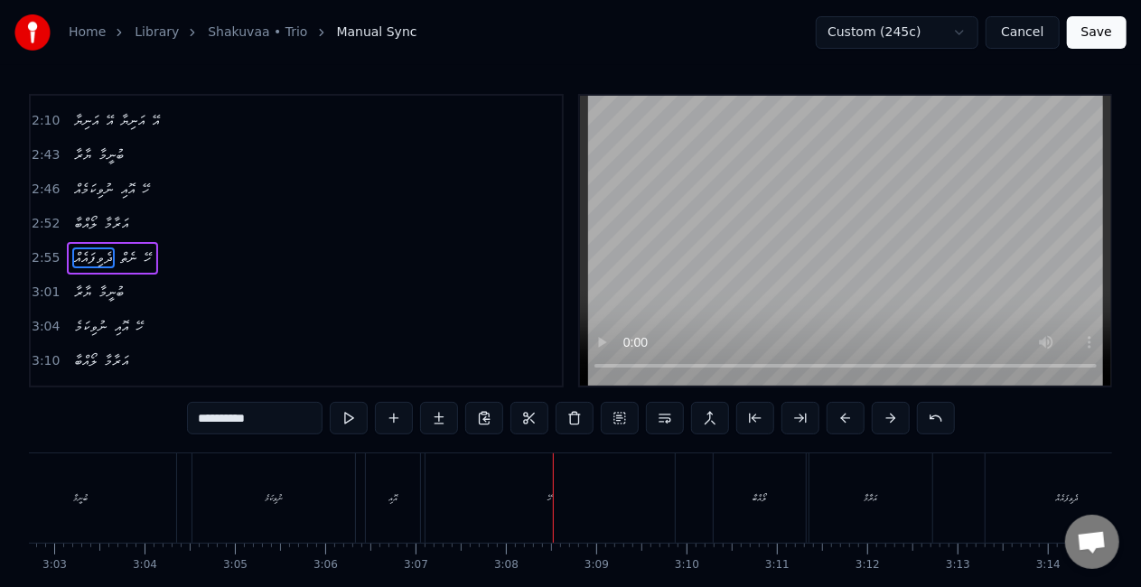
click at [309, 507] on div "ނުވިކަމެ" at bounding box center [273, 498] width 163 height 89
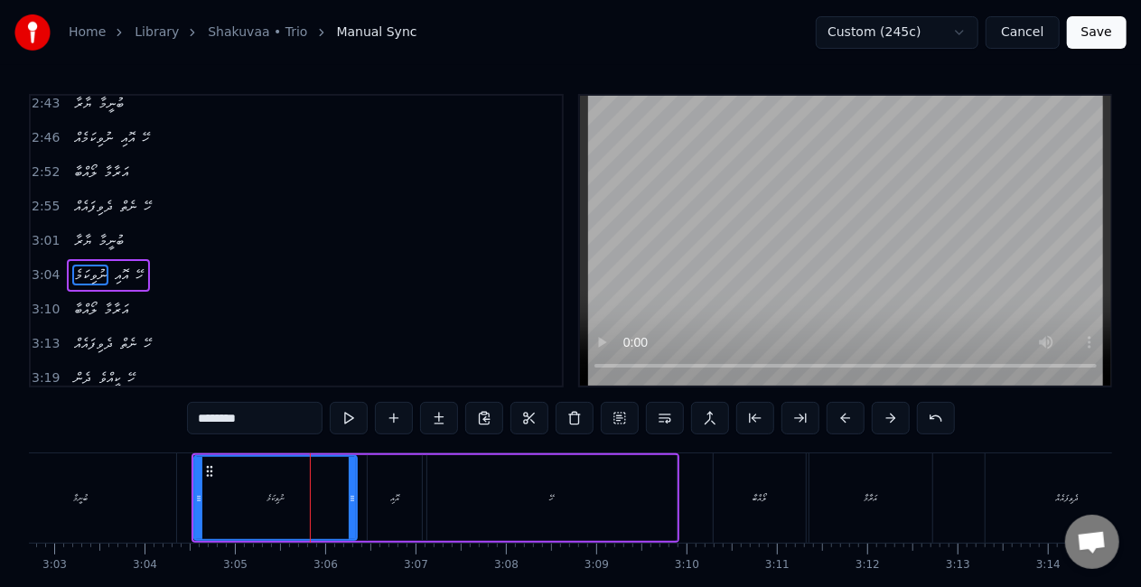
scroll to position [884, 0]
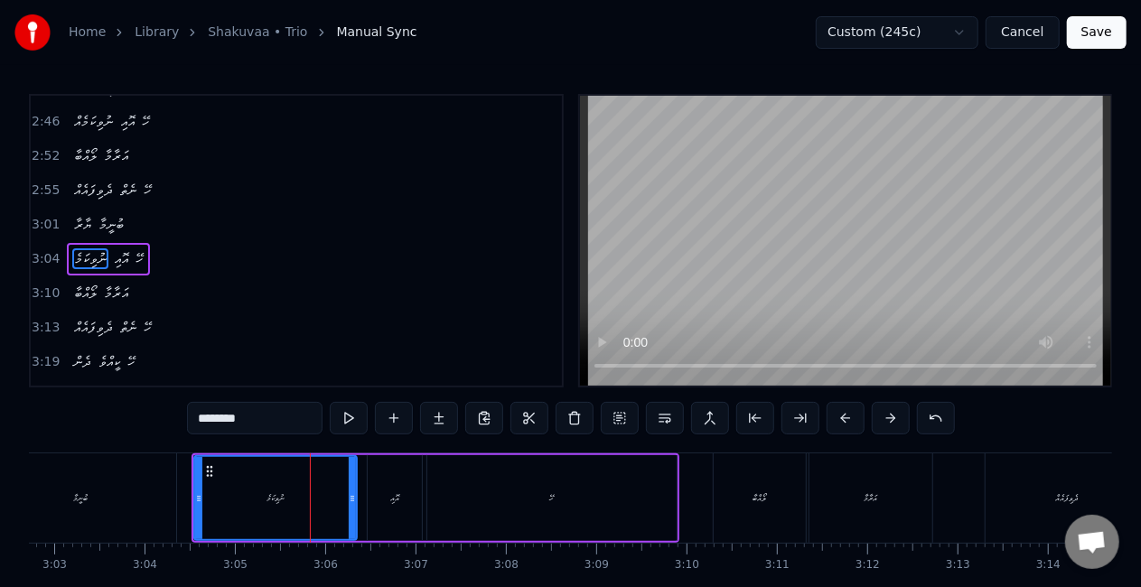
click at [198, 419] on input "********" at bounding box center [255, 418] width 136 height 33
click at [934, 410] on button at bounding box center [936, 418] width 38 height 33
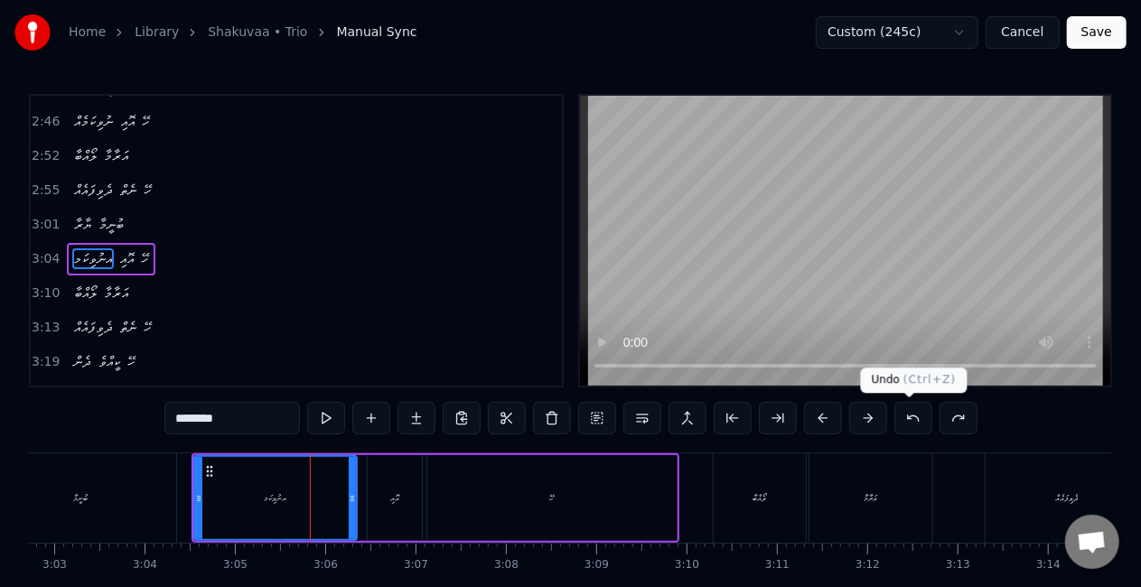
click at [905, 416] on button at bounding box center [914, 418] width 38 height 33
click at [243, 419] on input "********" at bounding box center [232, 418] width 136 height 33
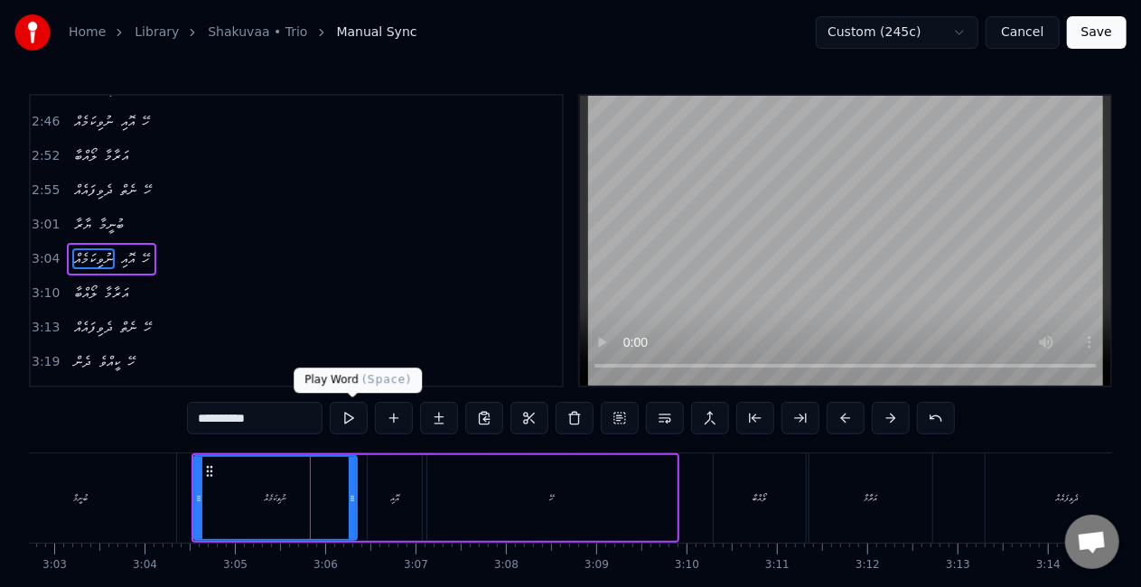
click at [351, 412] on button at bounding box center [349, 418] width 38 height 33
click at [736, 502] on div "ލޯއްބާ" at bounding box center [760, 498] width 92 height 89
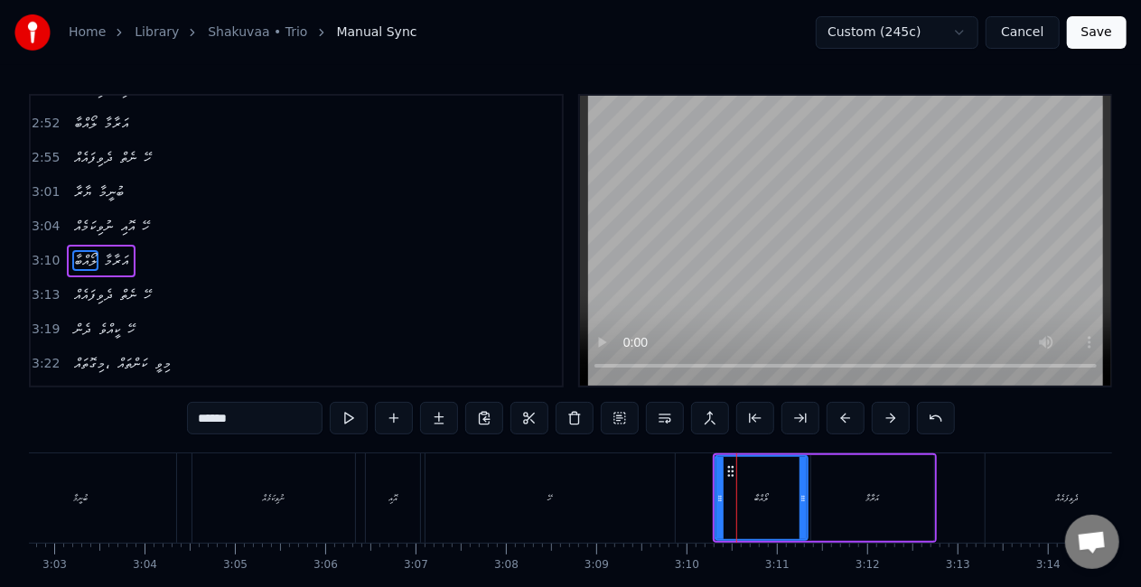
scroll to position [917, 0]
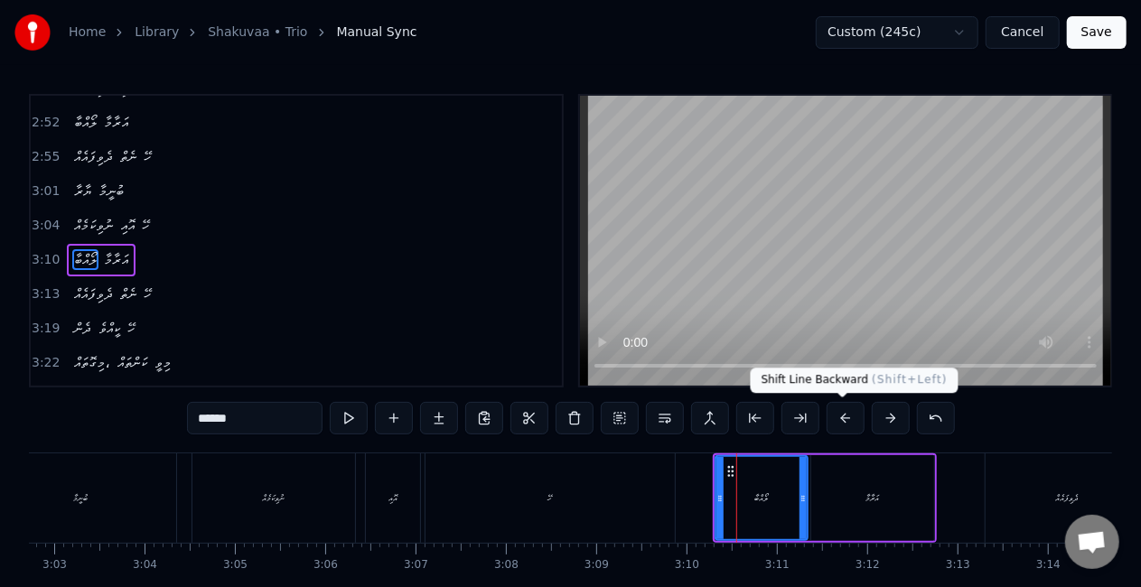
click at [840, 414] on button at bounding box center [846, 418] width 38 height 33
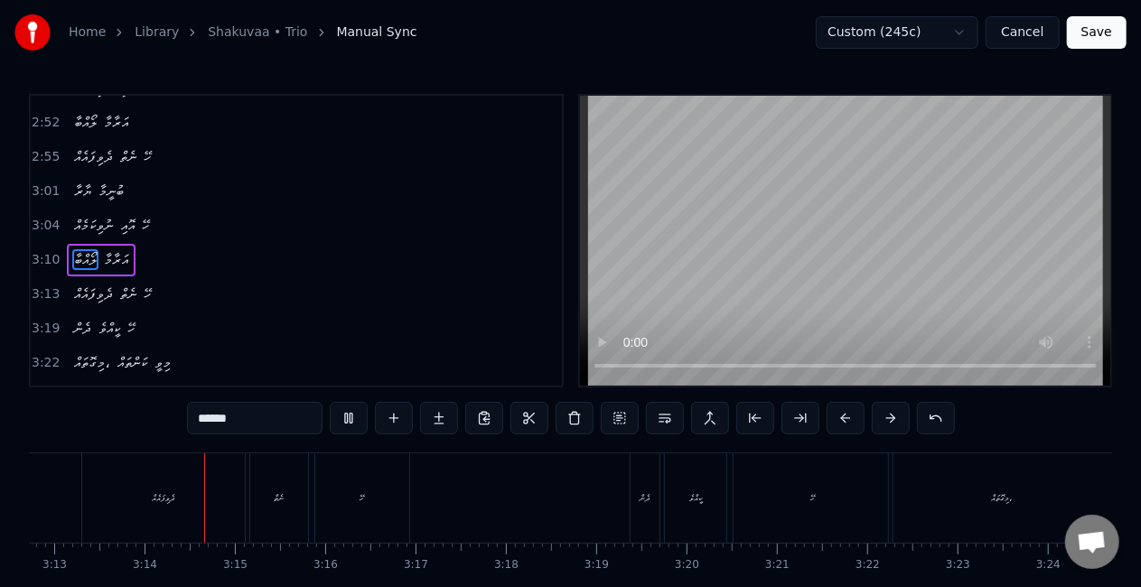
scroll to position [0, 17434]
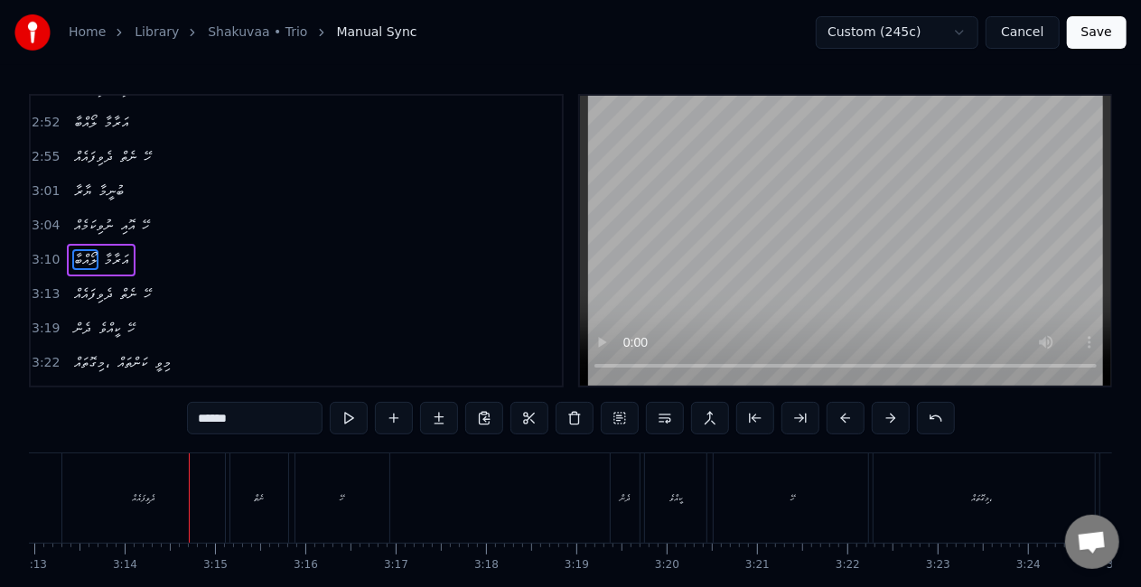
click at [84, 484] on div "ދެވިފައެއް" at bounding box center [143, 498] width 163 height 89
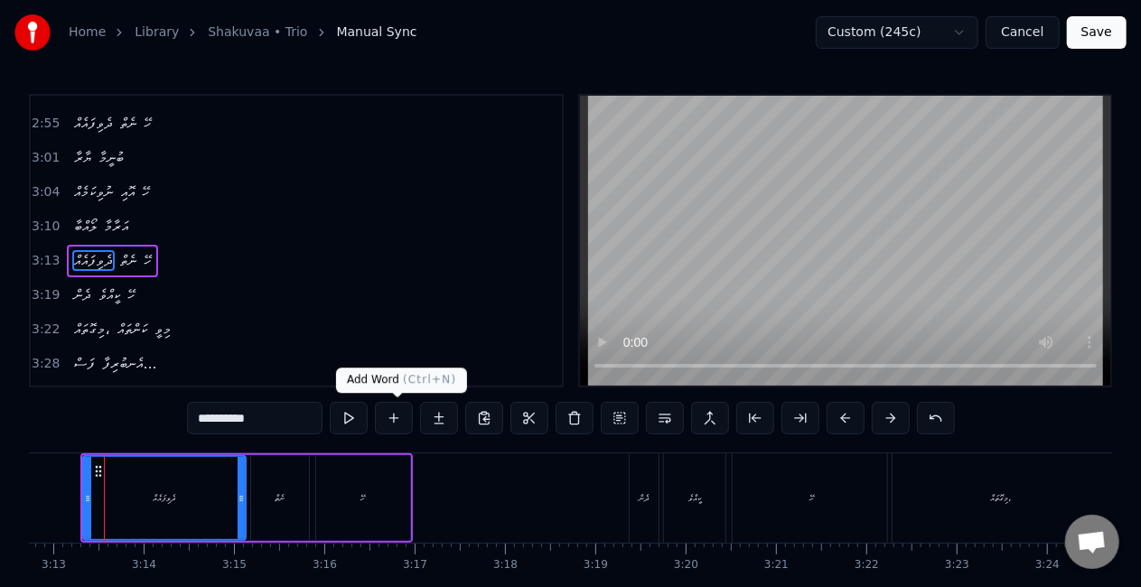
scroll to position [0, 17400]
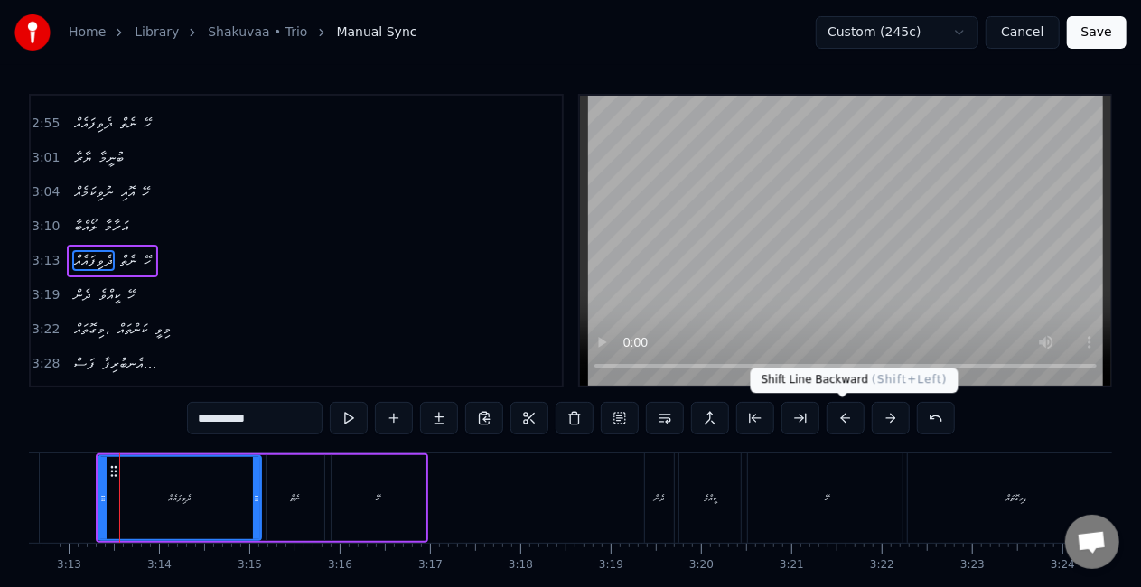
click at [852, 417] on button at bounding box center [846, 418] width 38 height 33
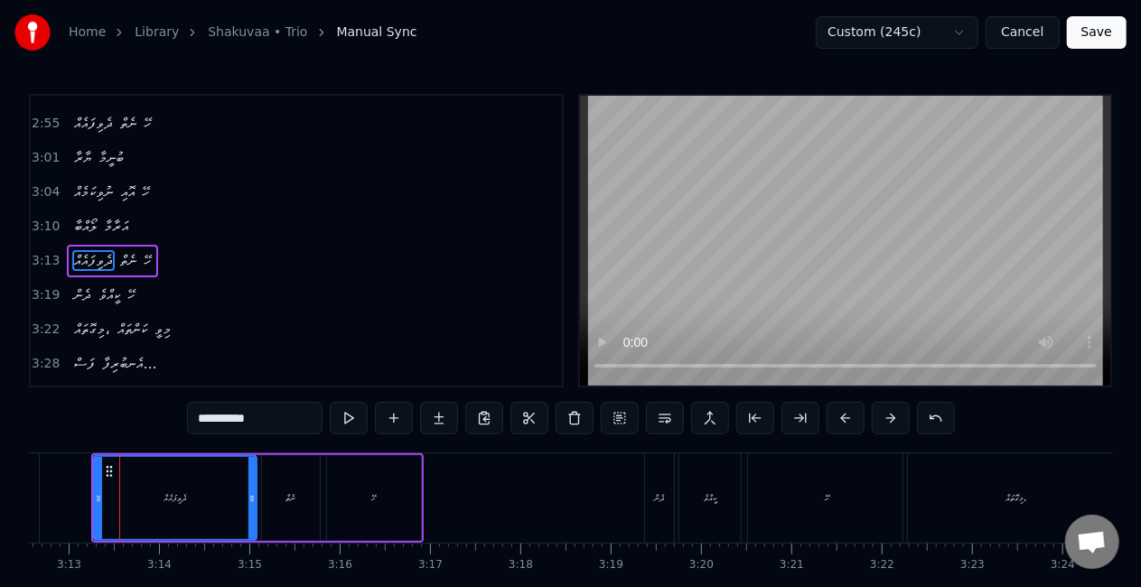
click at [848, 417] on button at bounding box center [846, 418] width 38 height 33
click at [671, 481] on div "ދެން" at bounding box center [659, 498] width 29 height 89
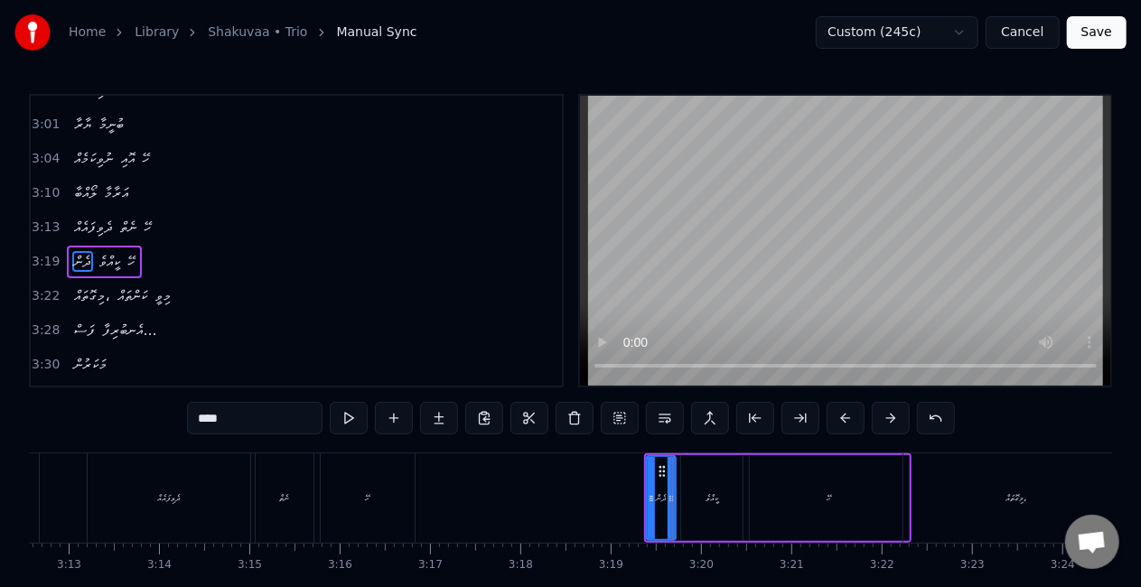
scroll to position [985, 0]
click at [951, 488] on div "މިގޮތައް،" at bounding box center [1017, 498] width 226 height 89
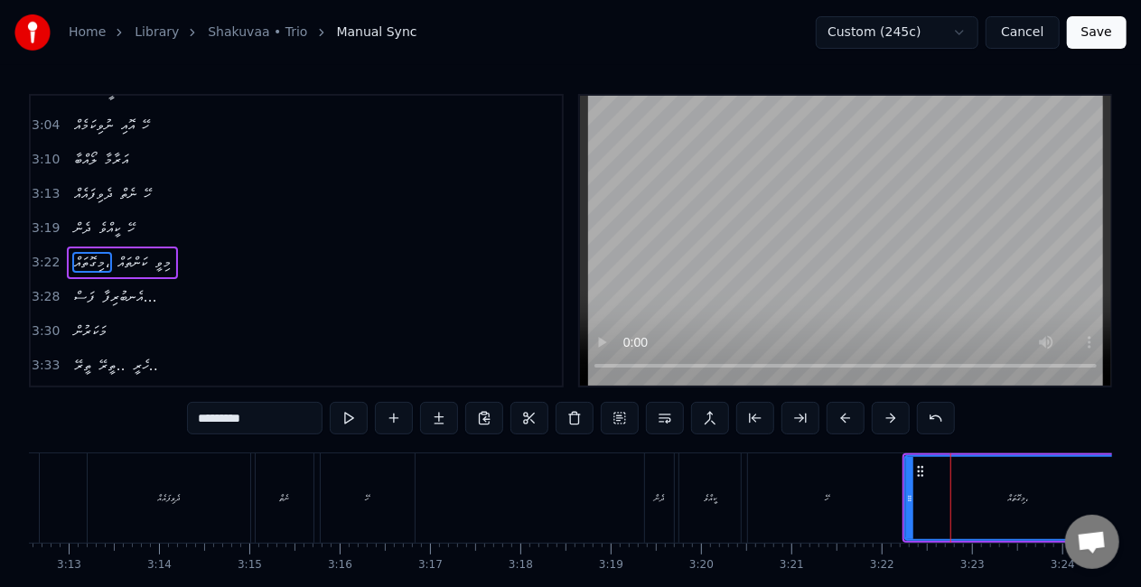
scroll to position [1018, 0]
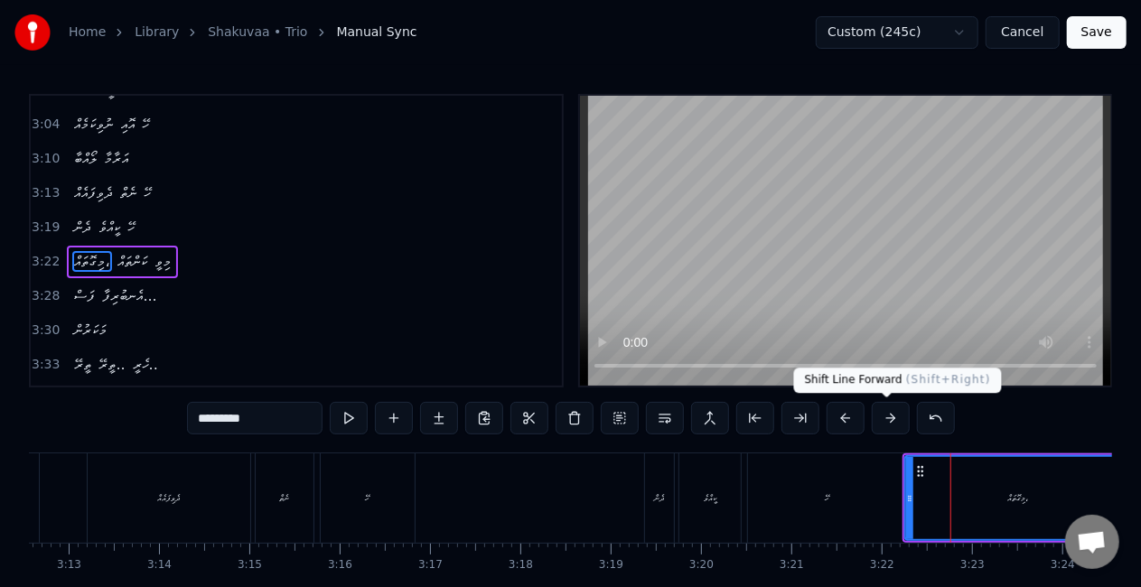
click at [891, 417] on button at bounding box center [891, 418] width 38 height 33
click at [847, 417] on button at bounding box center [846, 418] width 38 height 33
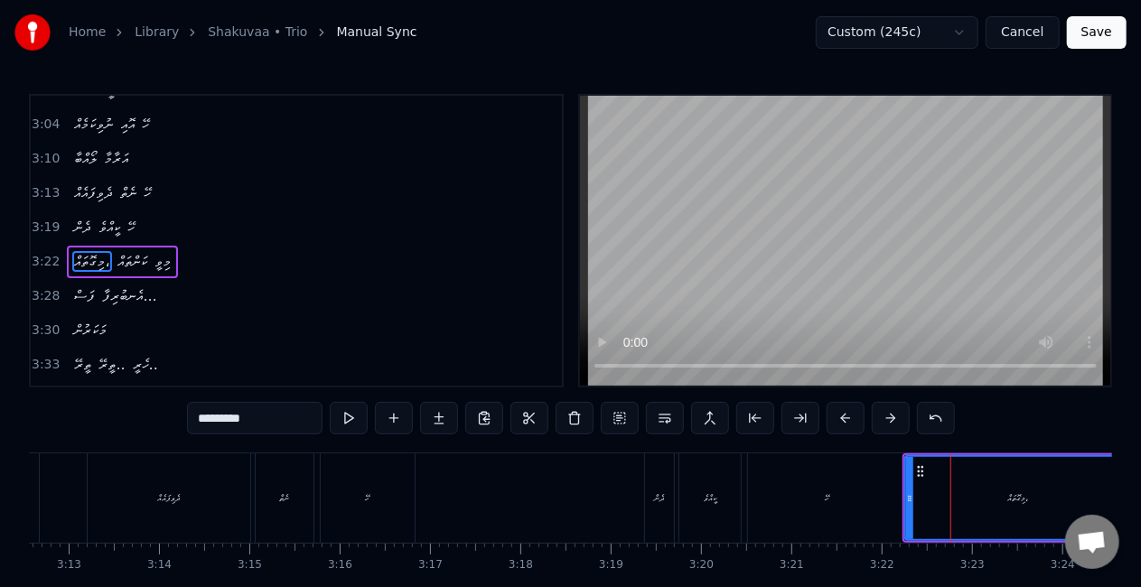
click at [846, 417] on button at bounding box center [846, 418] width 38 height 33
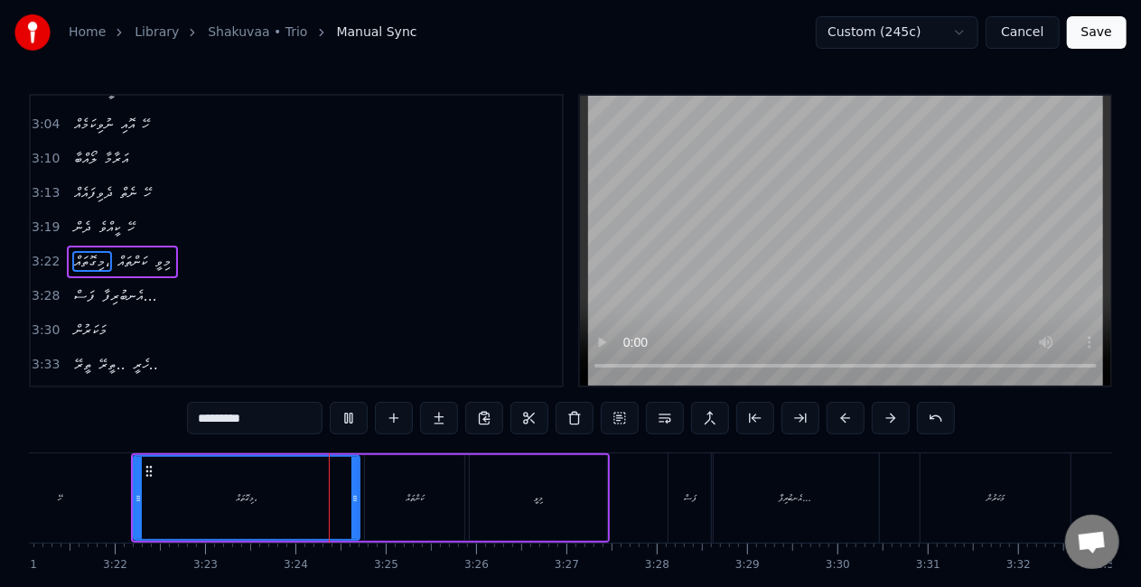
scroll to position [0, 18322]
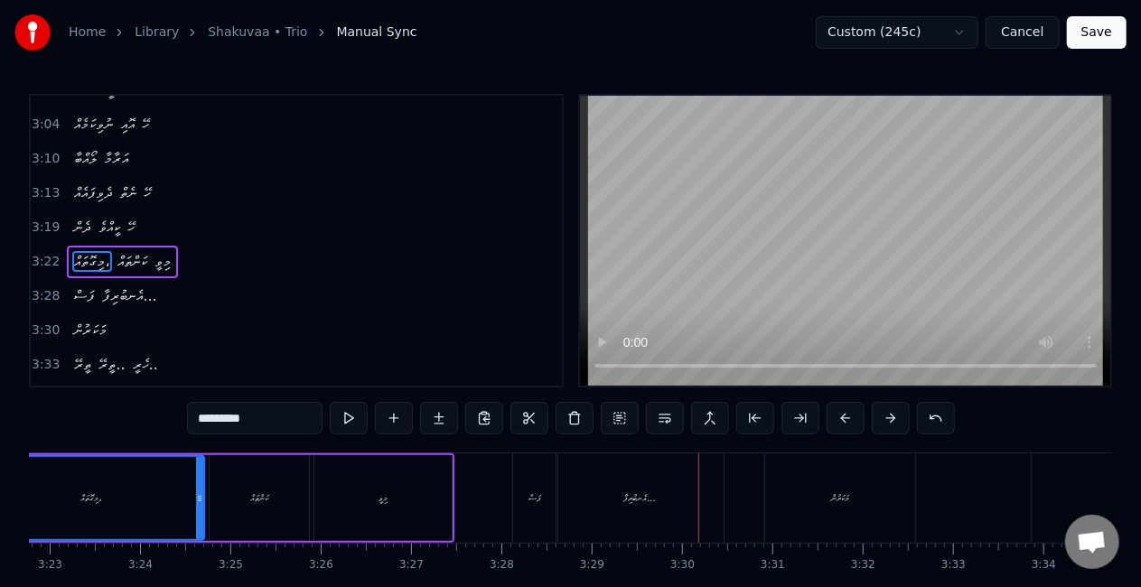
click at [584, 493] on div "އެނބުރިފާ..." at bounding box center [640, 498] width 167 height 89
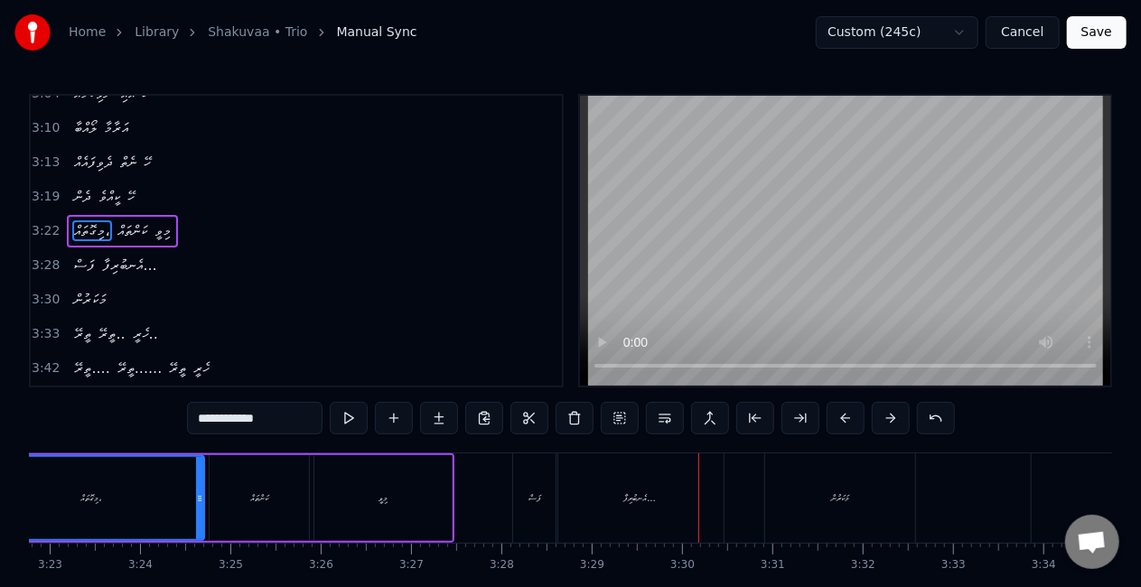
scroll to position [1052, 0]
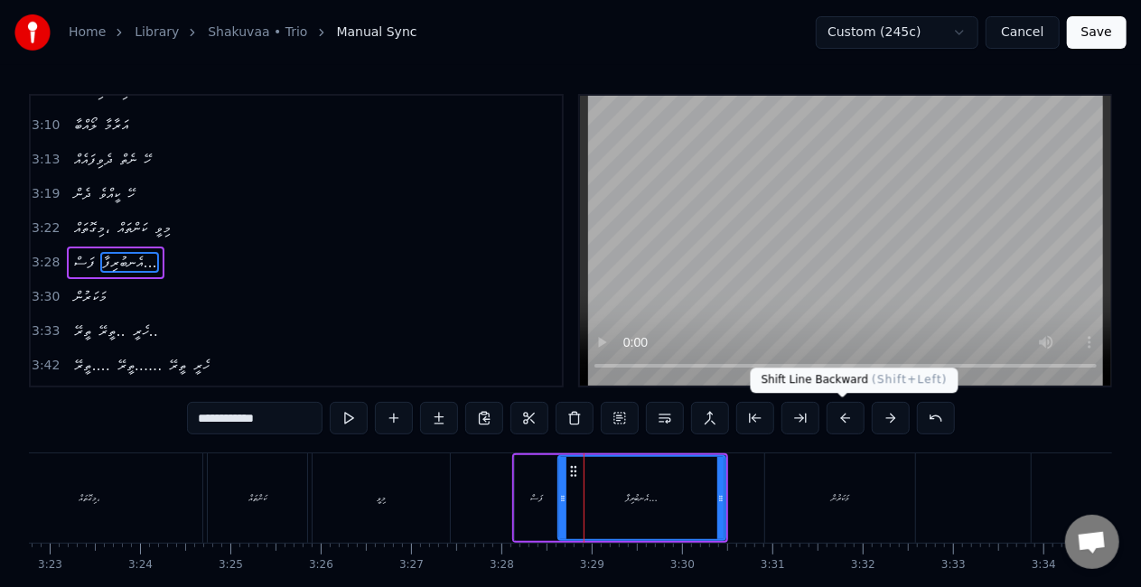
click at [835, 416] on button at bounding box center [846, 418] width 38 height 33
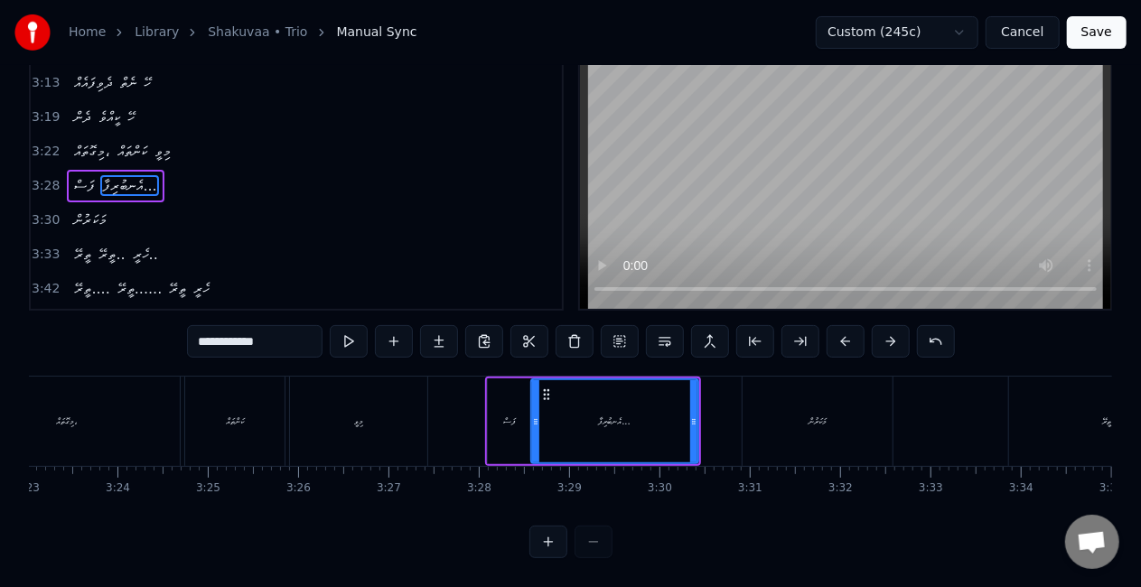
scroll to position [0, 18309]
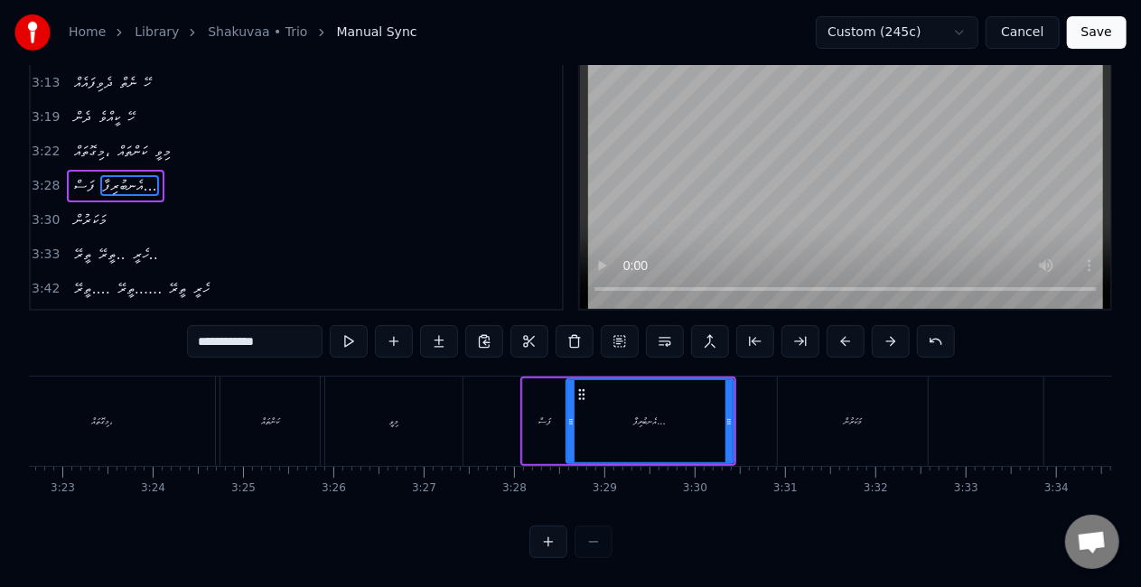
click at [548, 417] on div "ފަސް" at bounding box center [545, 422] width 44 height 86
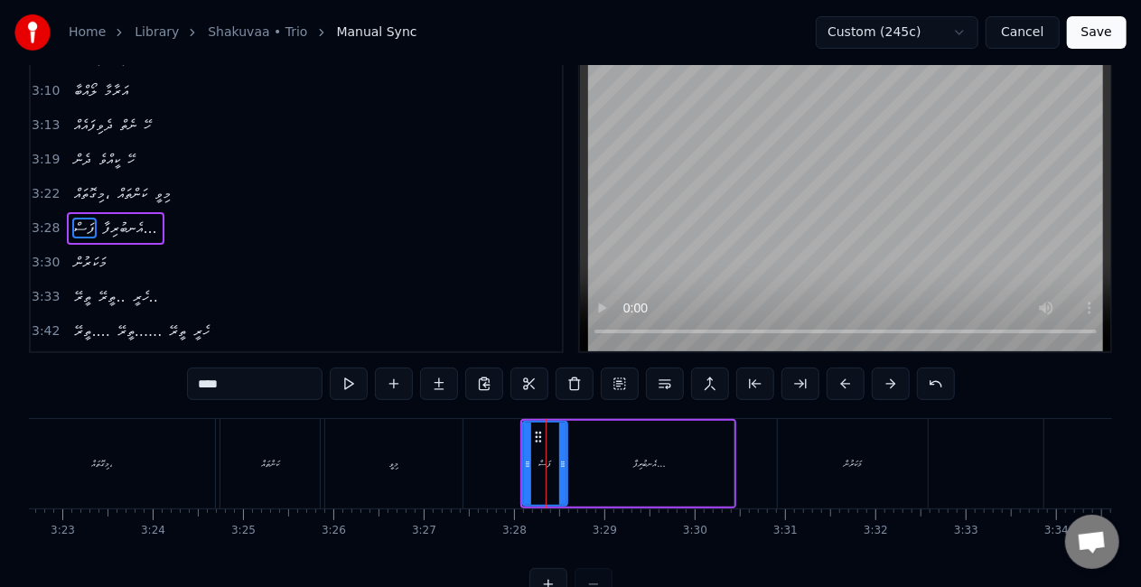
scroll to position [0, 0]
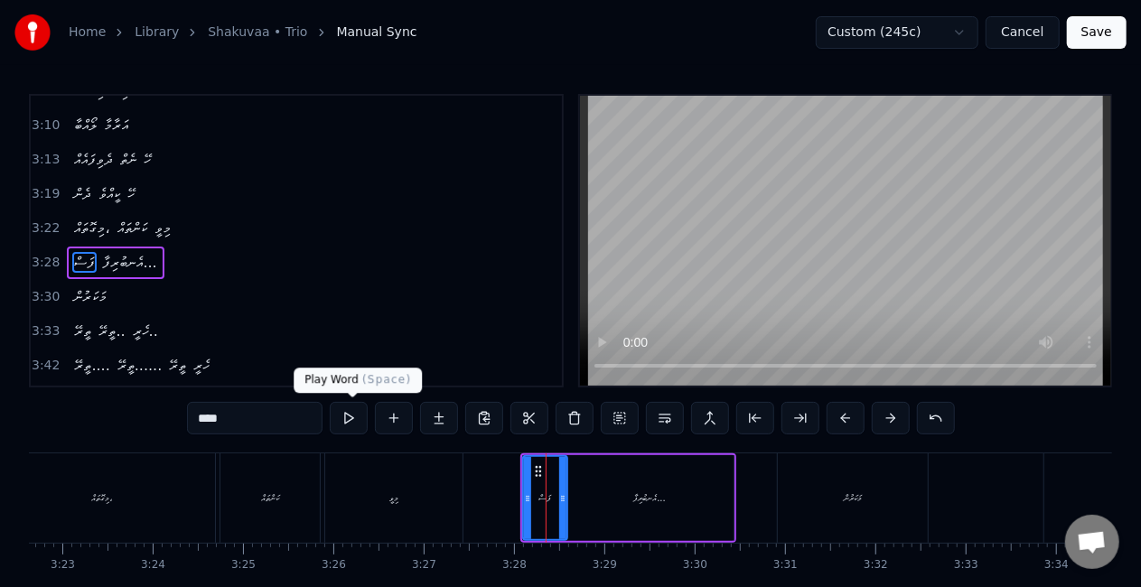
click at [345, 418] on button at bounding box center [349, 418] width 38 height 33
click at [345, 417] on button at bounding box center [349, 418] width 38 height 33
click at [862, 498] on div "މަކަރުން" at bounding box center [853, 499] width 18 height 14
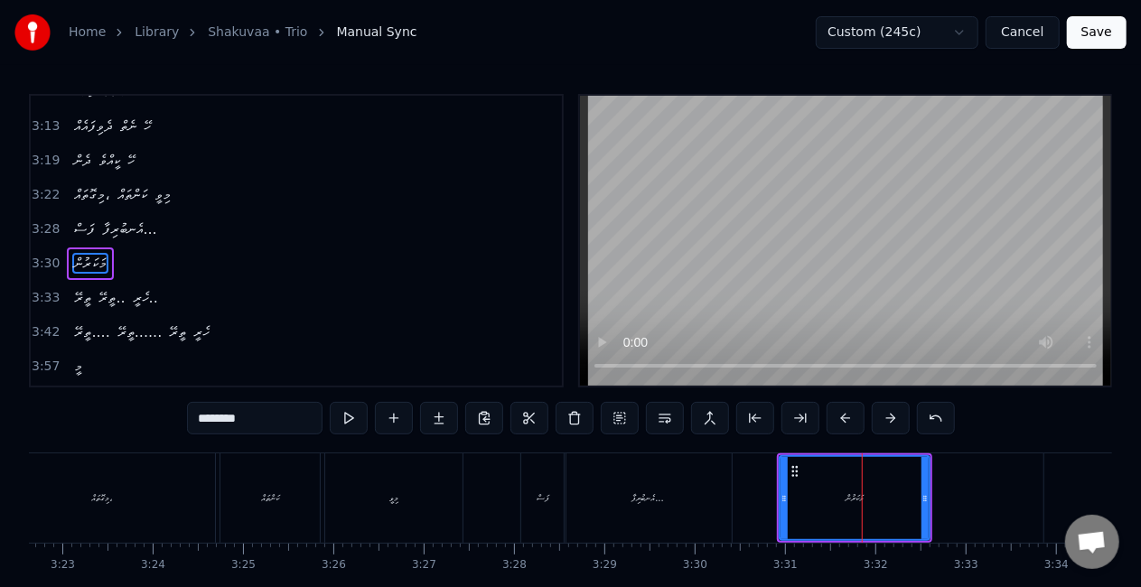
scroll to position [1086, 0]
drag, startPoint x: 785, startPoint y: 501, endPoint x: 798, endPoint y: 503, distance: 12.8
click at [798, 506] on div at bounding box center [796, 498] width 7 height 82
drag, startPoint x: 810, startPoint y: 474, endPoint x: 798, endPoint y: 470, distance: 12.6
click at [799, 473] on icon at bounding box center [799, 471] width 14 height 14
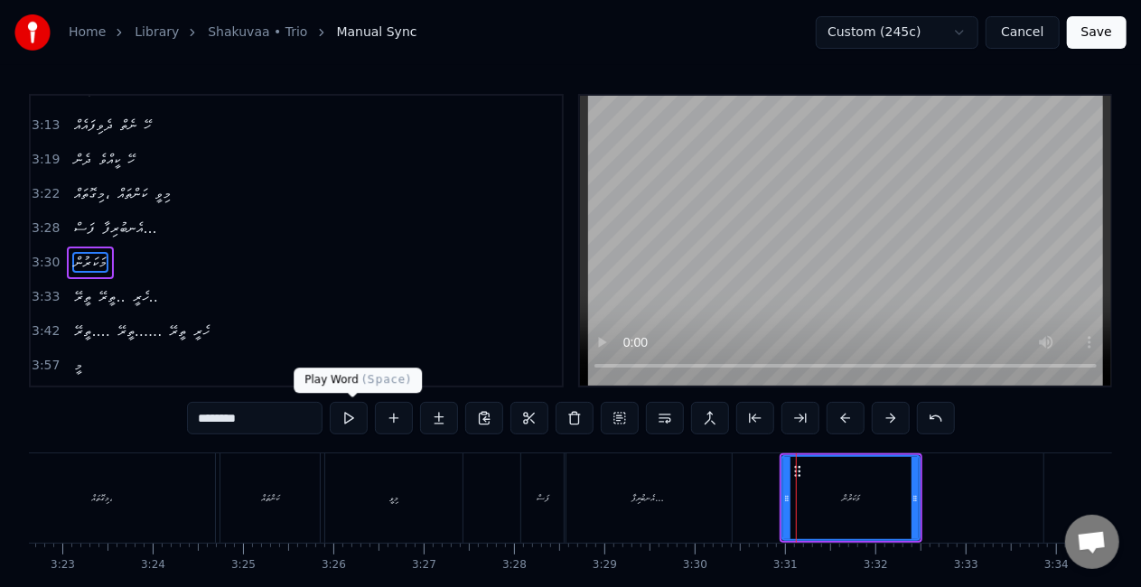
click at [345, 420] on button at bounding box center [349, 418] width 38 height 33
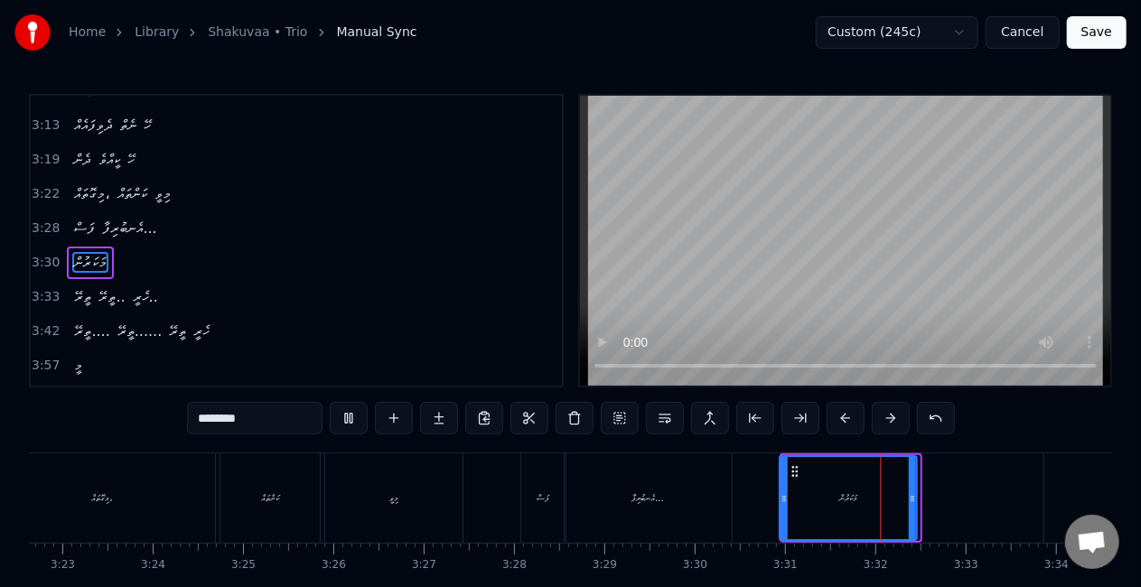
click at [794, 469] on icon at bounding box center [795, 471] width 14 height 14
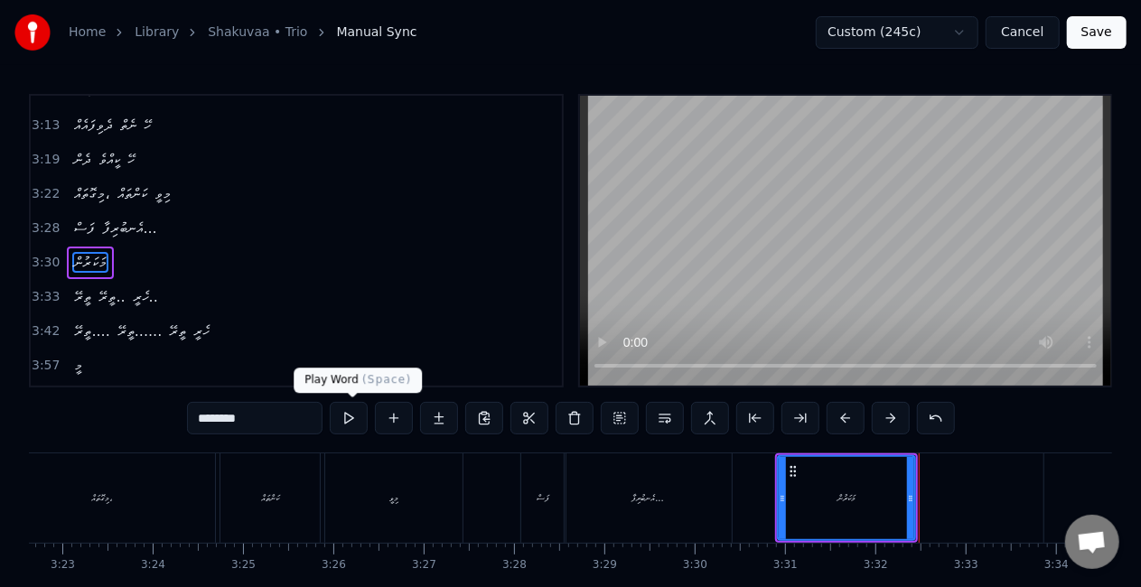
click at [356, 416] on button at bounding box center [349, 418] width 38 height 33
click at [626, 470] on div "އެނބުރިފާ..." at bounding box center [648, 498] width 167 height 89
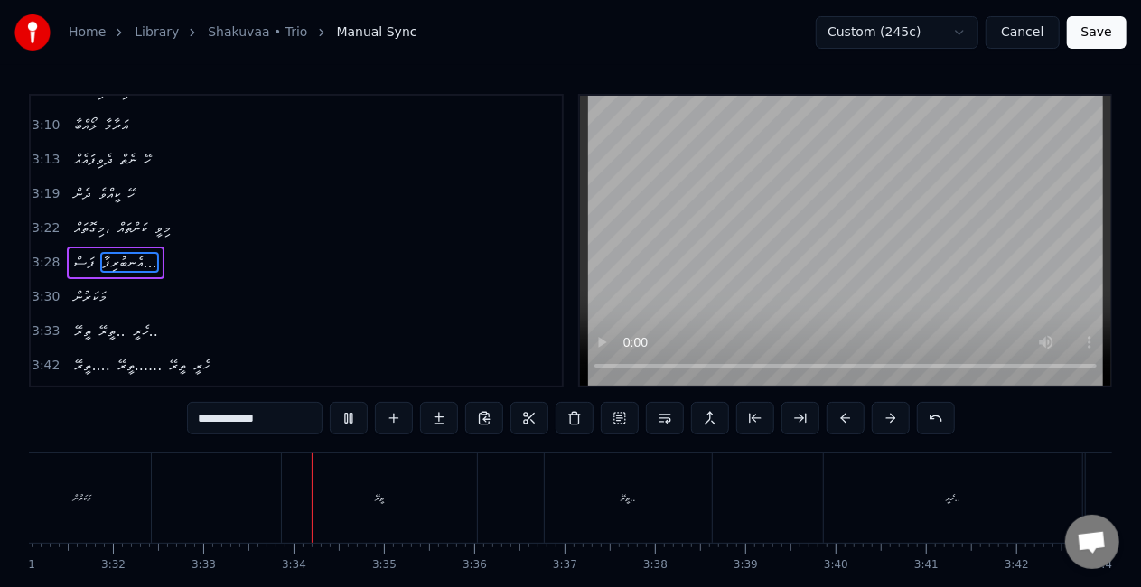
scroll to position [0, 19220]
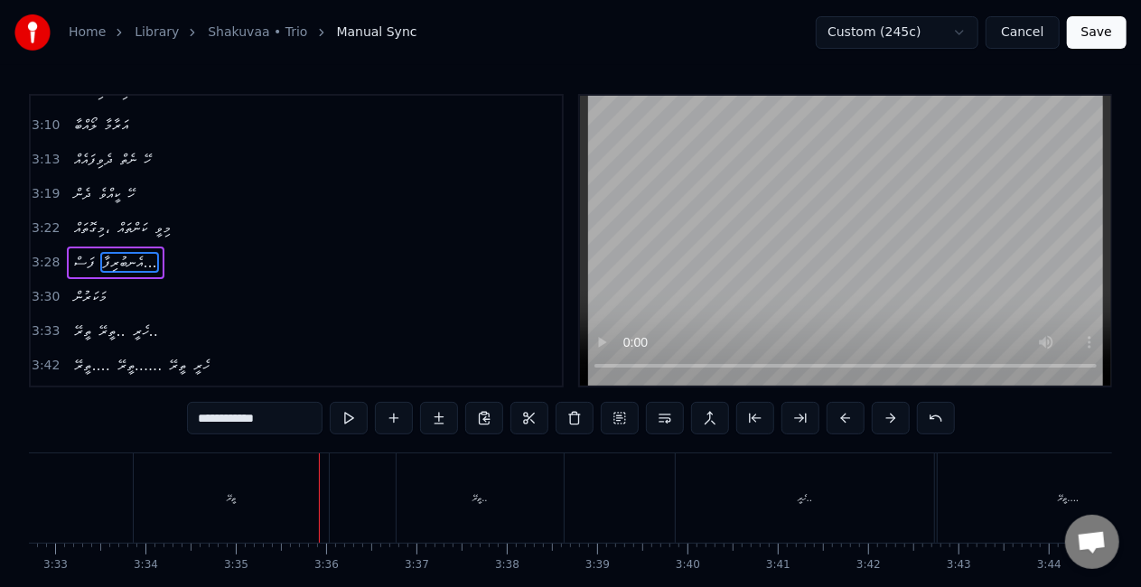
click at [276, 480] on div "ތީރޭ" at bounding box center [231, 498] width 195 height 89
type input "****"
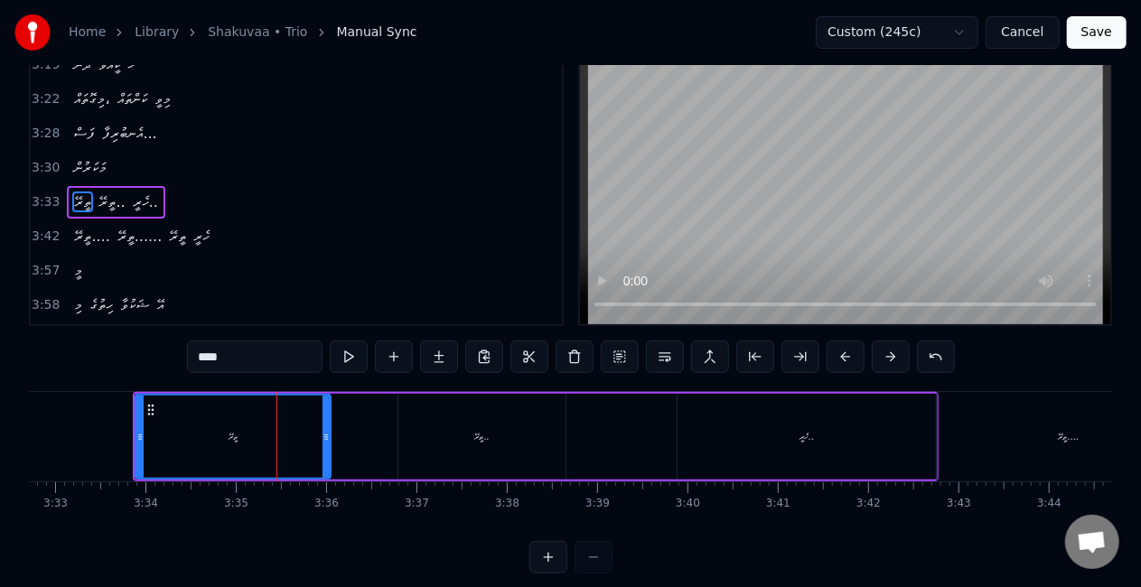
scroll to position [90, 0]
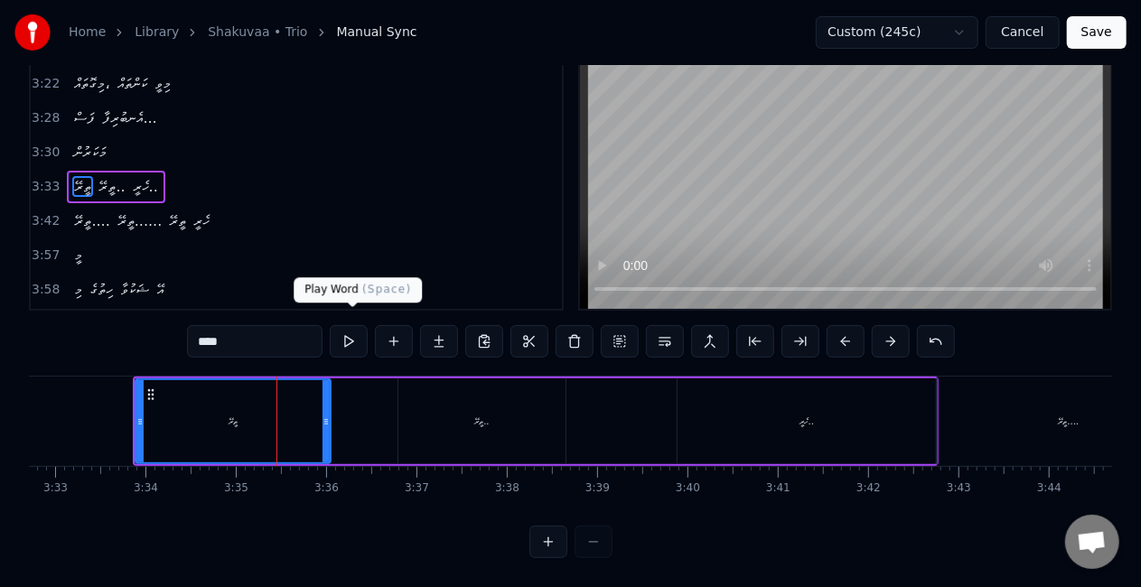
click at [348, 327] on button at bounding box center [349, 341] width 38 height 33
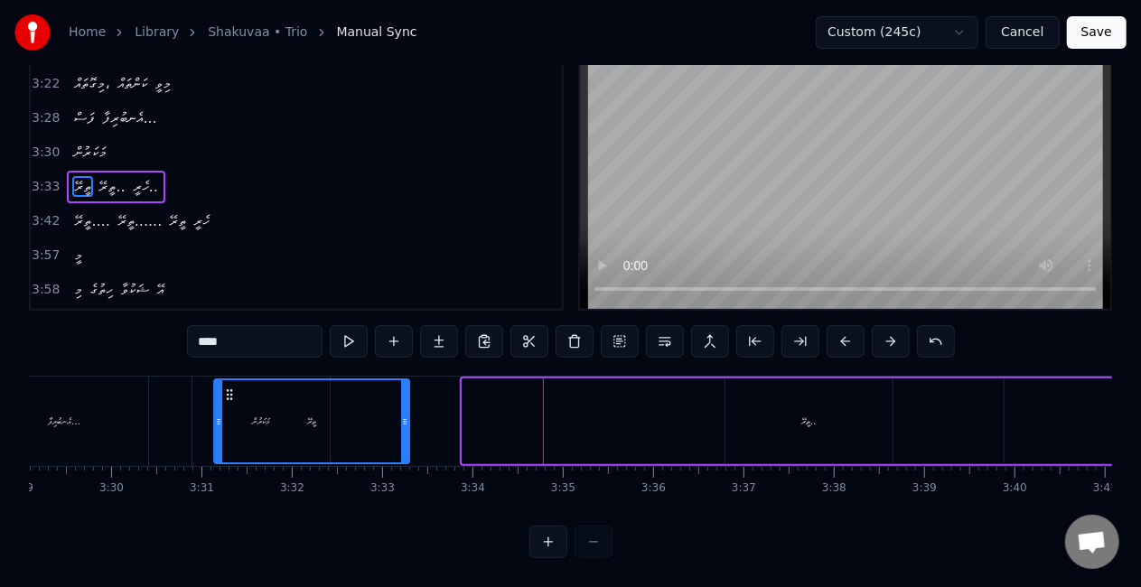
scroll to position [0, 18892]
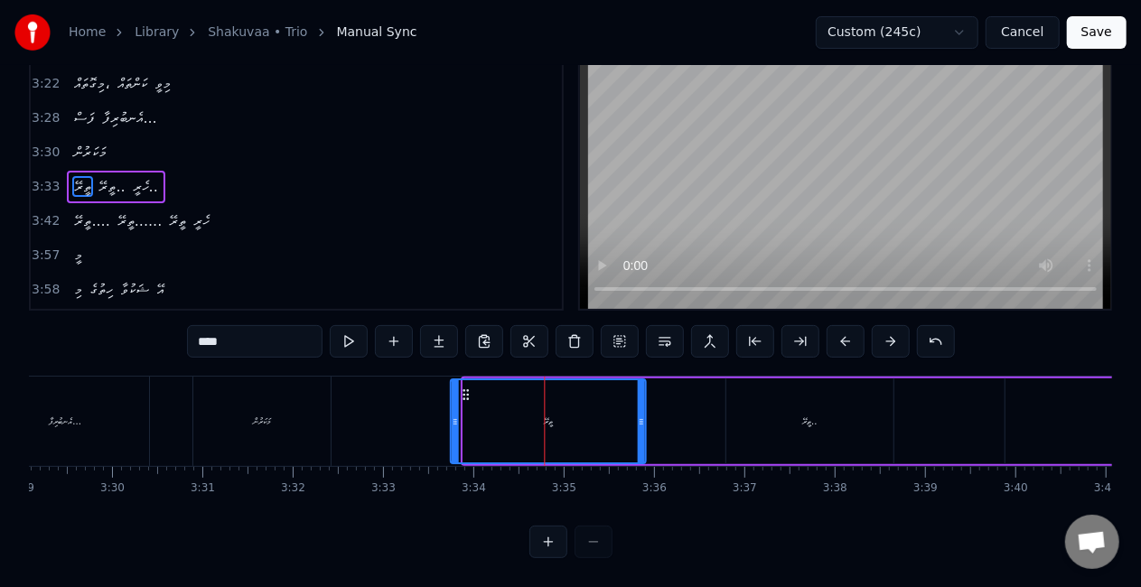
drag, startPoint x: 150, startPoint y: 378, endPoint x: 467, endPoint y: 367, distance: 317.3
click at [467, 380] on div "ތީރޭ" at bounding box center [547, 421] width 193 height 82
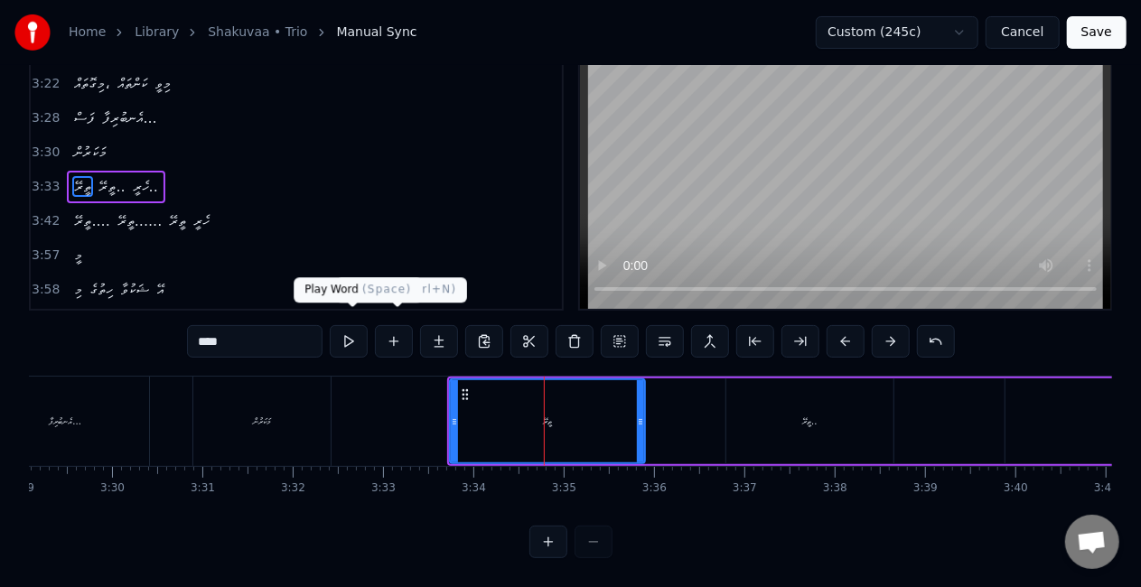
click at [354, 325] on button at bounding box center [349, 341] width 38 height 33
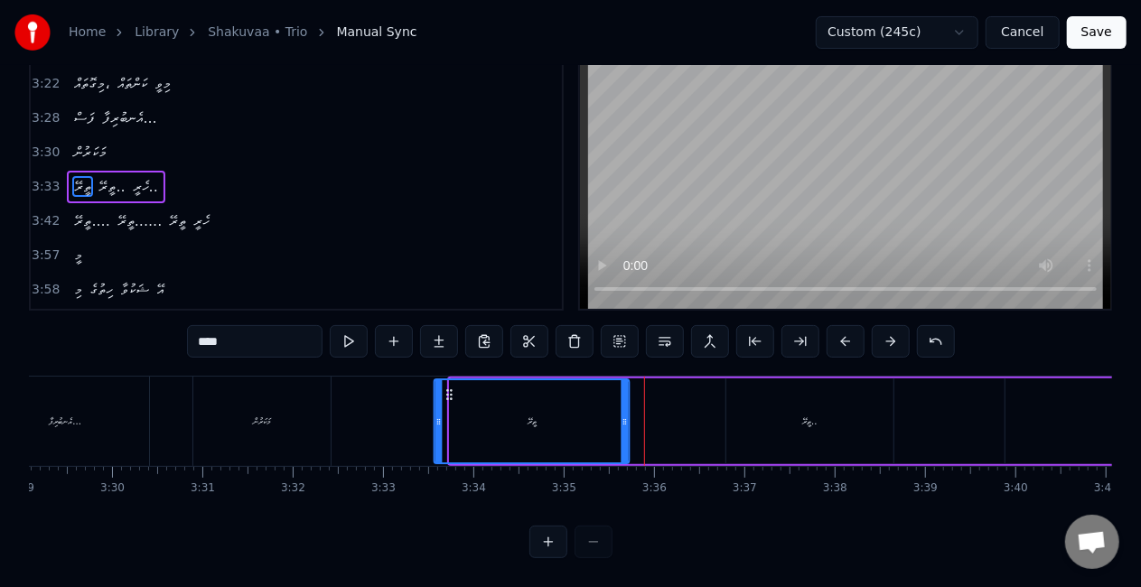
drag, startPoint x: 459, startPoint y: 382, endPoint x: 442, endPoint y: 381, distance: 17.2
click at [442, 388] on icon at bounding box center [449, 395] width 14 height 14
click at [357, 325] on button at bounding box center [349, 341] width 38 height 33
click at [356, 325] on button at bounding box center [349, 341] width 38 height 33
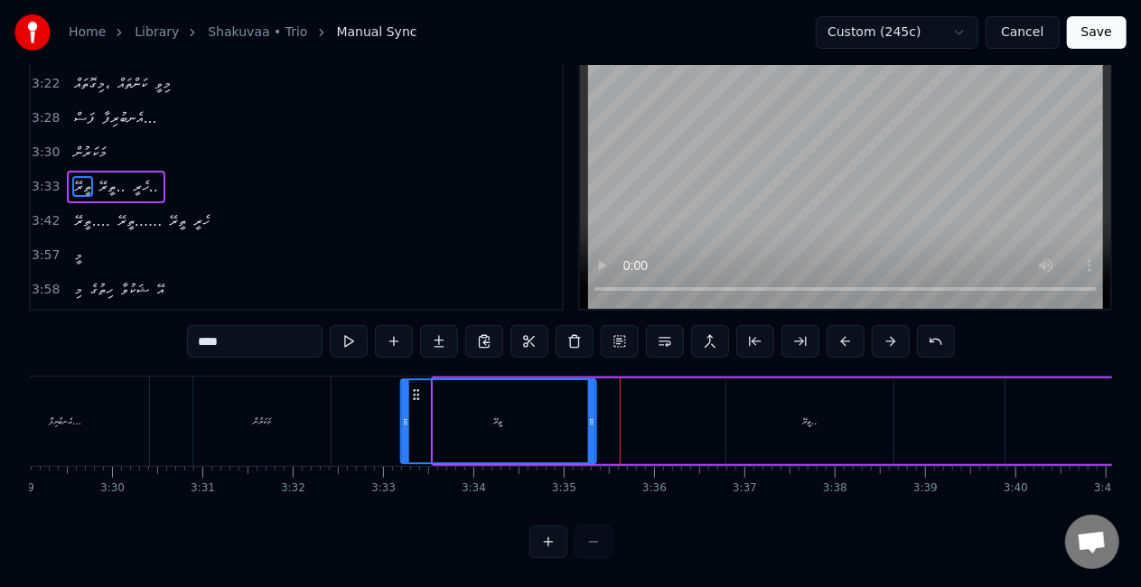
drag, startPoint x: 449, startPoint y: 376, endPoint x: 415, endPoint y: 372, distance: 34.5
click at [415, 380] on div "ތީރޭ" at bounding box center [497, 421] width 193 height 82
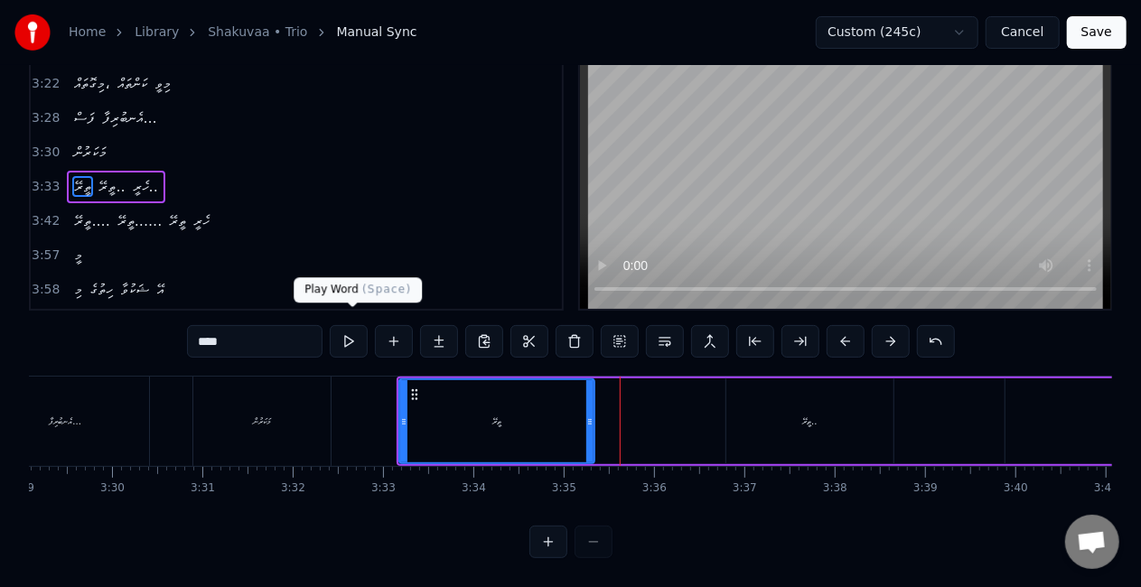
click at [349, 325] on button at bounding box center [349, 341] width 38 height 33
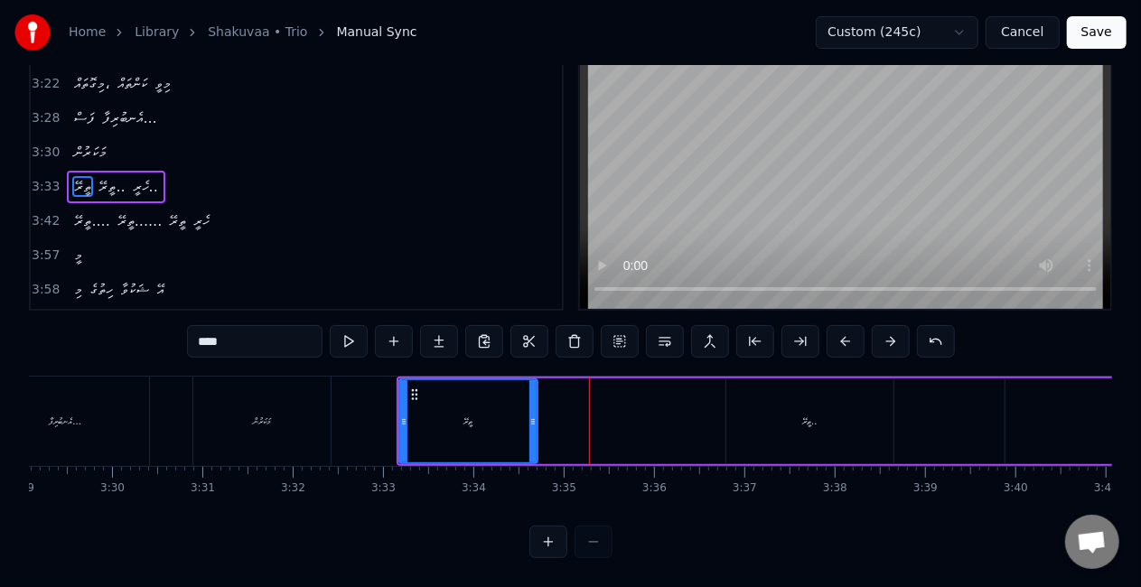
drag, startPoint x: 586, startPoint y: 407, endPoint x: 527, endPoint y: 402, distance: 58.9
click at [530, 415] on icon at bounding box center [533, 422] width 7 height 14
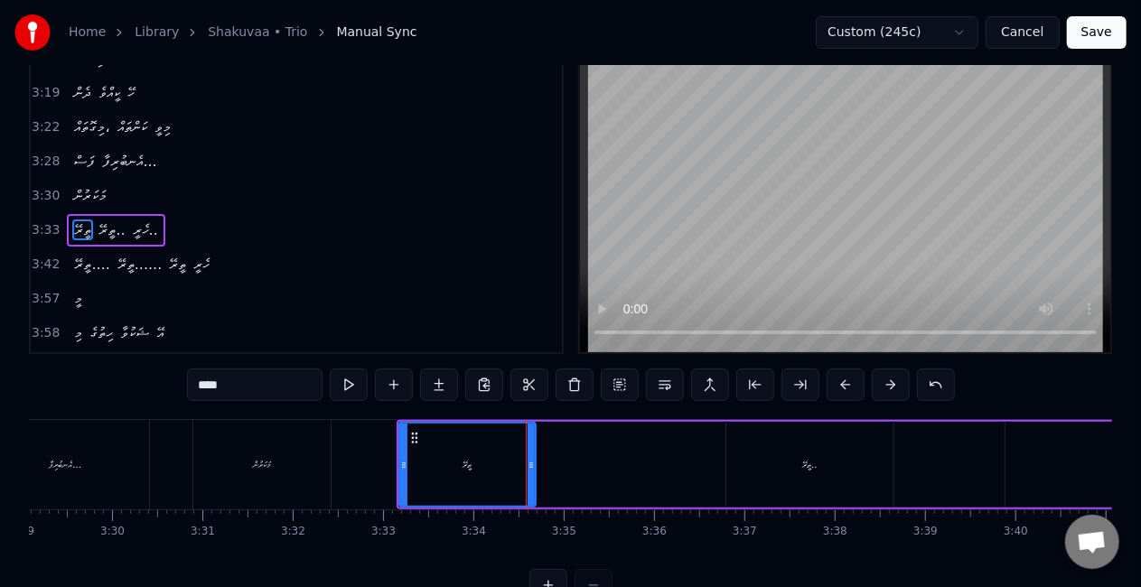
scroll to position [0, 0]
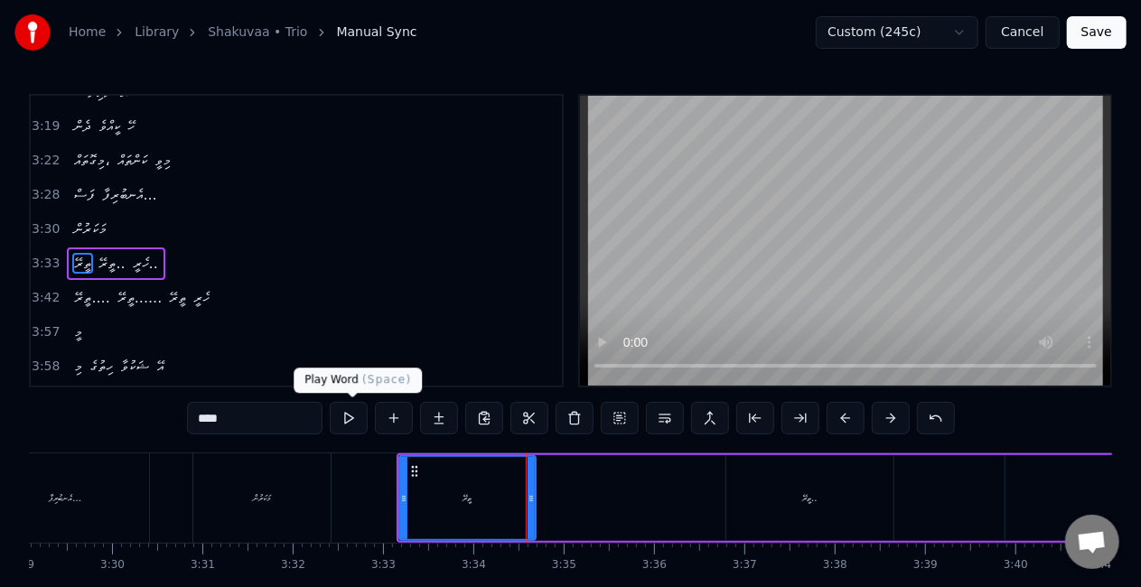
click at [354, 414] on button at bounding box center [349, 418] width 38 height 33
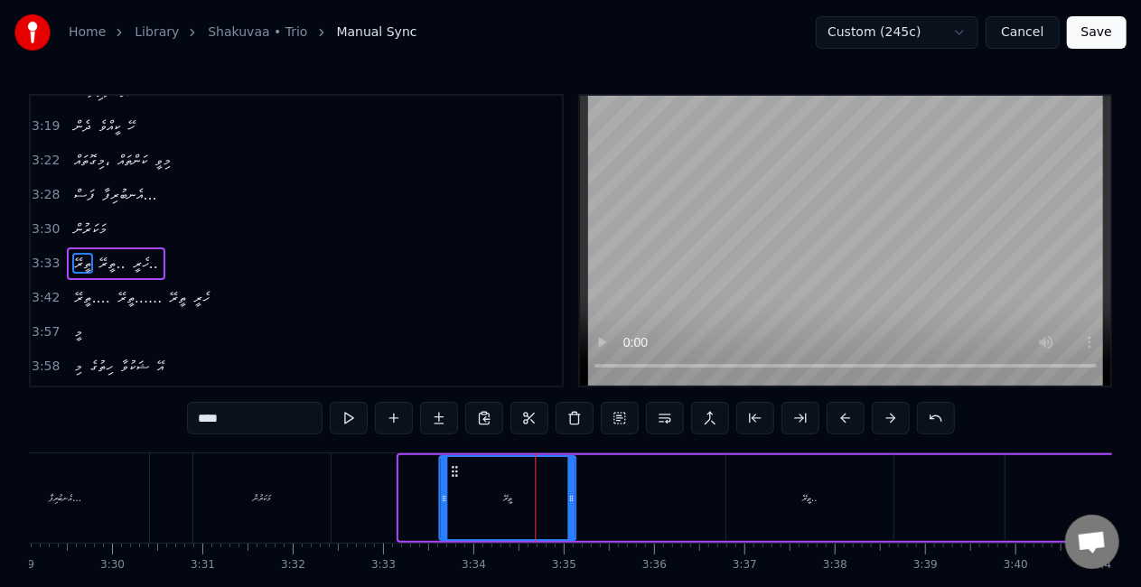
drag, startPoint x: 412, startPoint y: 469, endPoint x: 452, endPoint y: 473, distance: 40.0
click at [452, 473] on icon at bounding box center [454, 471] width 14 height 14
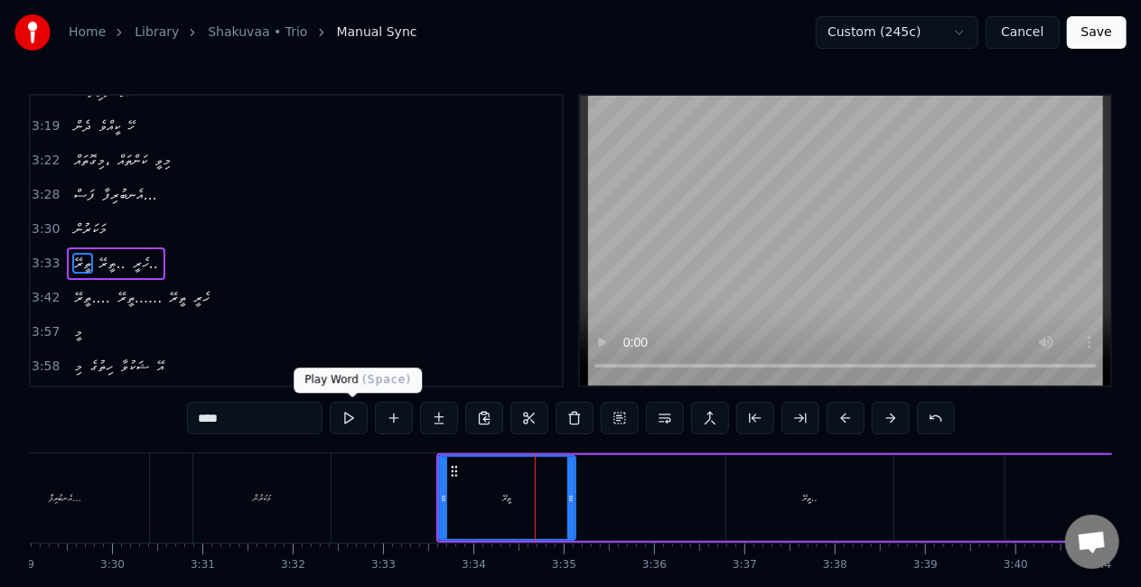
click at [350, 420] on button at bounding box center [349, 418] width 38 height 33
click at [722, 486] on div "ތީރޭ ތީރޭ.. ހެރީ.." at bounding box center [851, 498] width 830 height 89
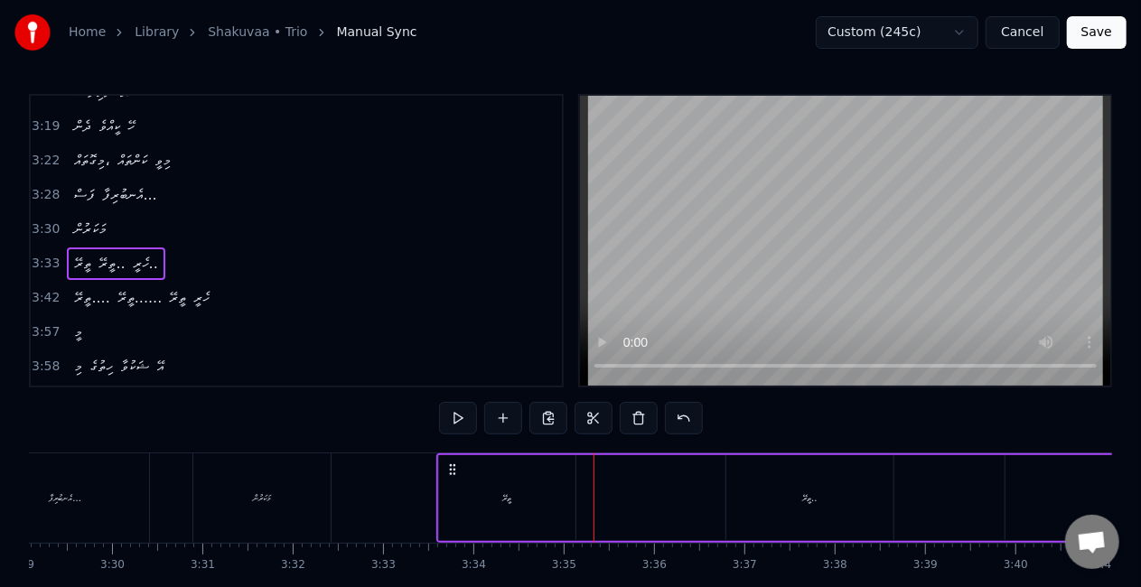
click at [790, 506] on div "ތީރޭ.." at bounding box center [809, 498] width 167 height 86
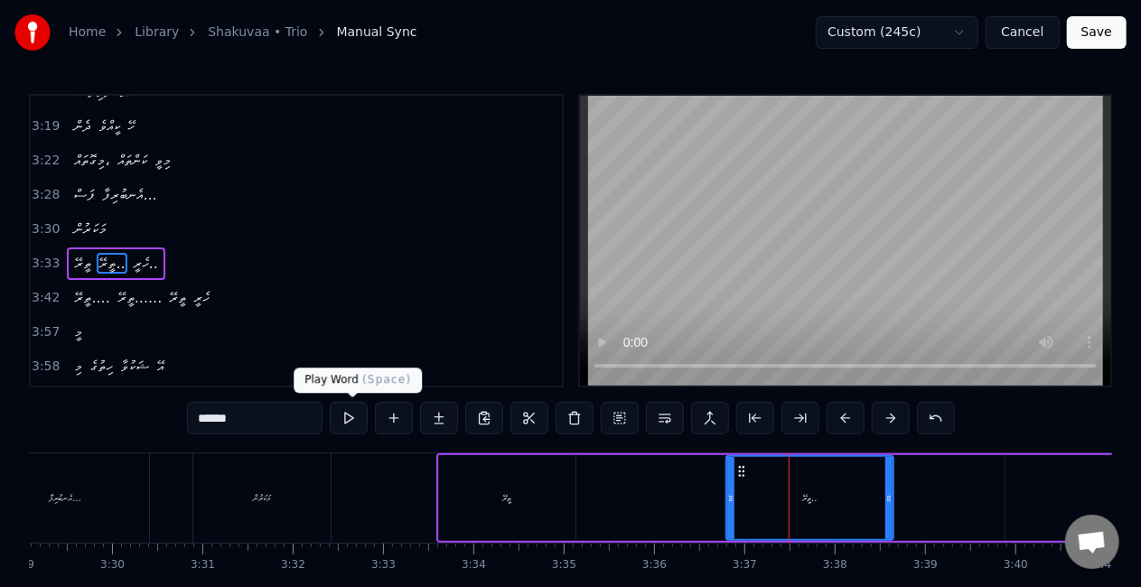
click at [353, 416] on button at bounding box center [349, 418] width 38 height 33
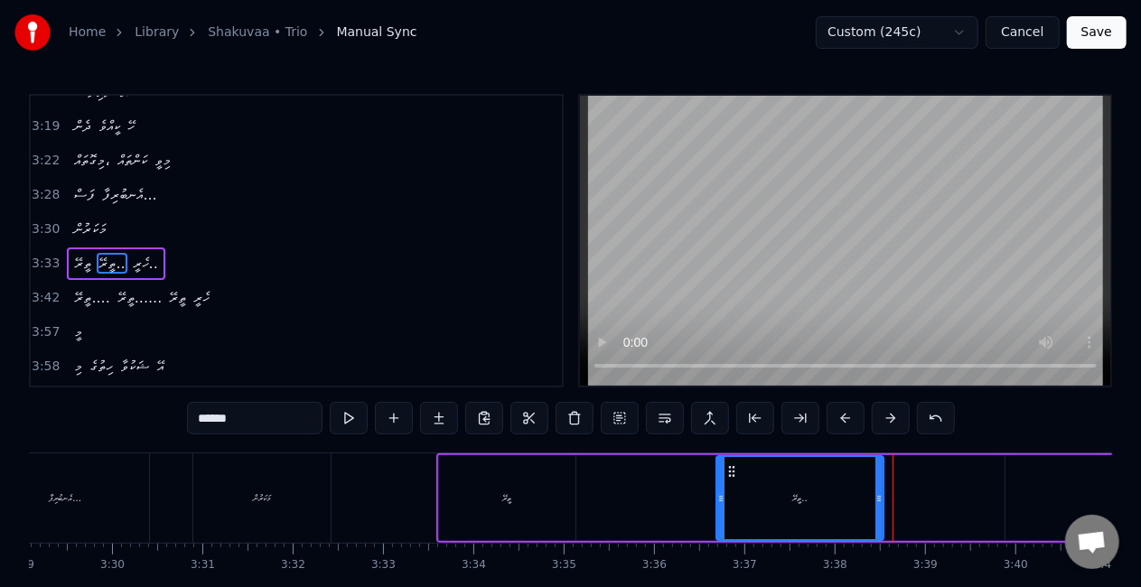
drag, startPoint x: 740, startPoint y: 466, endPoint x: 729, endPoint y: 466, distance: 10.8
click at [729, 467] on circle at bounding box center [729, 467] width 1 height 1
click at [344, 417] on button at bounding box center [349, 418] width 38 height 33
drag, startPoint x: 490, startPoint y: 481, endPoint x: 483, endPoint y: 464, distance: 17.8
click at [490, 481] on div "ތީރޭ" at bounding box center [507, 498] width 136 height 86
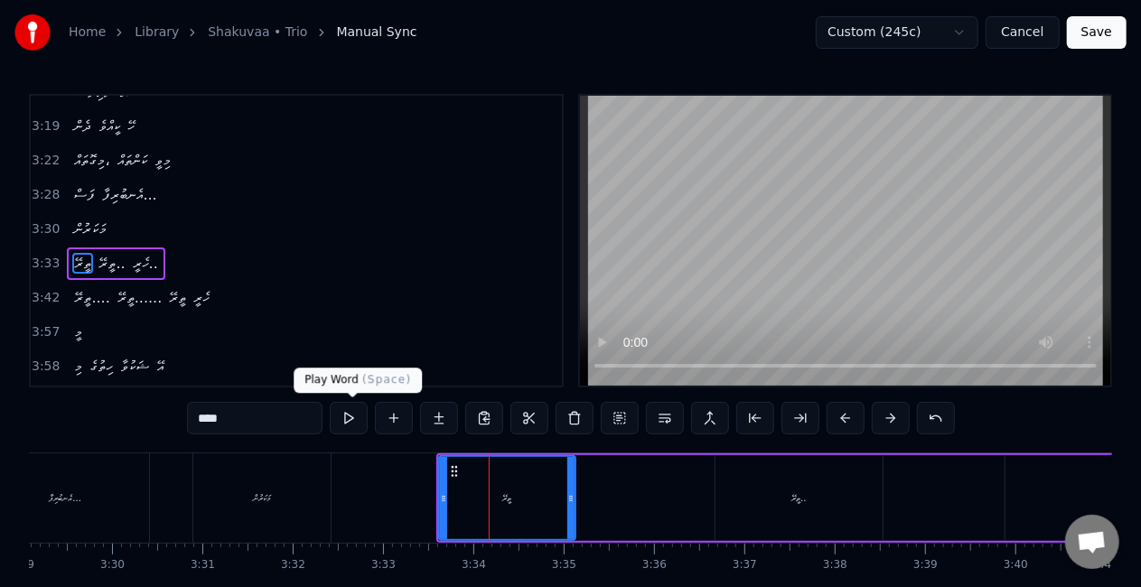
click at [345, 413] on button at bounding box center [349, 418] width 38 height 33
click at [794, 498] on div "ތީރޭ.." at bounding box center [799, 499] width 14 height 14
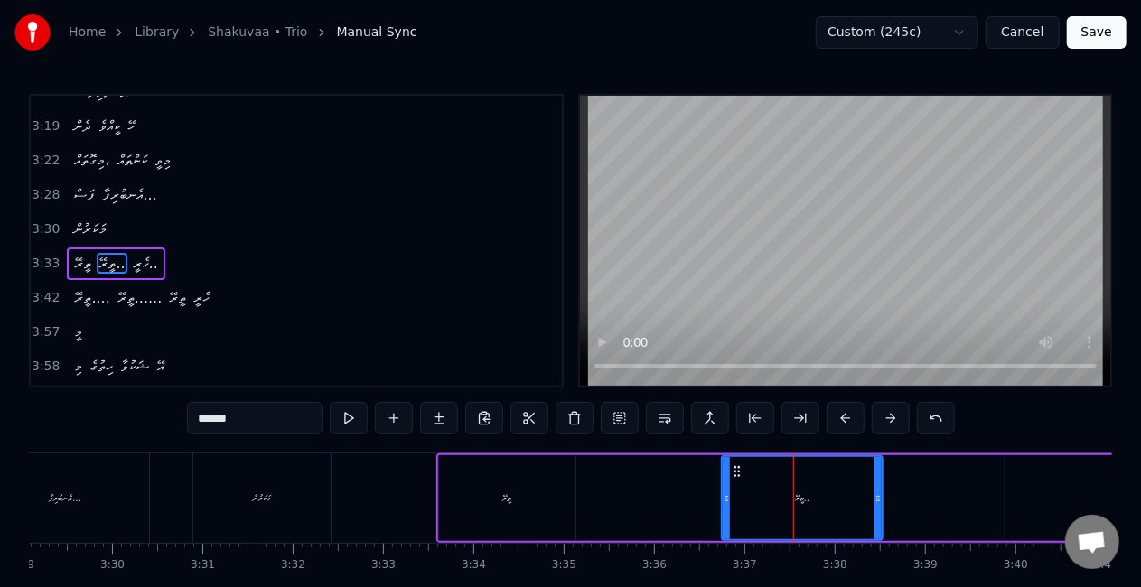
click at [728, 499] on icon at bounding box center [726, 499] width 7 height 14
click at [732, 470] on icon at bounding box center [732, 471] width 14 height 14
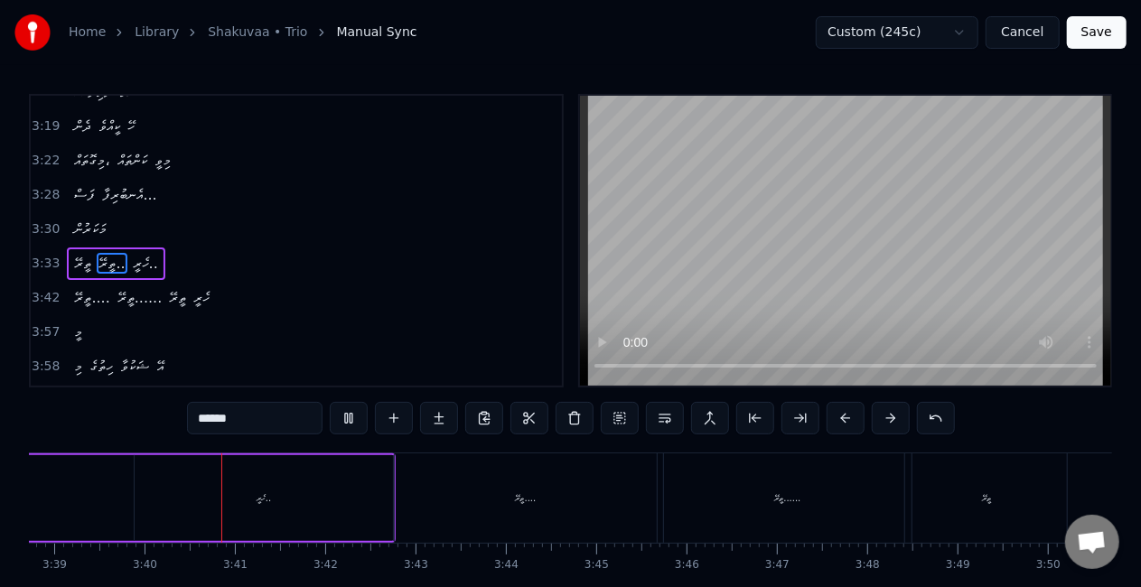
scroll to position [0, 19806]
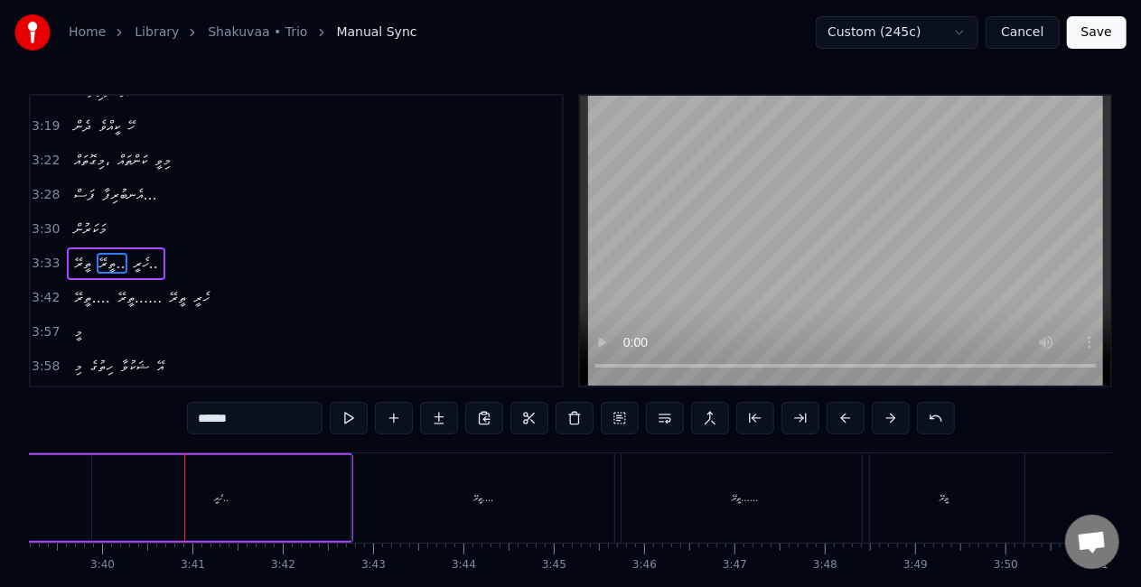
click at [284, 508] on div "ހެރީ.." at bounding box center [221, 498] width 258 height 86
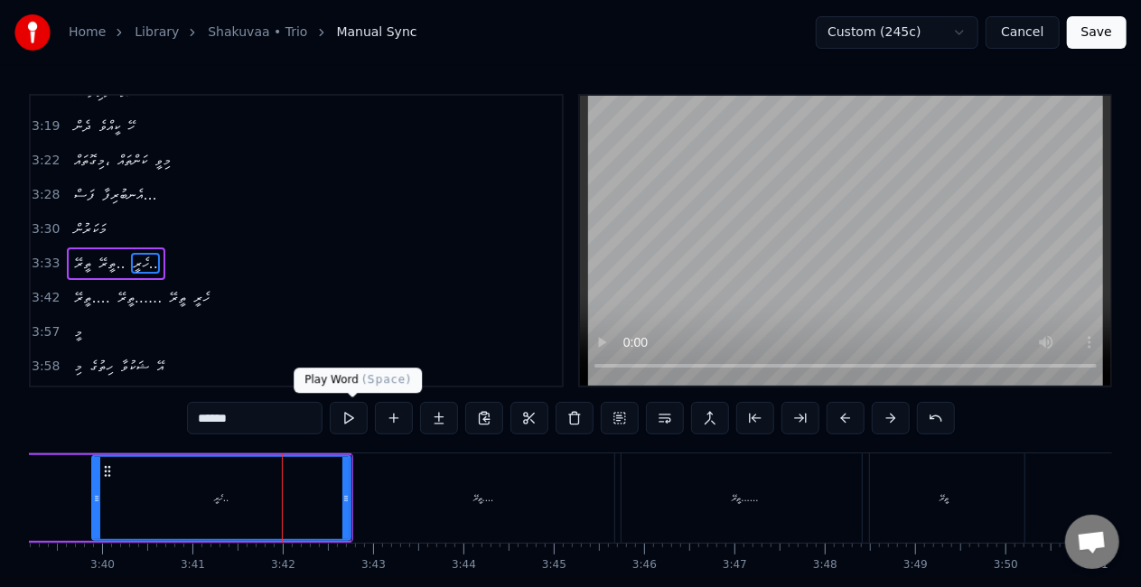
click at [355, 416] on button at bounding box center [349, 418] width 38 height 33
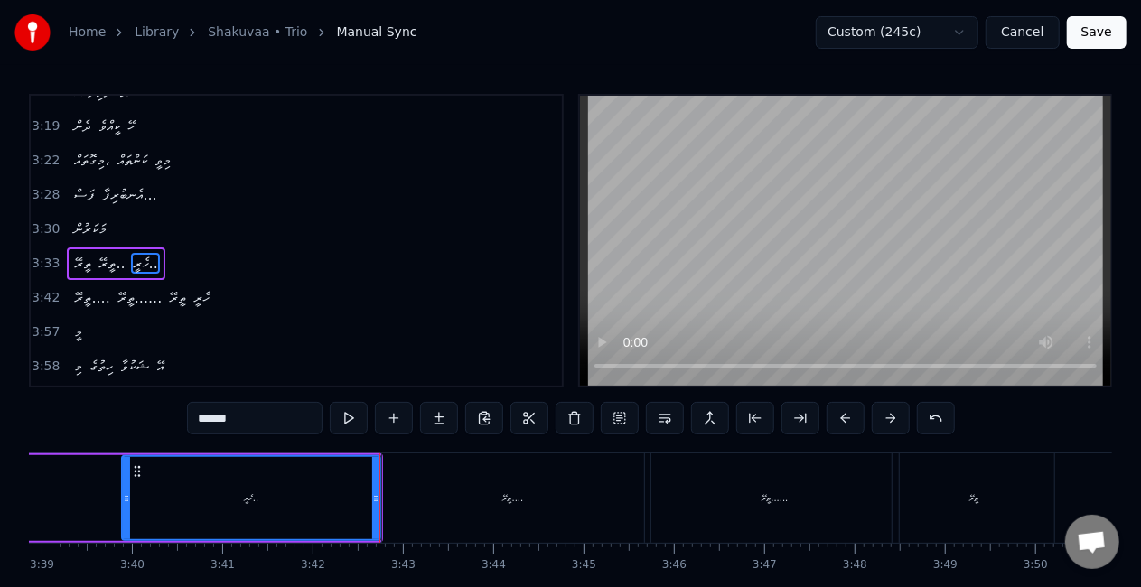
click at [472, 513] on div "ތީރޭ...." at bounding box center [513, 498] width 262 height 89
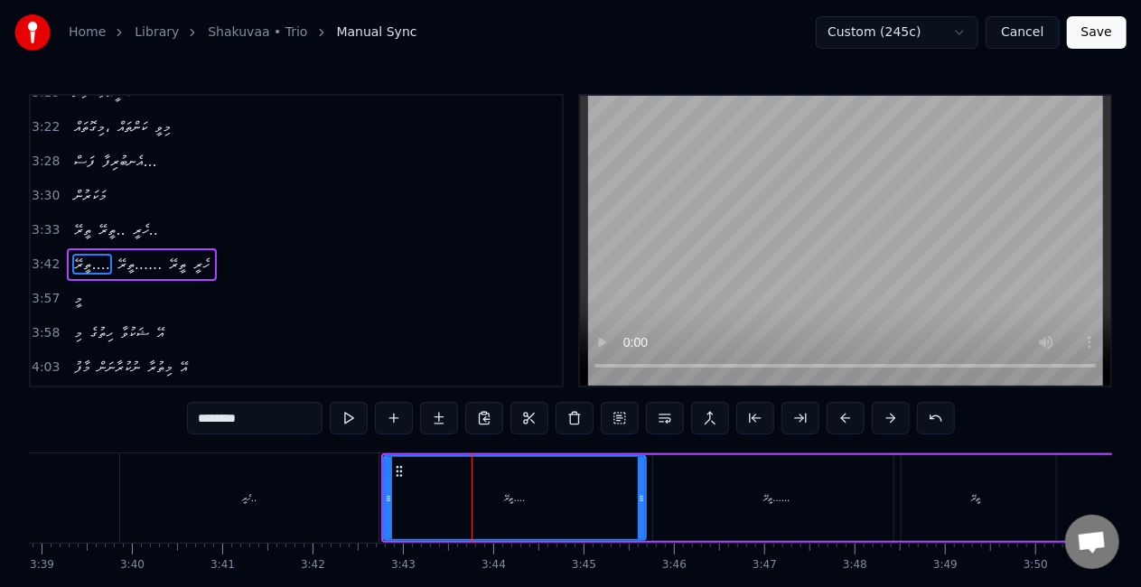
scroll to position [1153, 0]
click at [354, 423] on button at bounding box center [349, 418] width 38 height 33
click at [393, 473] on icon at bounding box center [391, 471] width 14 height 14
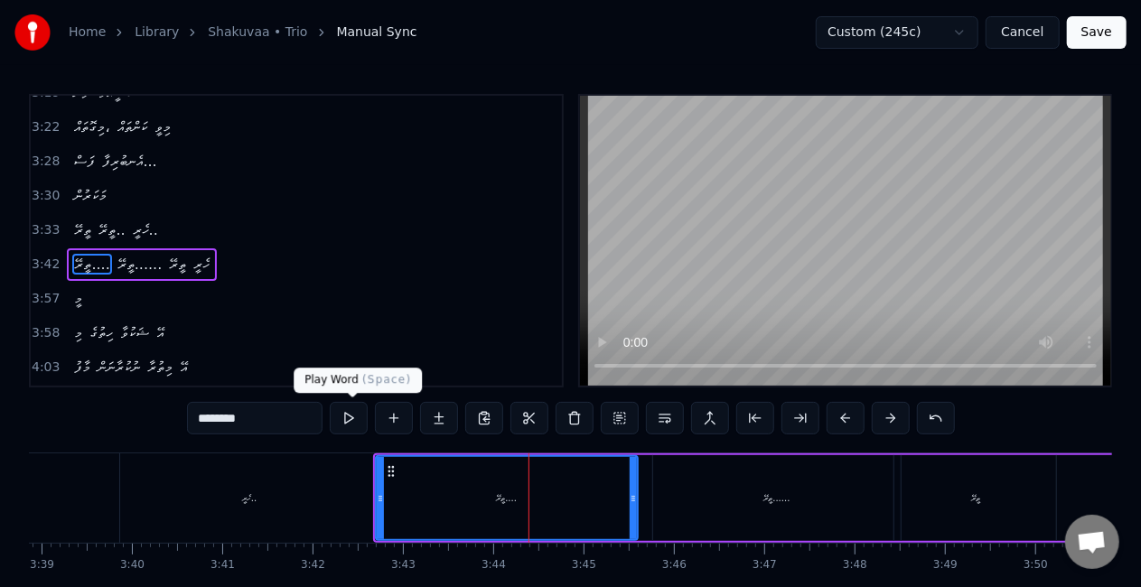
click at [357, 417] on button at bounding box center [349, 418] width 38 height 33
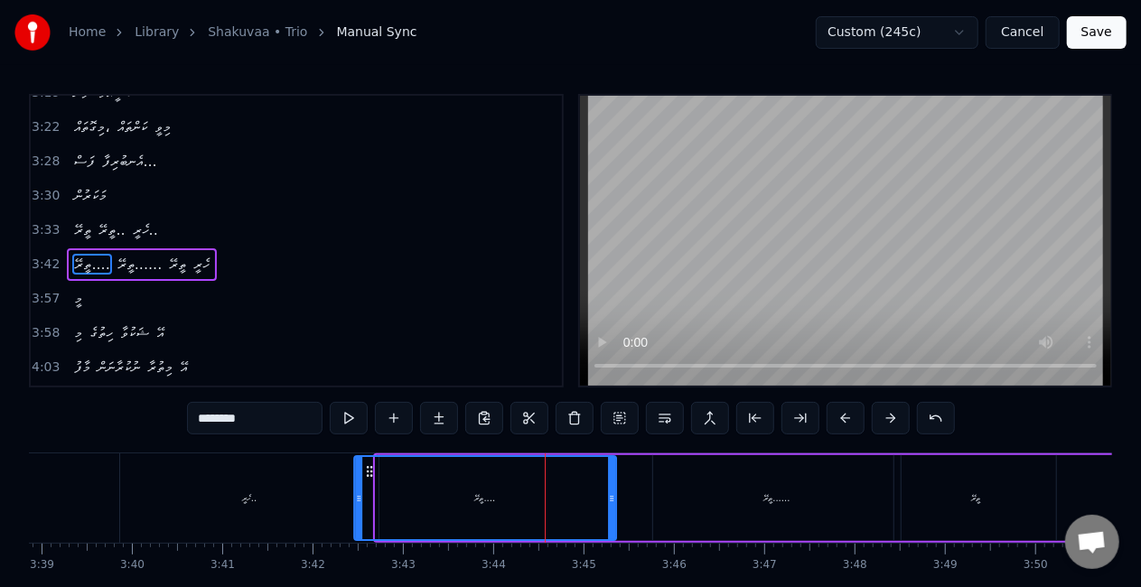
drag, startPoint x: 396, startPoint y: 468, endPoint x: 370, endPoint y: 468, distance: 26.2
click at [370, 468] on icon at bounding box center [369, 471] width 14 height 14
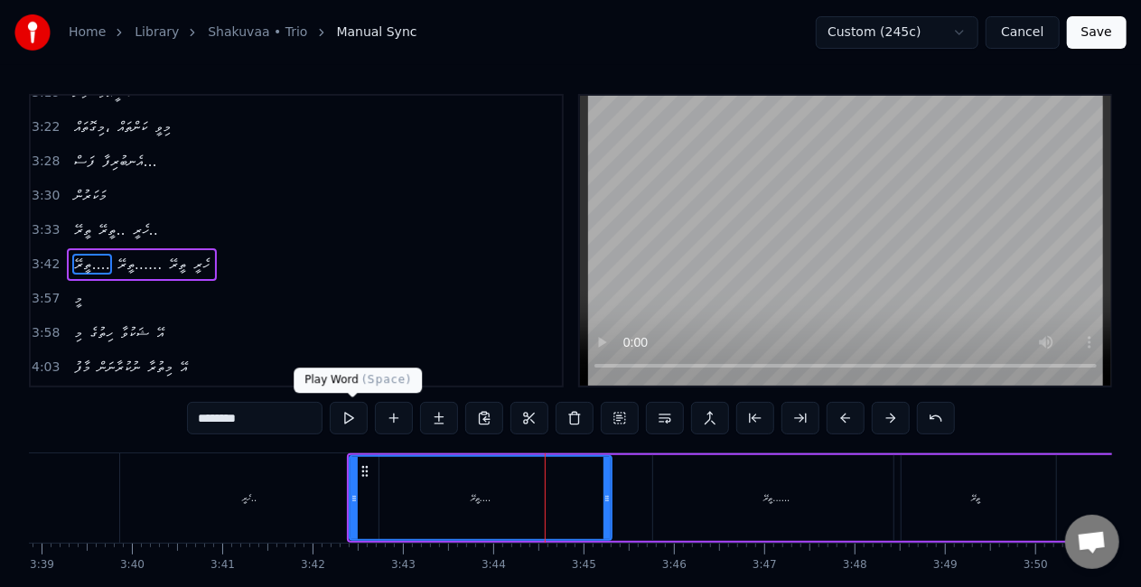
click at [349, 417] on button at bounding box center [349, 418] width 38 height 33
click at [714, 498] on div "ތީރޭ......" at bounding box center [777, 498] width 248 height 86
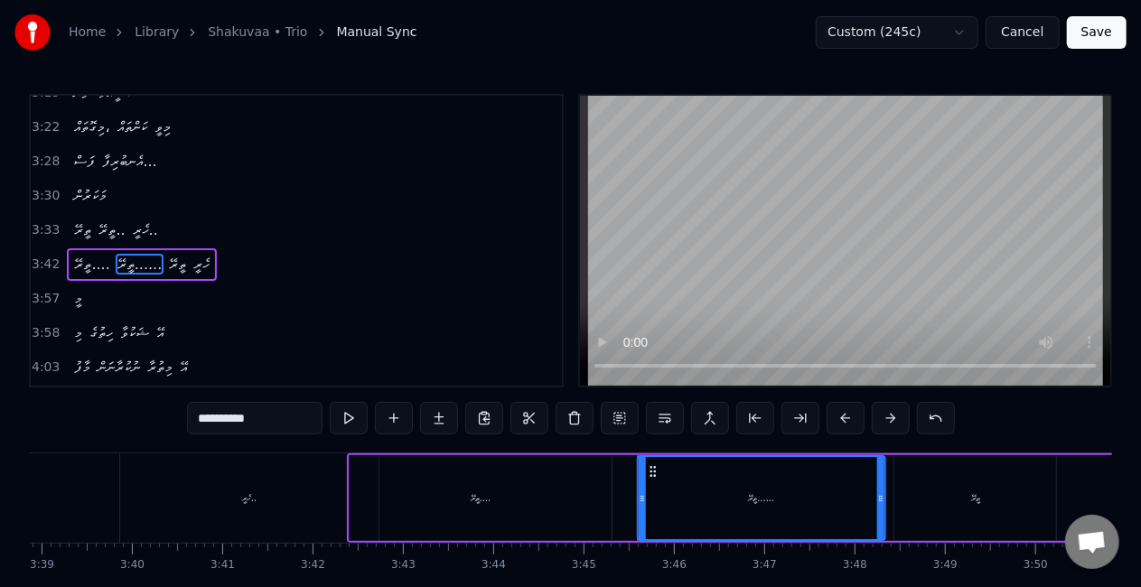
drag, startPoint x: 672, startPoint y: 470, endPoint x: 657, endPoint y: 470, distance: 15.4
click at [657, 470] on icon at bounding box center [653, 471] width 14 height 14
click at [348, 417] on button at bounding box center [349, 418] width 38 height 33
click at [971, 498] on div "ތީރޭ" at bounding box center [975, 499] width 9 height 14
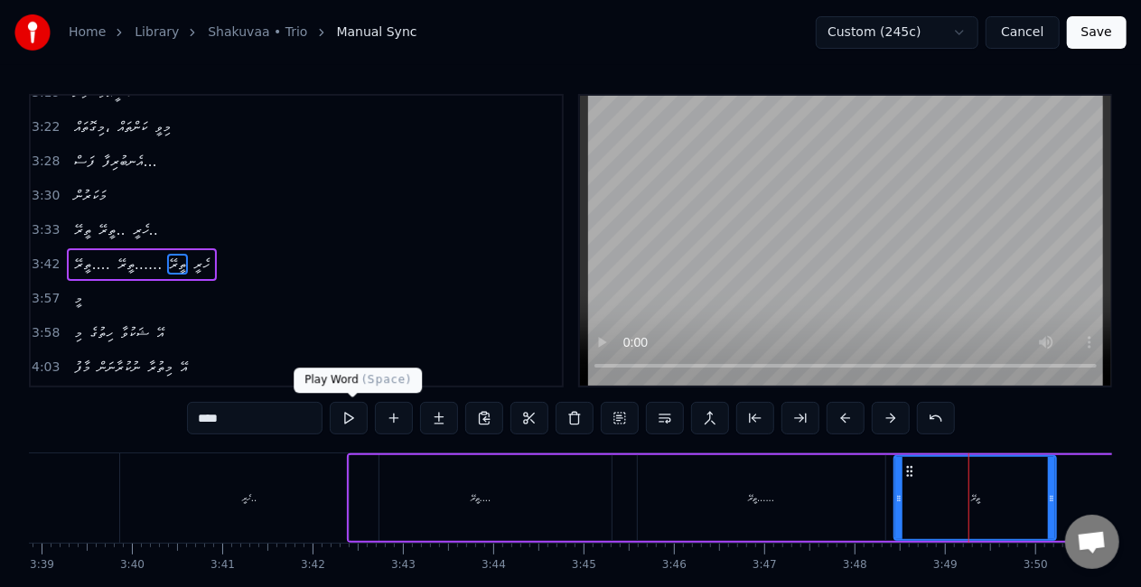
click at [352, 416] on button at bounding box center [349, 418] width 38 height 33
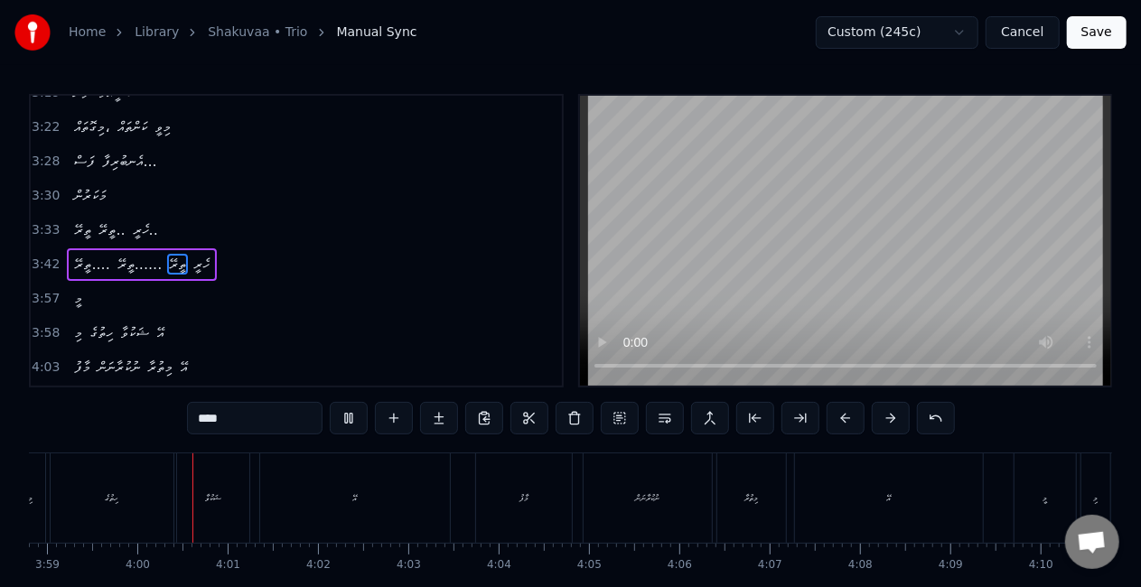
scroll to position [0, 21594]
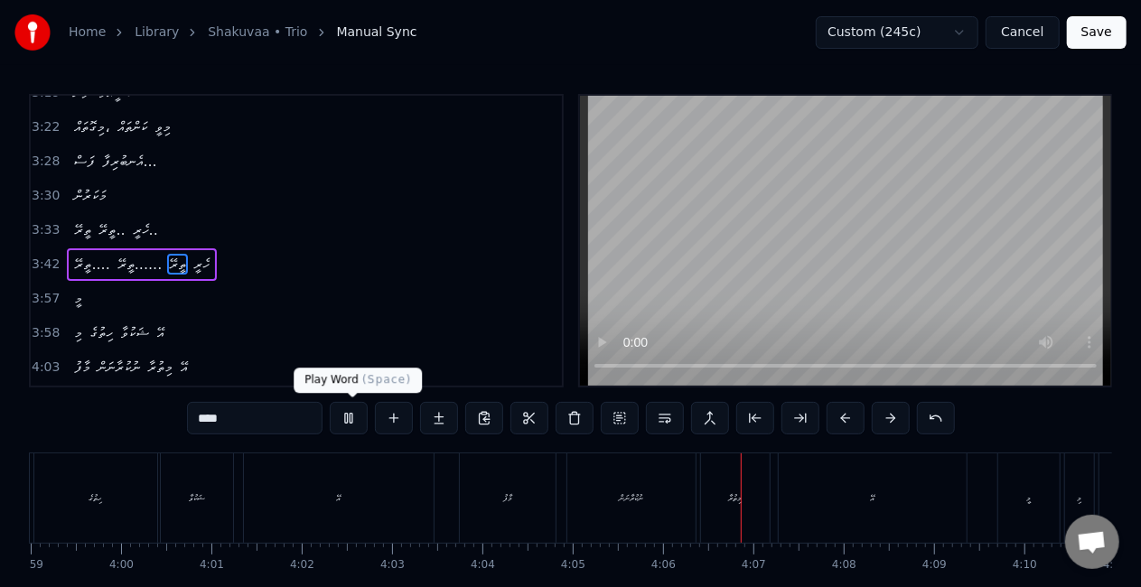
click at [343, 413] on button at bounding box center [349, 418] width 38 height 33
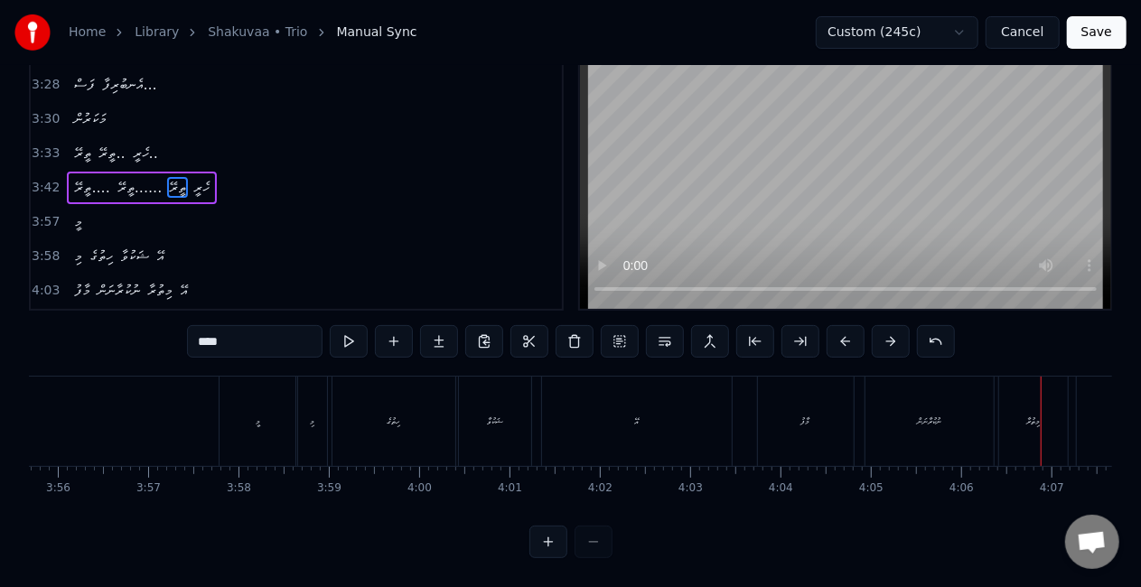
scroll to position [0, 21174]
click at [373, 410] on div "މީ" at bounding box center [380, 421] width 76 height 89
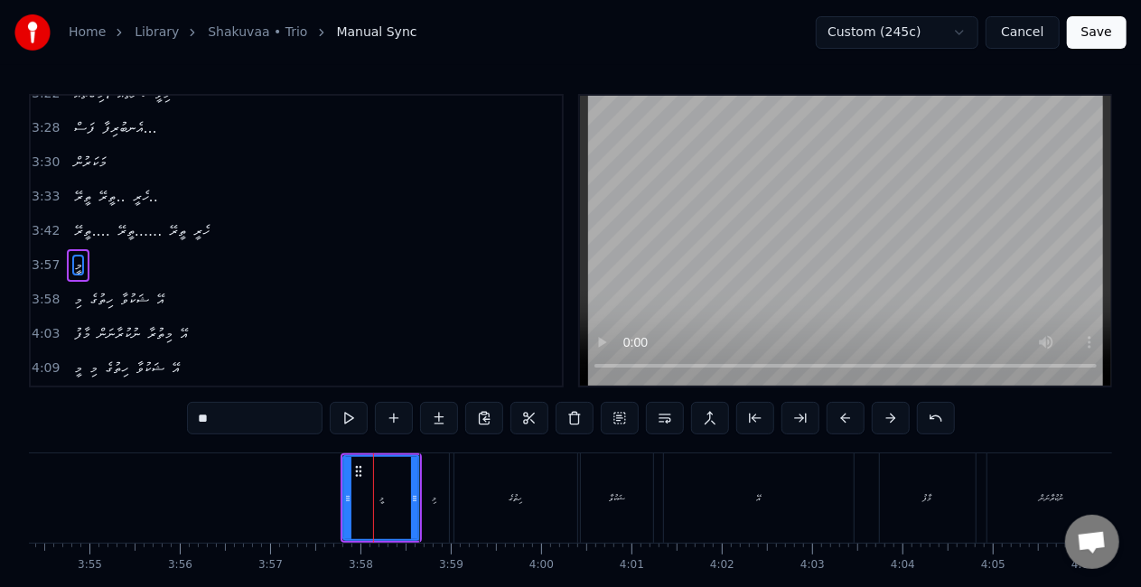
scroll to position [1187, 0]
click at [361, 416] on button at bounding box center [349, 418] width 38 height 33
click at [356, 414] on button at bounding box center [349, 418] width 38 height 33
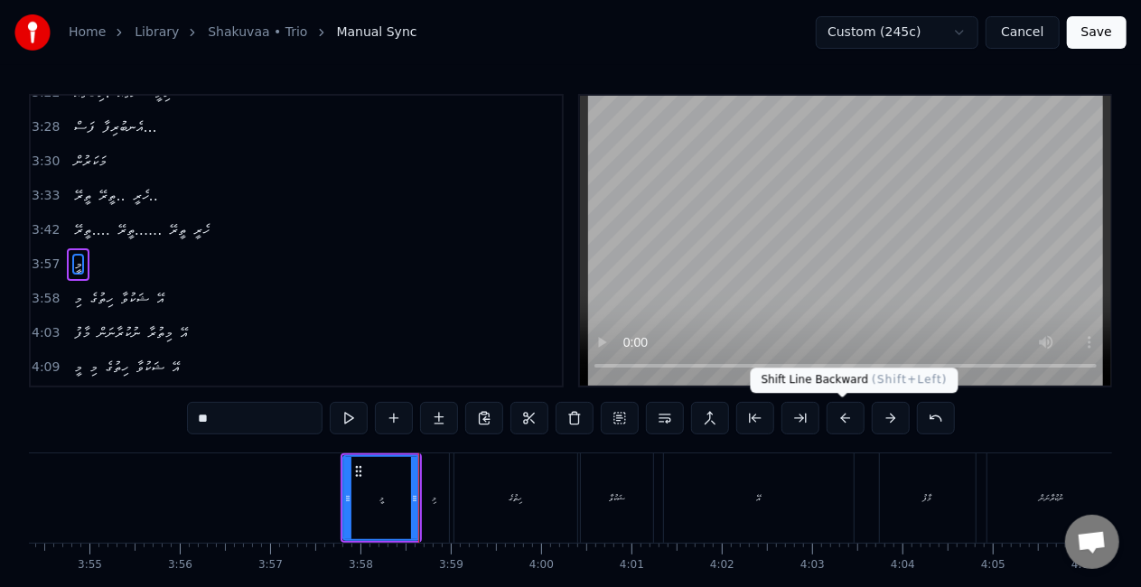
click at [846, 416] on button at bounding box center [846, 418] width 38 height 33
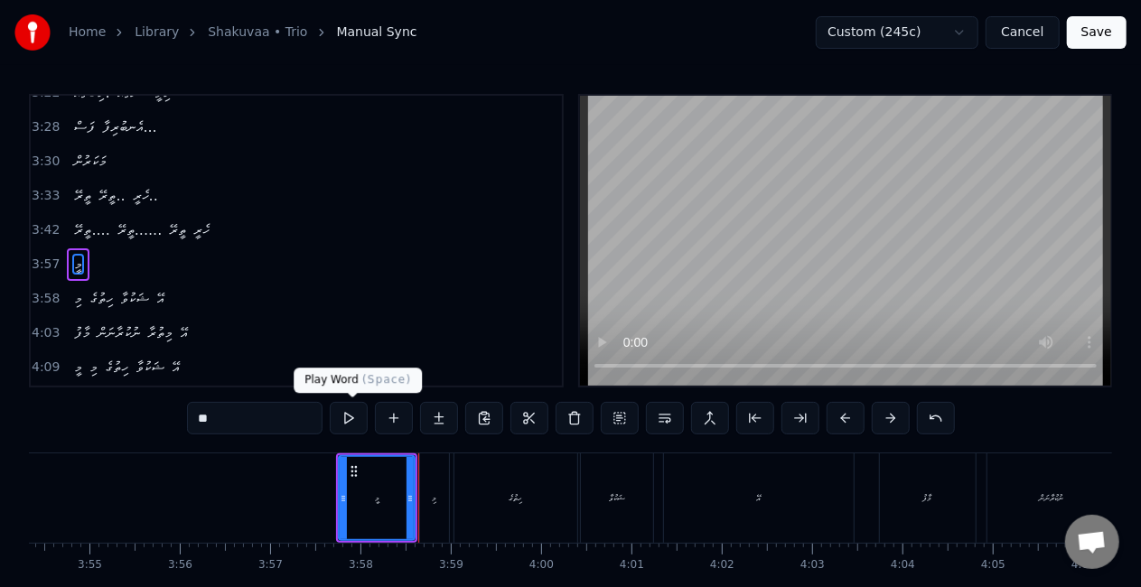
click at [346, 414] on button at bounding box center [349, 418] width 38 height 33
click at [347, 418] on button at bounding box center [349, 418] width 38 height 33
click at [449, 493] on div "މި" at bounding box center [434, 498] width 31 height 89
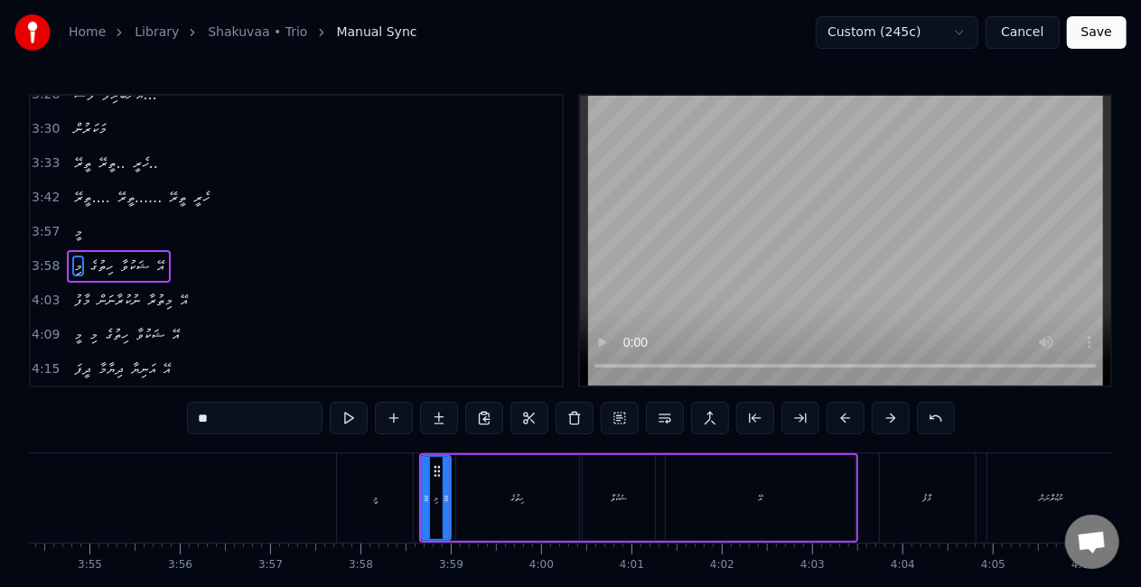
scroll to position [1221, 0]
click at [357, 416] on button at bounding box center [349, 418] width 38 height 33
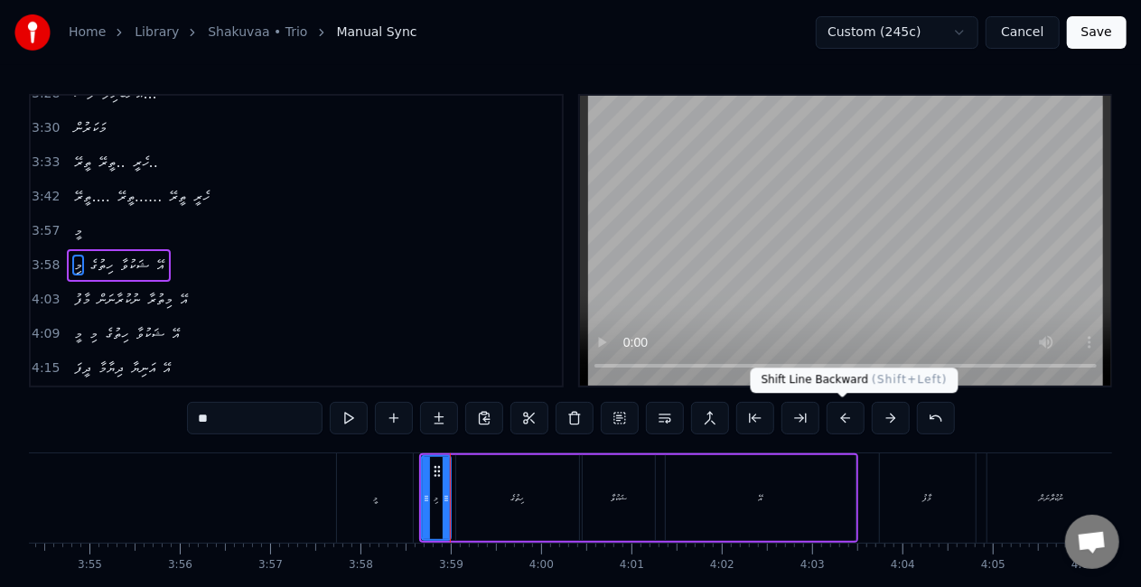
click at [848, 414] on button at bounding box center [846, 418] width 38 height 33
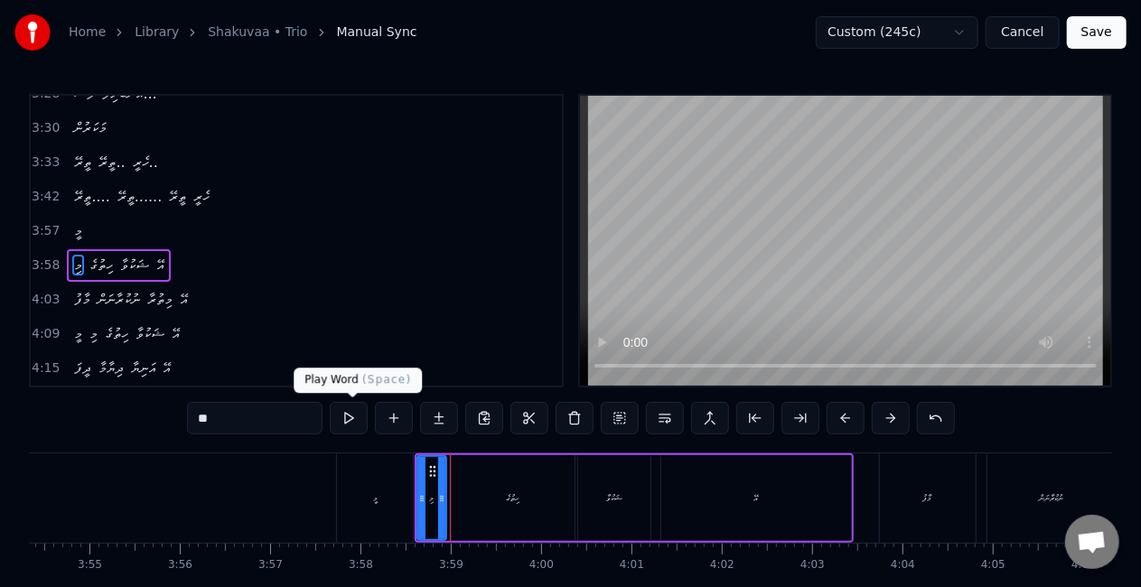
click at [353, 419] on button at bounding box center [349, 418] width 38 height 33
click at [933, 490] on div "މާފު" at bounding box center [928, 498] width 96 height 89
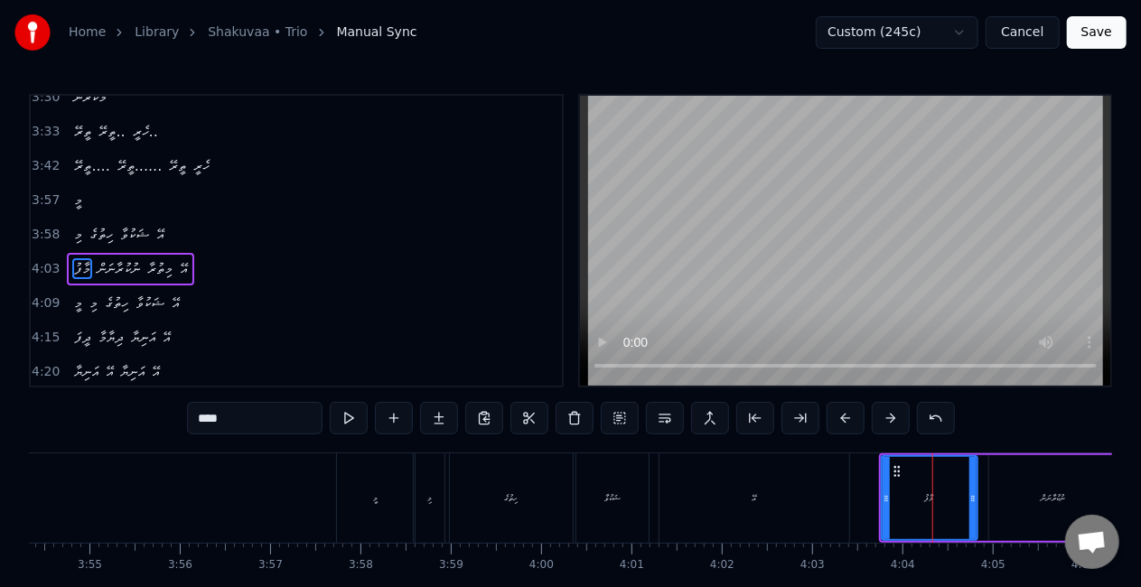
scroll to position [1254, 0]
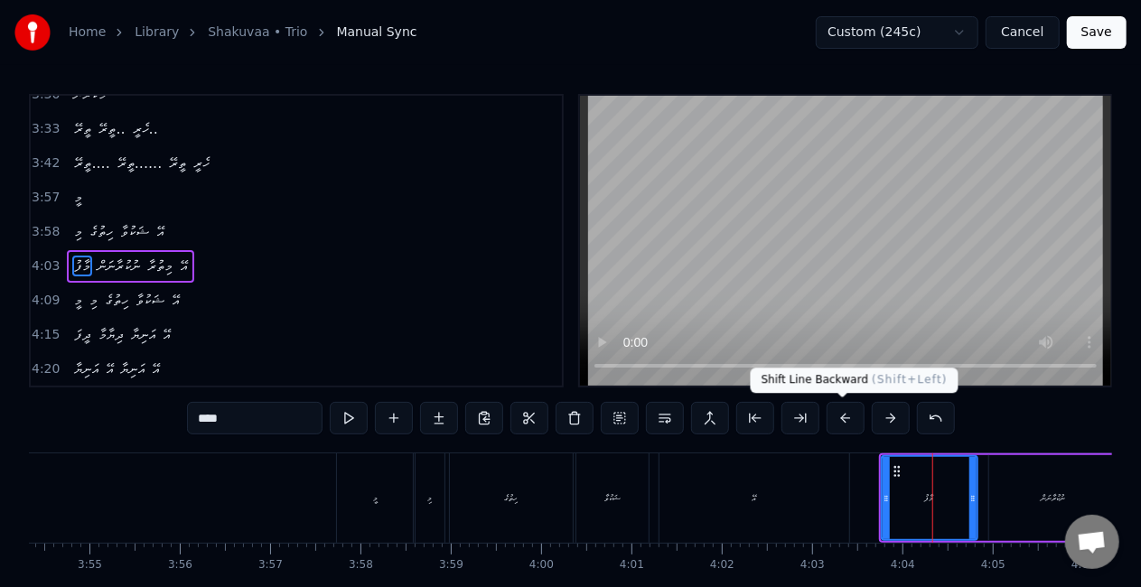
click at [833, 415] on button at bounding box center [846, 418] width 38 height 33
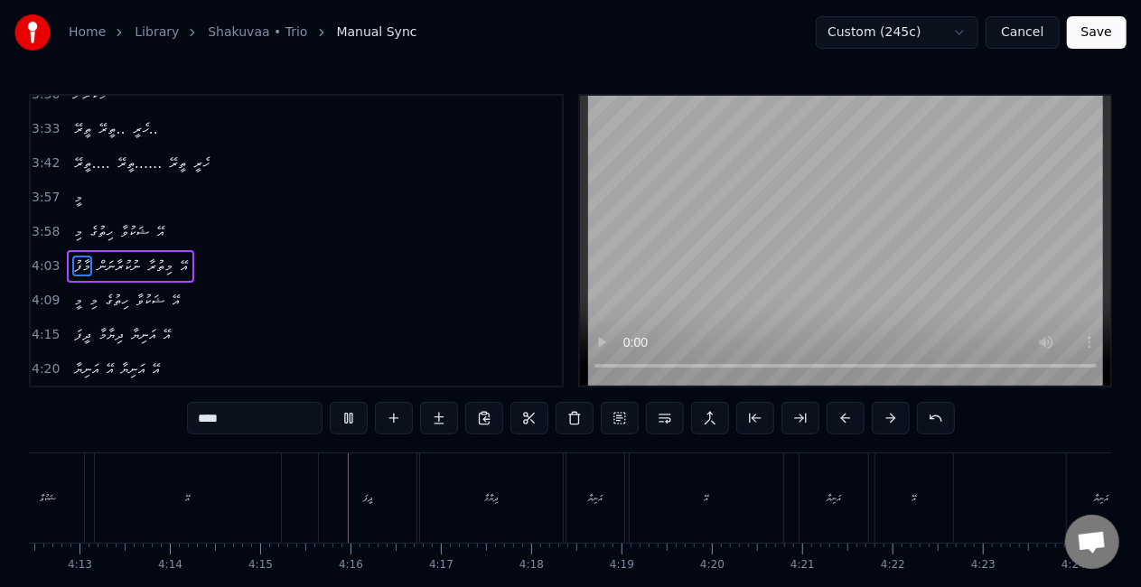
scroll to position [0, 22986]
click at [208, 516] on div "ދީފަ" at bounding box center [193, 498] width 98 height 89
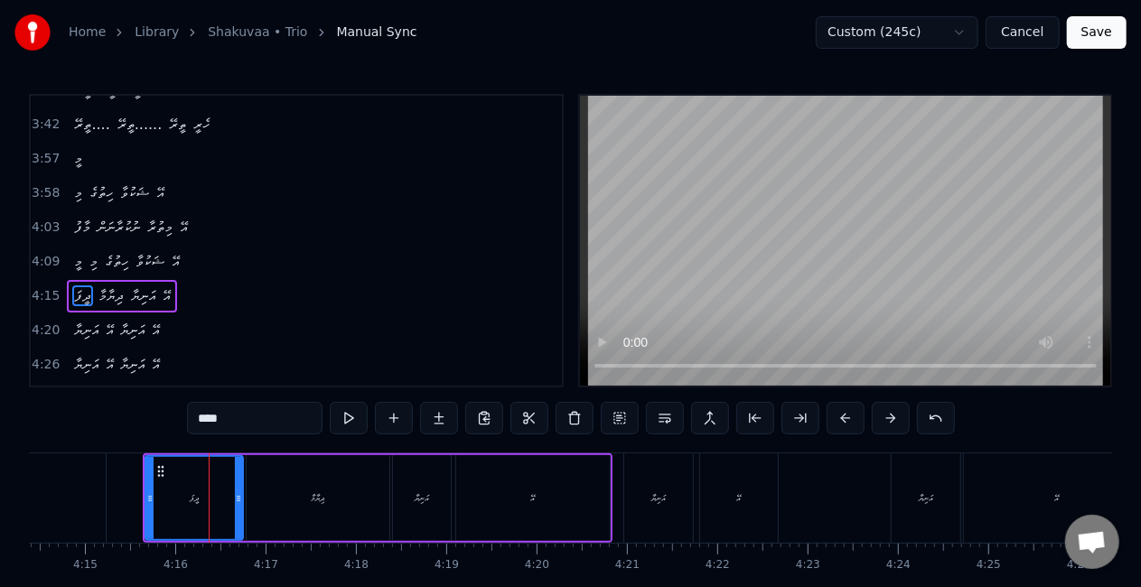
scroll to position [1295, 0]
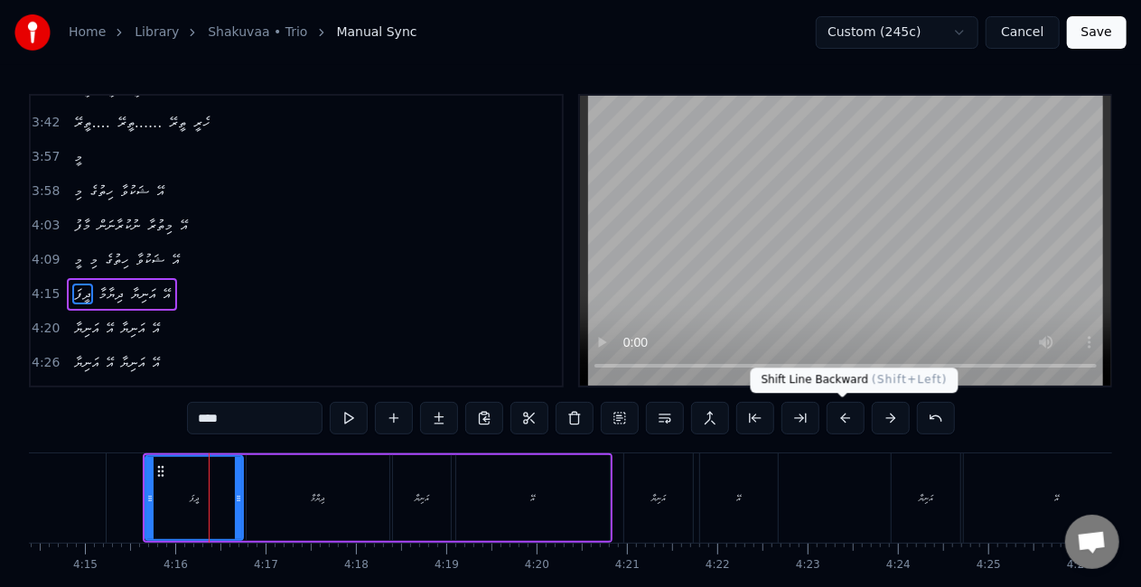
click at [829, 416] on button at bounding box center [846, 418] width 38 height 33
click at [842, 415] on button at bounding box center [846, 418] width 38 height 33
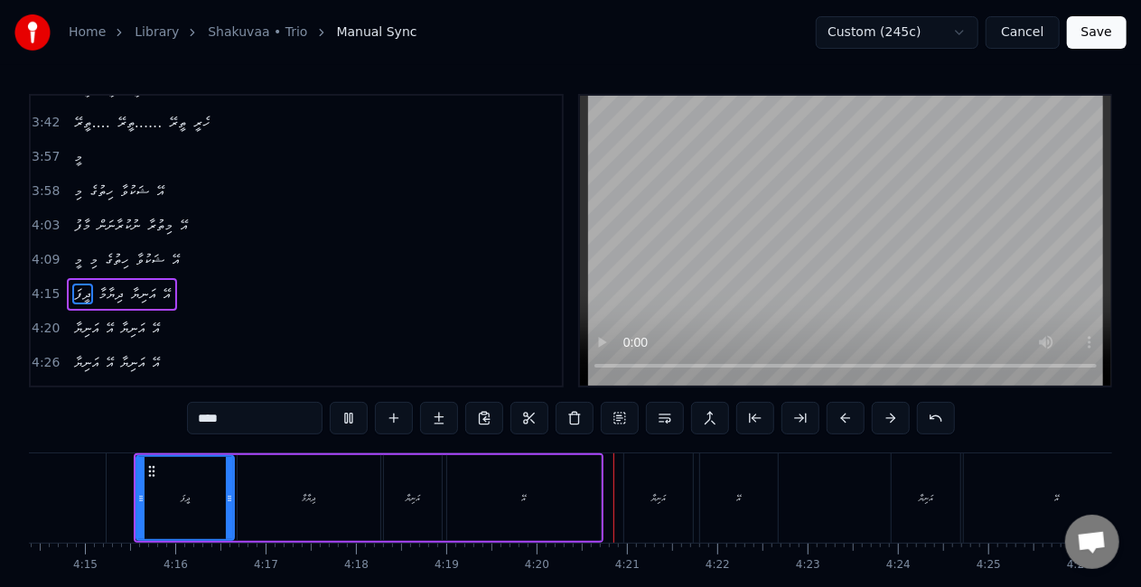
click at [300, 481] on div "ދިޔާމާ" at bounding box center [309, 498] width 143 height 86
type input "******"
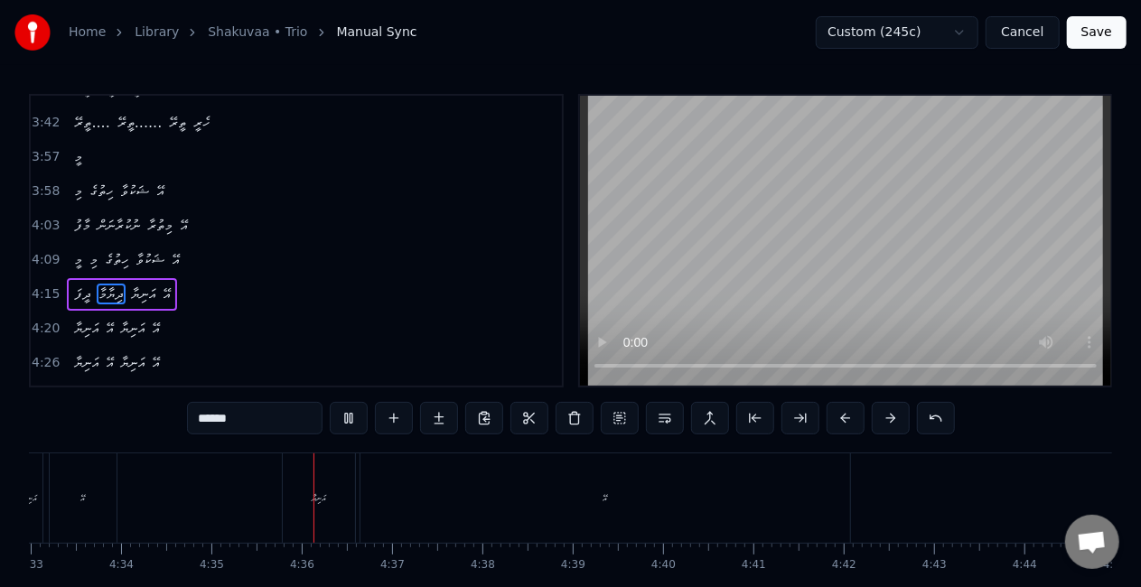
scroll to position [0, 24815]
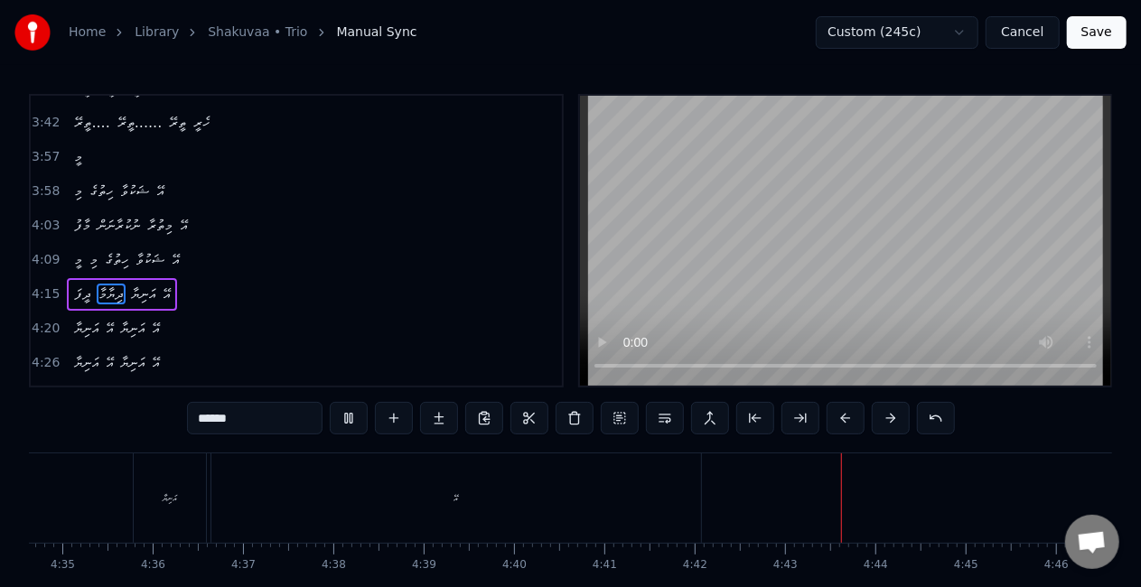
click at [1086, 33] on button "Save" at bounding box center [1097, 32] width 60 height 33
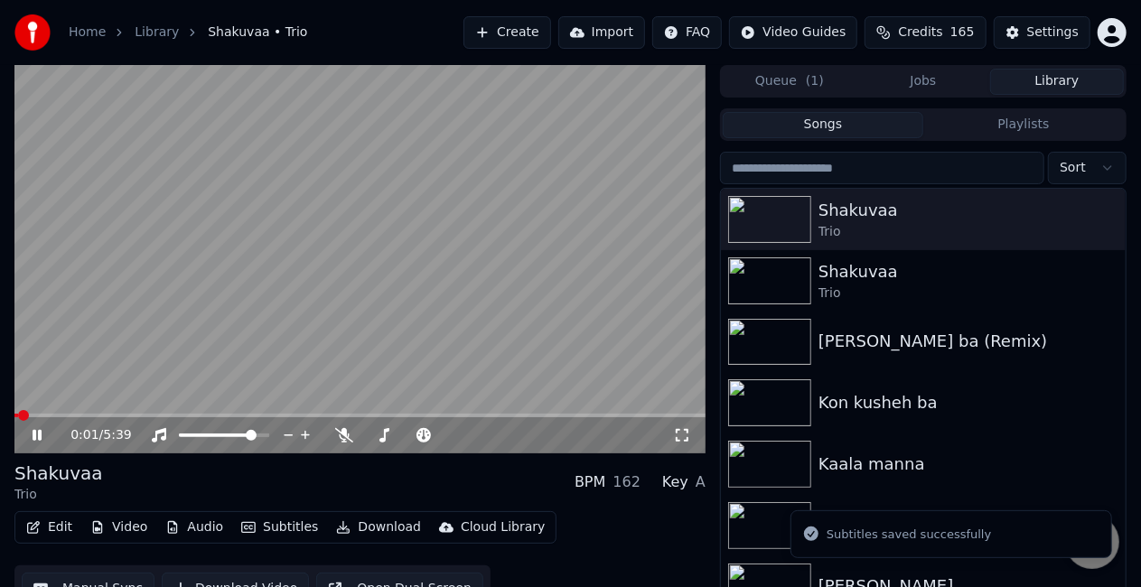
click at [126, 412] on video at bounding box center [359, 259] width 691 height 389
click at [105, 416] on span at bounding box center [359, 416] width 691 height 4
click at [216, 298] on video at bounding box center [359, 259] width 691 height 389
click at [81, 416] on span at bounding box center [47, 416] width 67 height 4
click at [305, 416] on span at bounding box center [359, 416] width 691 height 4
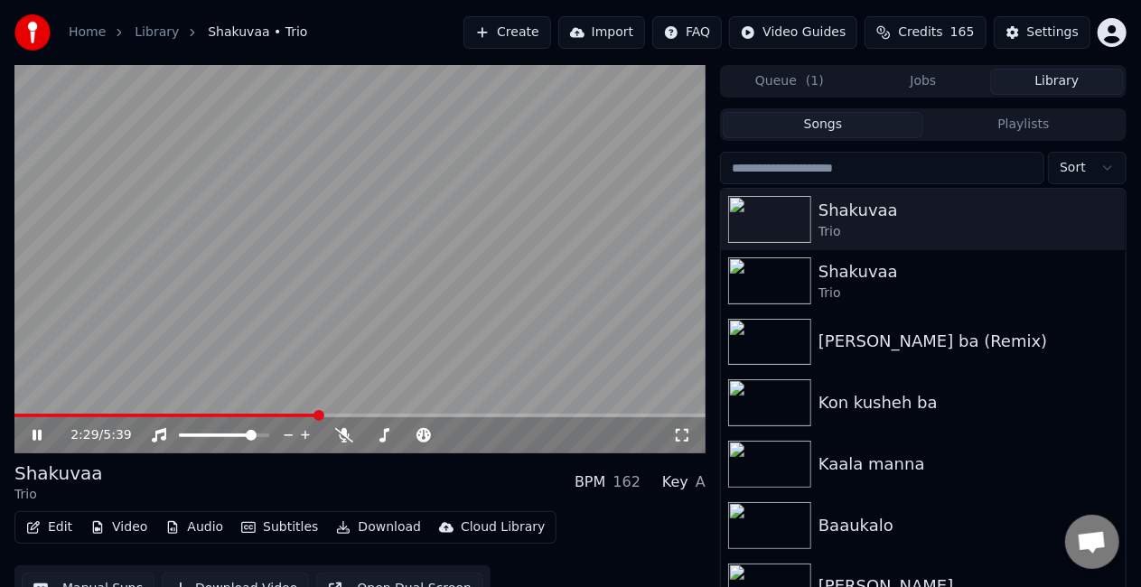
click at [318, 416] on span at bounding box center [359, 416] width 691 height 4
click at [333, 417] on div "2:29 / 5:39" at bounding box center [359, 435] width 691 height 36
click at [334, 414] on span at bounding box center [359, 416] width 691 height 4
click at [351, 414] on span at bounding box center [359, 416] width 691 height 4
click at [340, 415] on span at bounding box center [177, 416] width 326 height 4
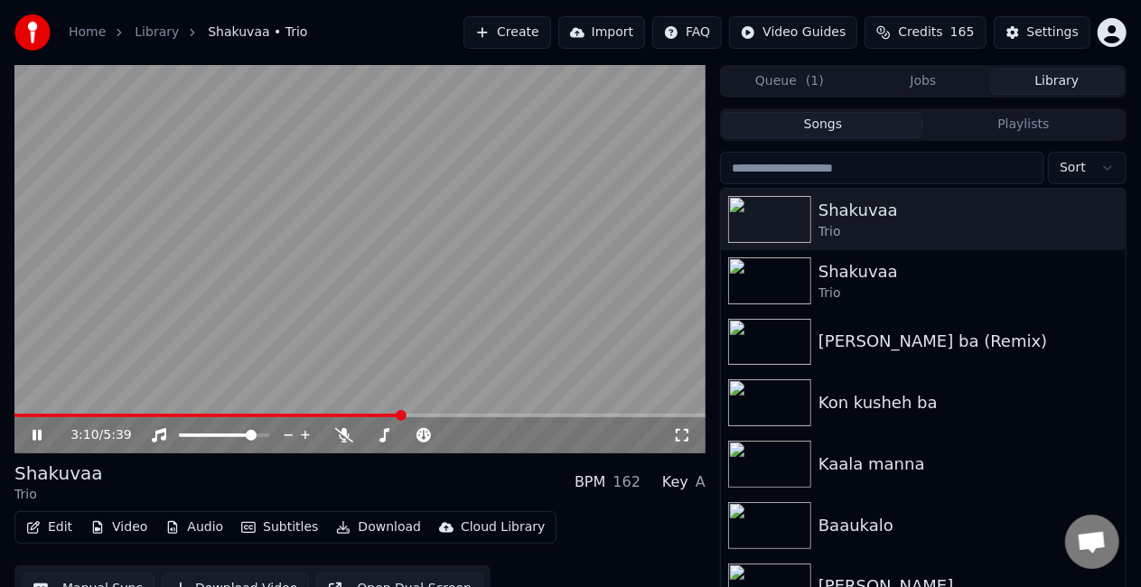
click at [42, 432] on icon at bounding box center [50, 435] width 42 height 14
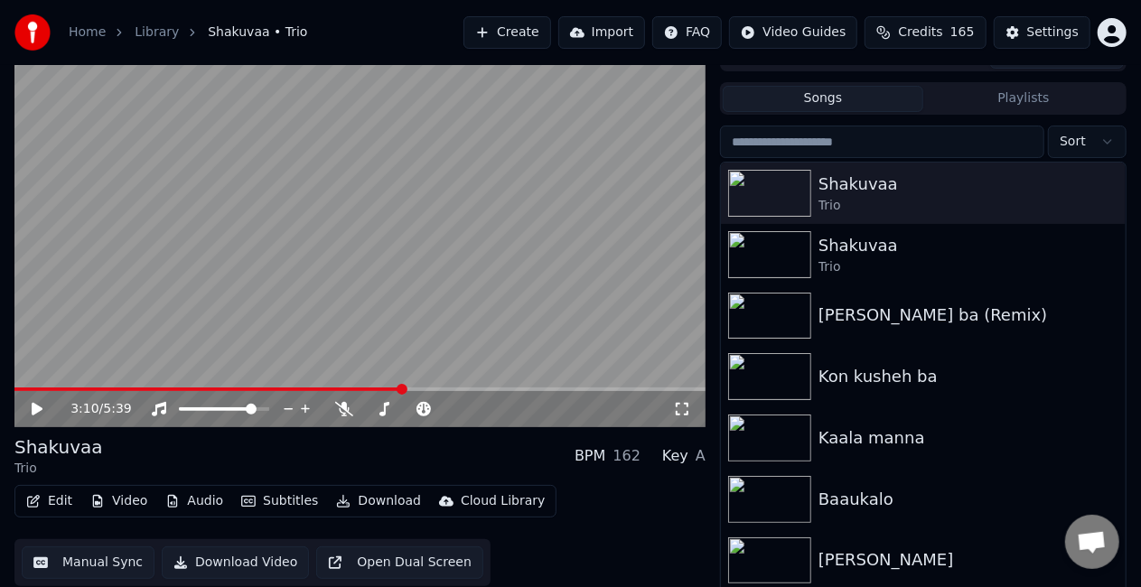
scroll to position [41, 0]
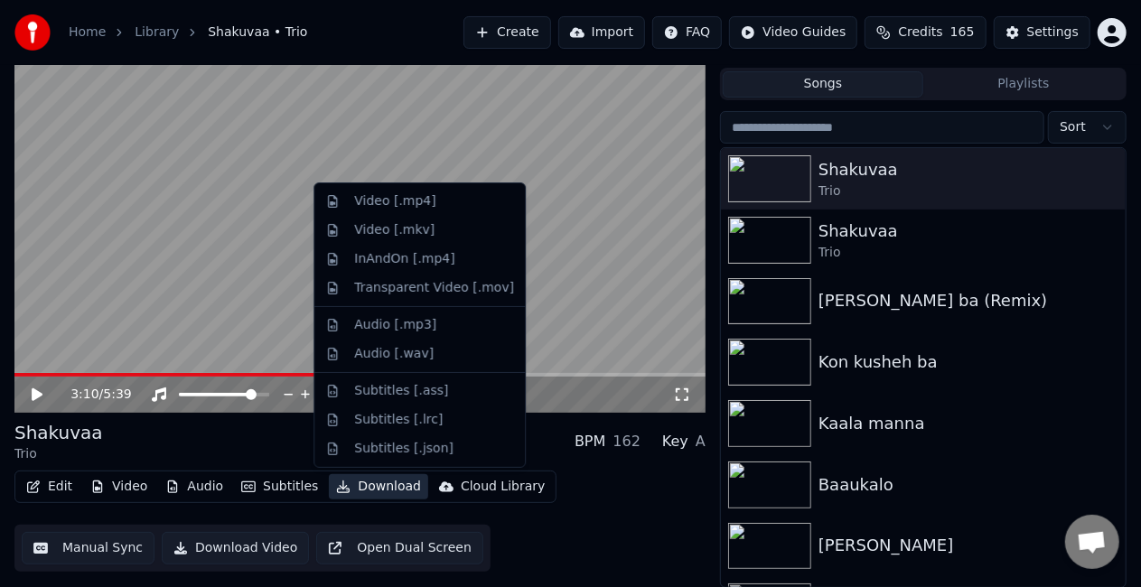
click at [361, 487] on button "Download" at bounding box center [378, 486] width 99 height 25
click at [406, 206] on div "Video [.mp4]" at bounding box center [394, 201] width 81 height 18
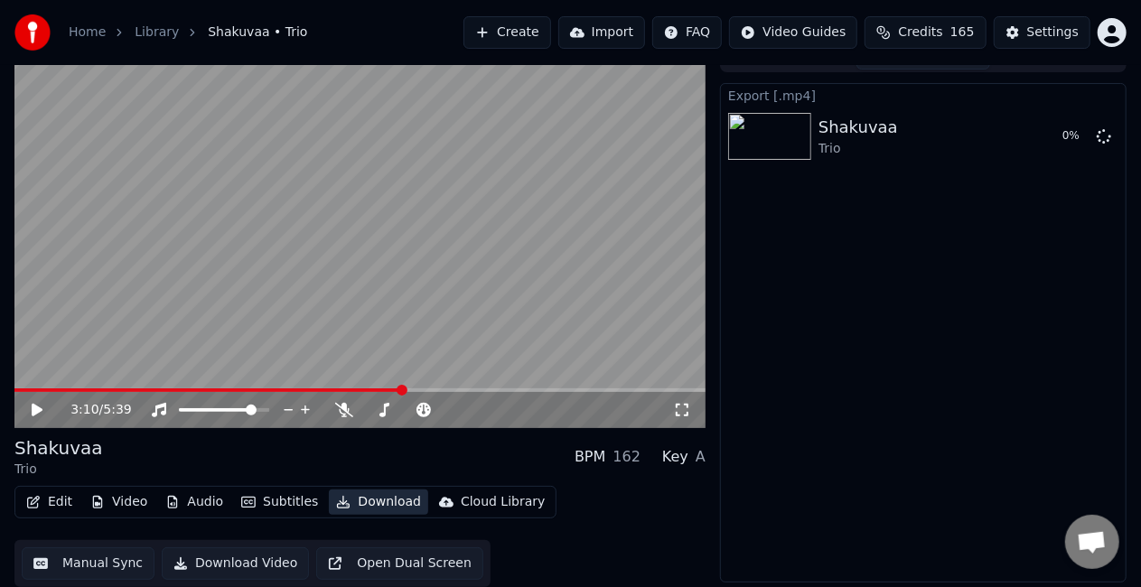
scroll to position [25, 0]
